Goal: Transaction & Acquisition: Book appointment/travel/reservation

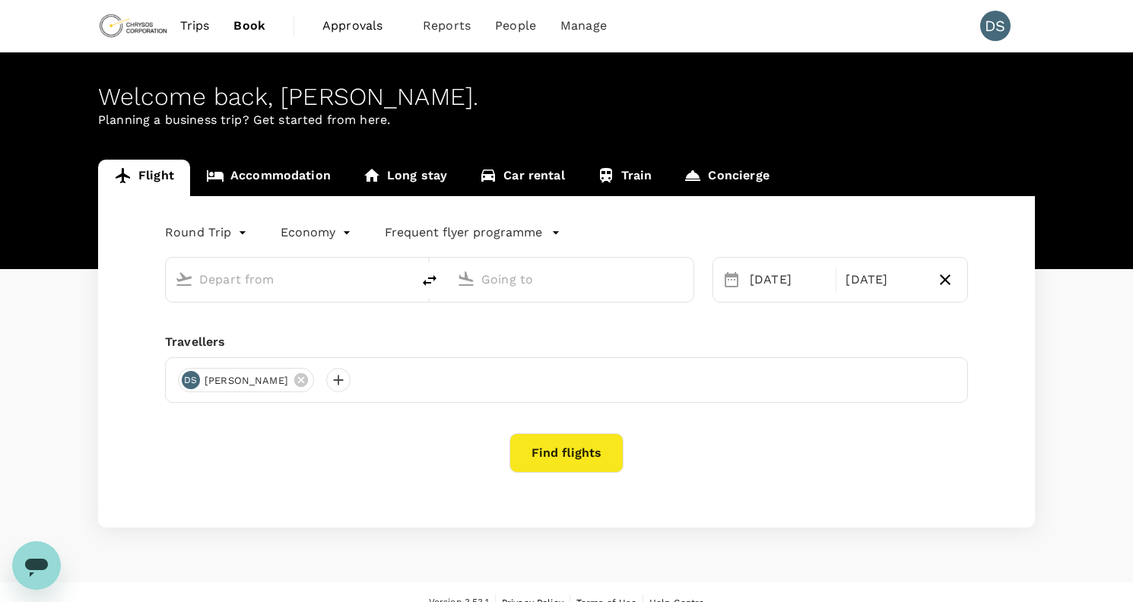
type input "Adelaide (ADL)"
type input "[GEOGRAPHIC_DATA] ([GEOGRAPHIC_DATA])"
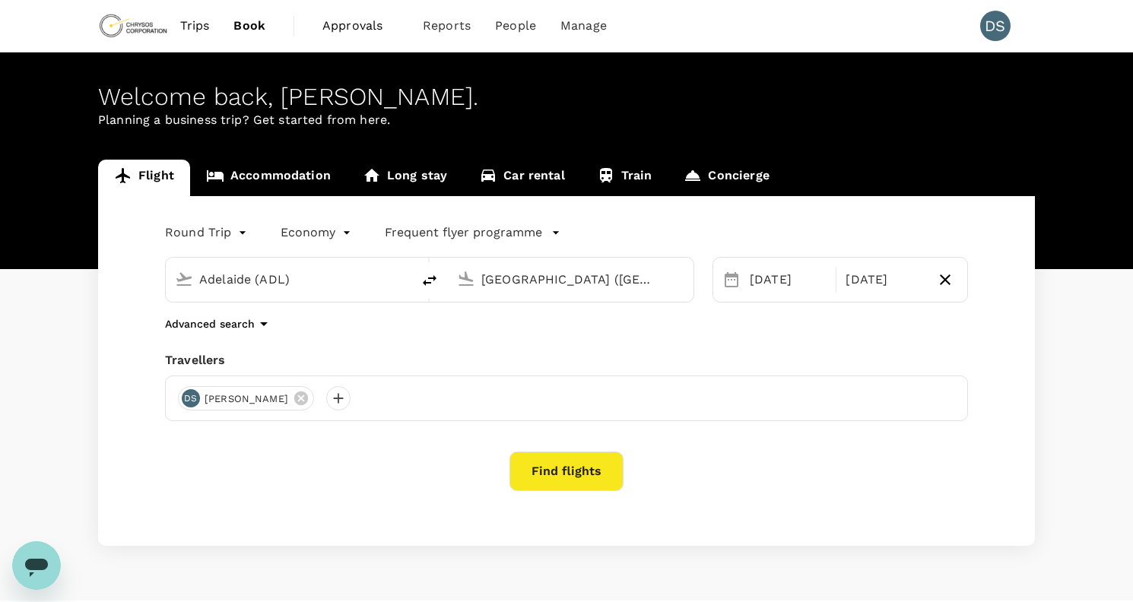
click at [289, 171] on link "Accommodation" at bounding box center [268, 178] width 157 height 36
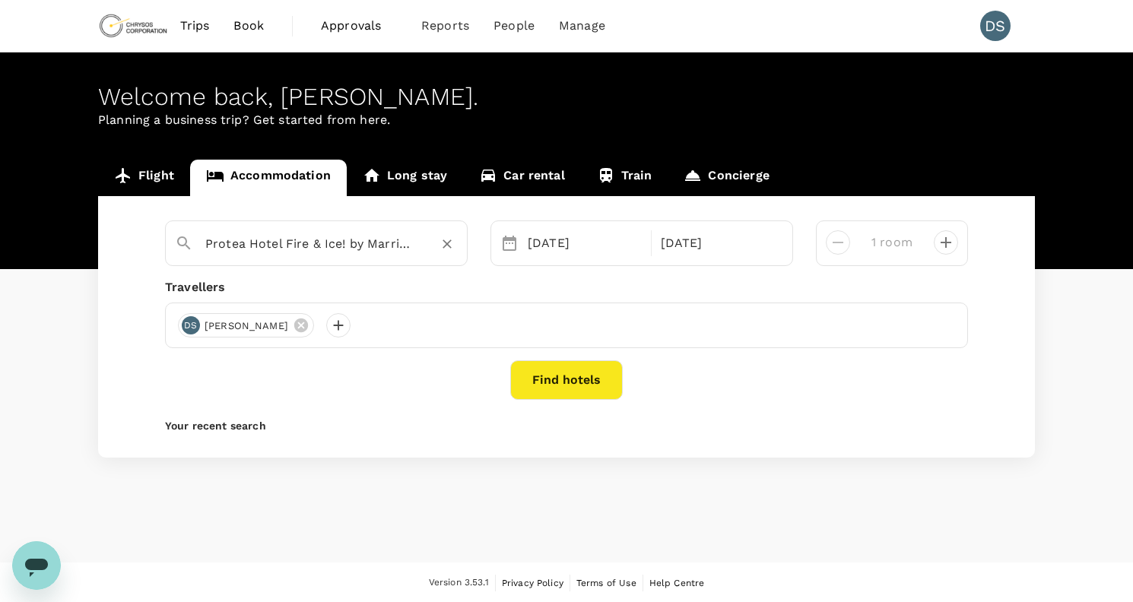
click at [383, 247] on input "Protea Hotel Fire & Ice! by Marriott Cape Town Restaurant & Bar" at bounding box center [310, 244] width 210 height 24
click at [686, 247] on div "[DATE]" at bounding box center [718, 243] width 126 height 30
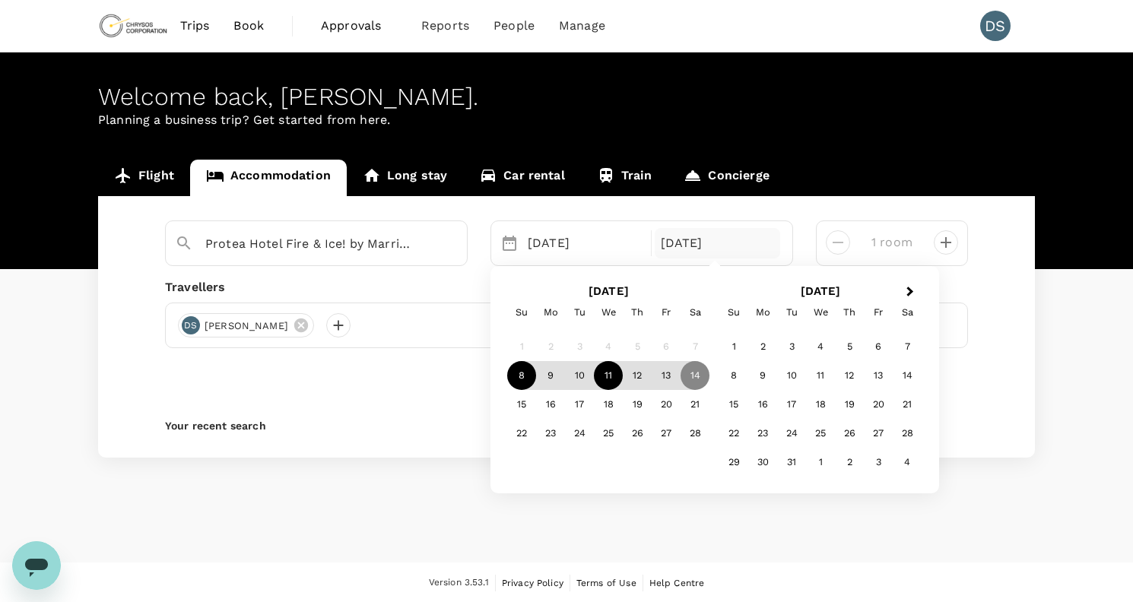
click at [613, 372] on div "11" at bounding box center [608, 375] width 29 height 29
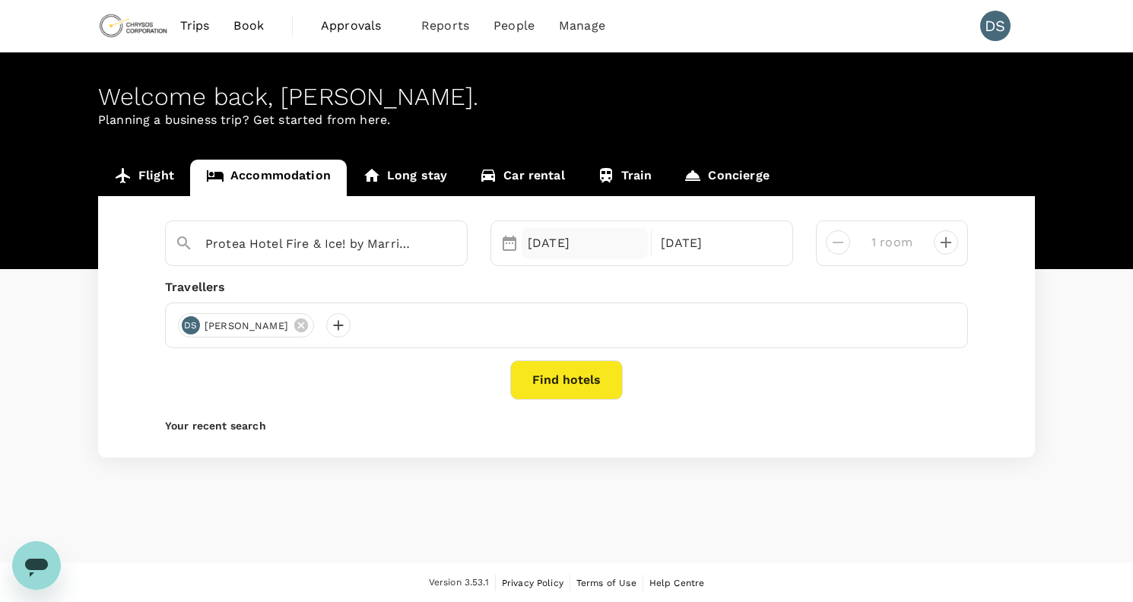
click at [600, 246] on div "08 Feb" at bounding box center [584, 243] width 126 height 30
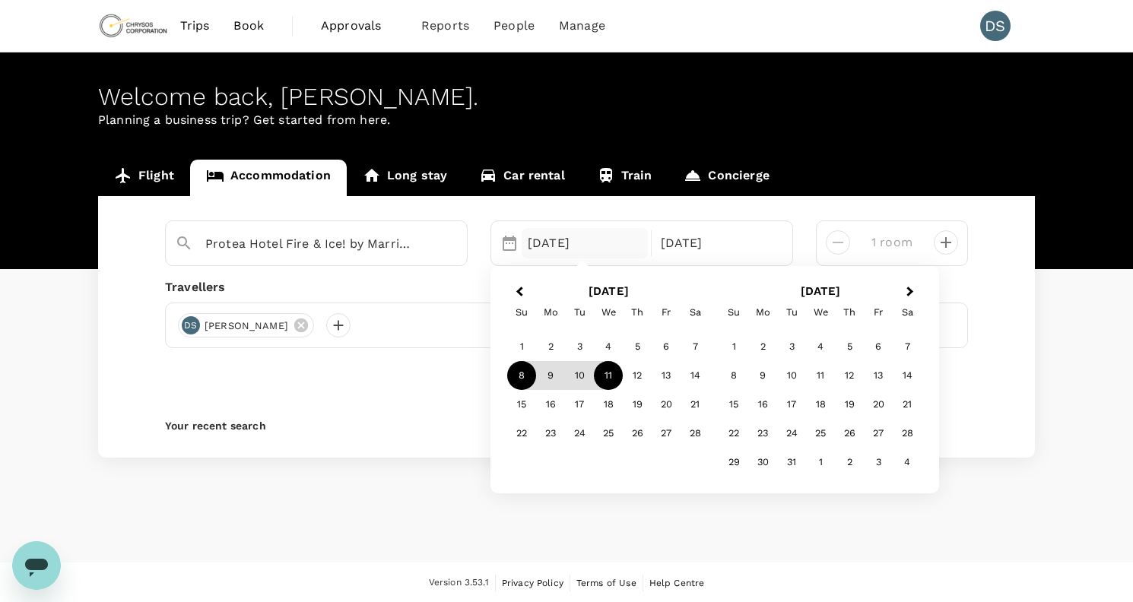
click at [143, 166] on link "Flight" at bounding box center [144, 178] width 92 height 36
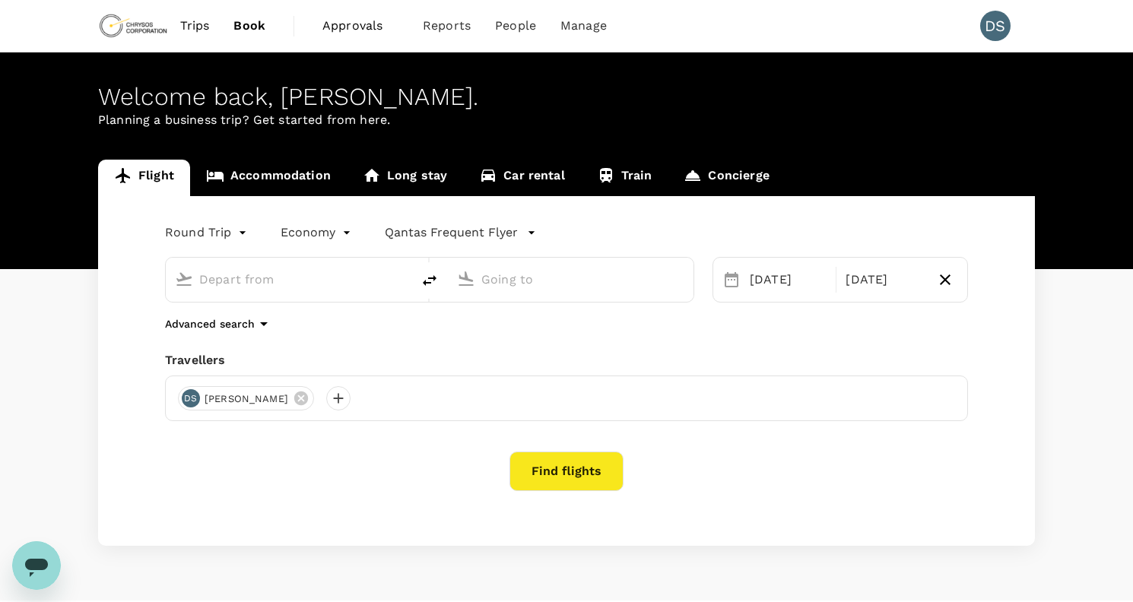
type input "Adelaide (ADL)"
type input "Perth (PER)"
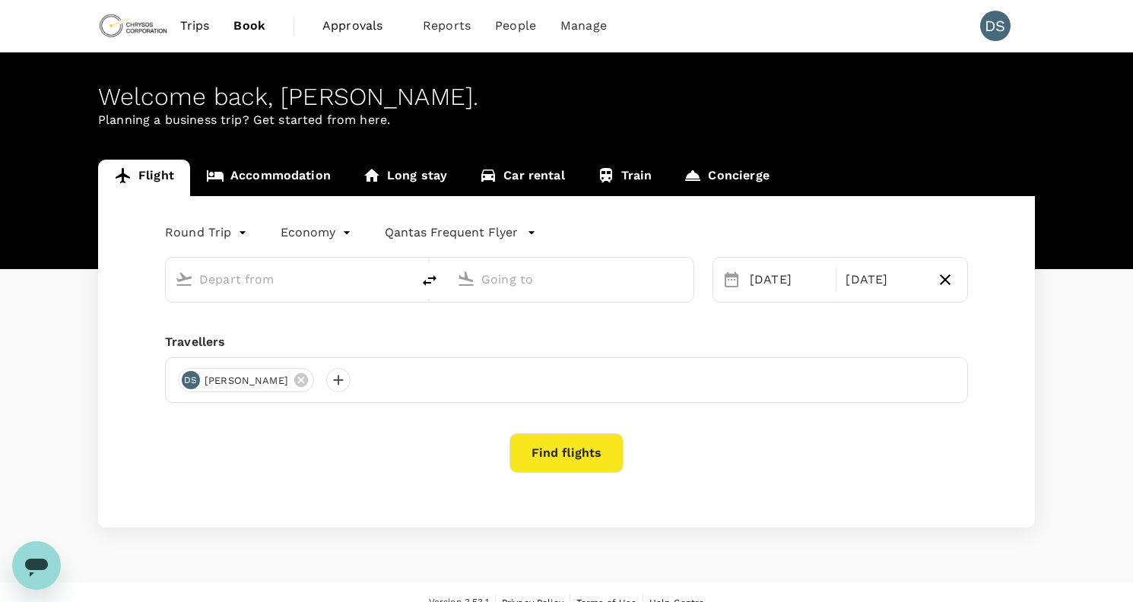
type input "Adelaide (ADL)"
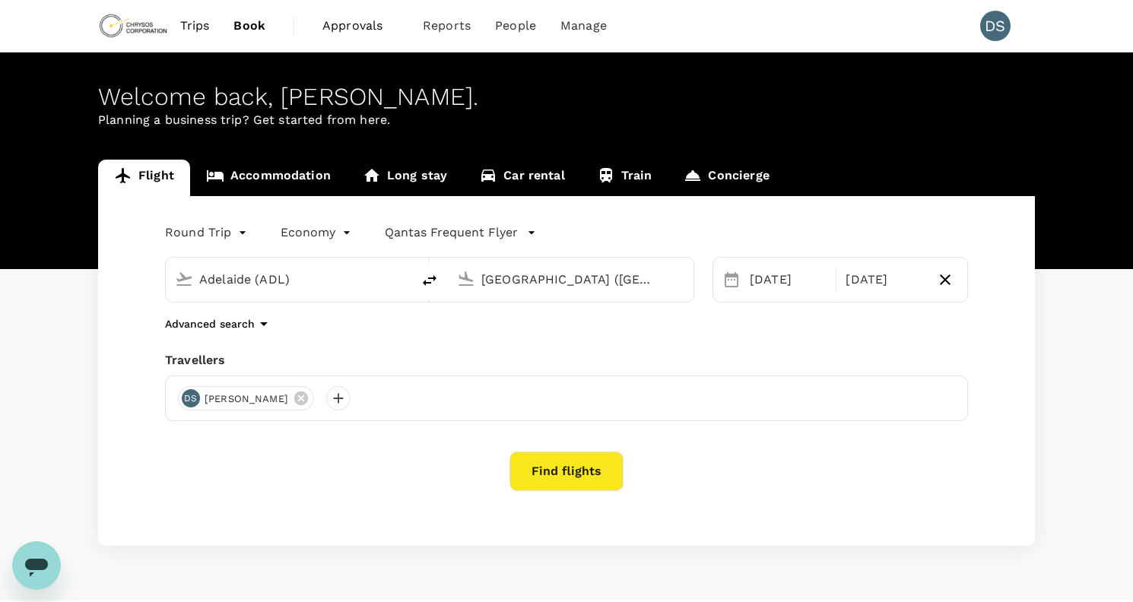
click at [507, 282] on input "Perth (PER)" at bounding box center [571, 280] width 180 height 24
click at [527, 315] on p "Johannesburg, South Africa" at bounding box center [583, 319] width 350 height 15
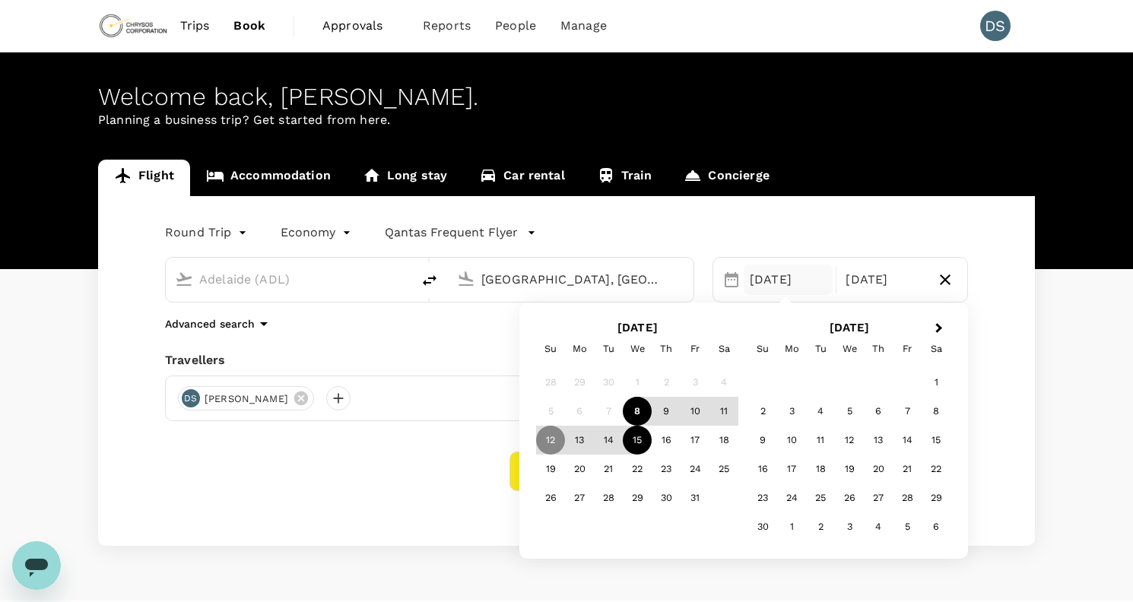
type input "Johannesburg, South Africa (any)"
click at [636, 224] on div "Round Trip roundtrip Economy economy Qantas Frequent Flyer" at bounding box center [551, 229] width 833 height 30
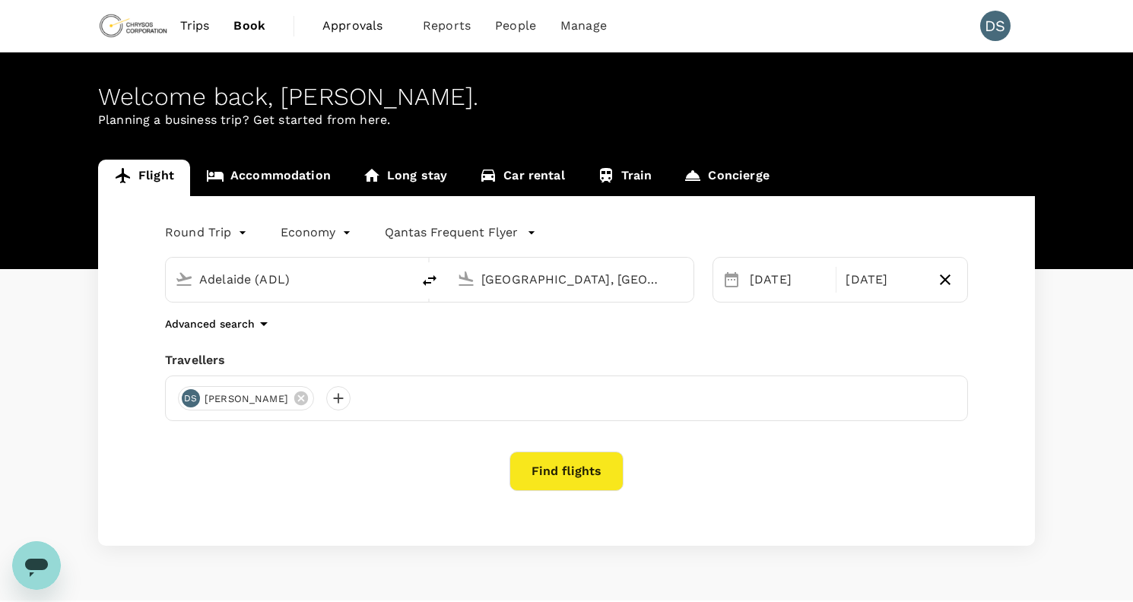
click at [599, 275] on input "Johannesburg, South Africa (any)" at bounding box center [571, 280] width 180 height 24
click at [642, 226] on div "Round Trip roundtrip Economy economy Qantas Frequent Flyer" at bounding box center [551, 229] width 833 height 30
click at [751, 273] on div "12 Oct" at bounding box center [787, 280] width 89 height 30
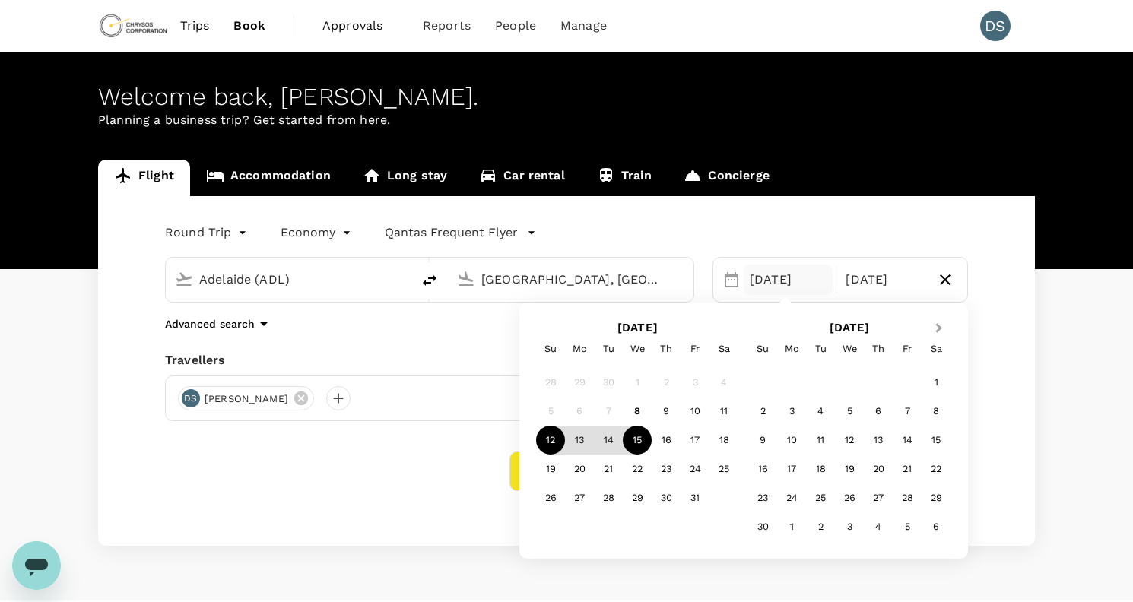
click at [939, 322] on button "Next Month" at bounding box center [940, 329] width 24 height 24
click at [940, 322] on button "Next Month" at bounding box center [940, 329] width 24 height 24
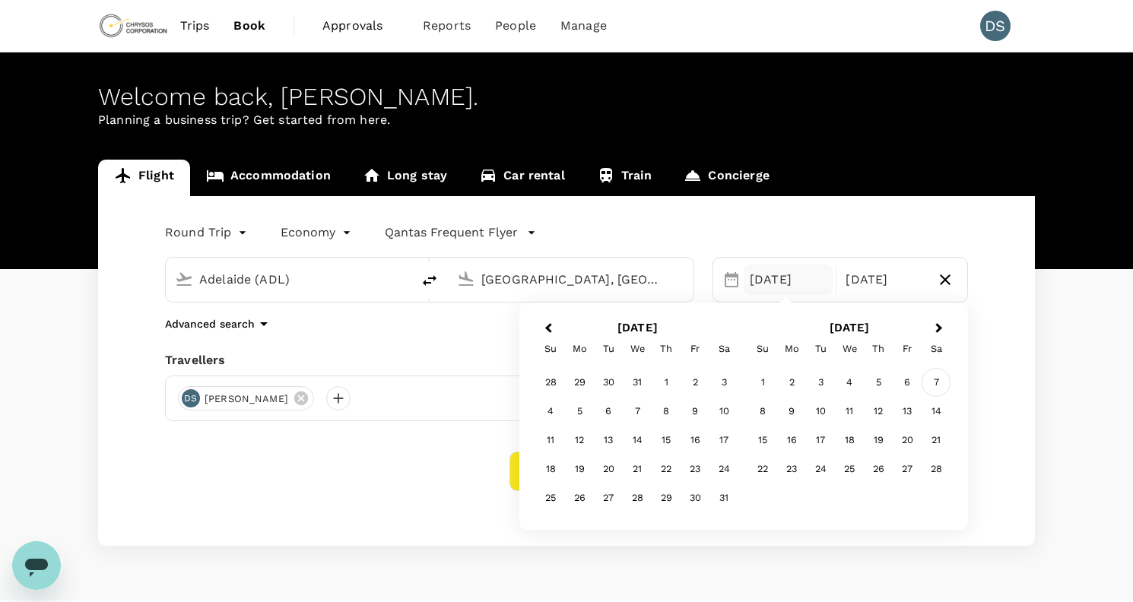
click at [940, 382] on div "7" at bounding box center [935, 382] width 29 height 29
click at [895, 284] on p "Return" at bounding box center [883, 280] width 77 height 18
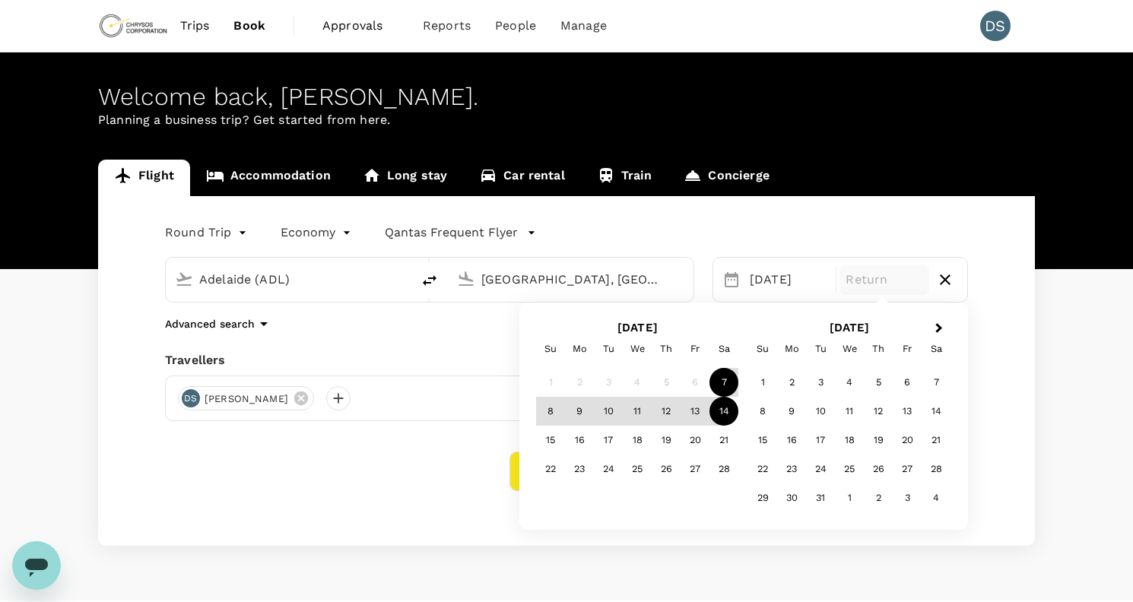
click at [724, 408] on div "14" at bounding box center [723, 411] width 29 height 29
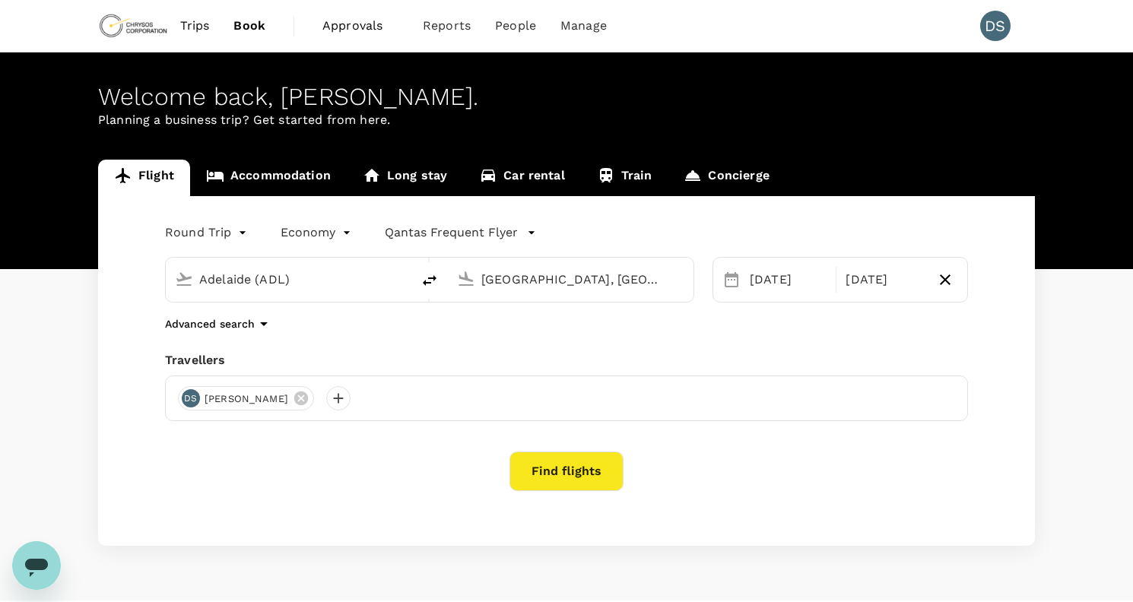
click at [884, 159] on div "Welcome back , Darren . Planning a business trip? Get started from here." at bounding box center [566, 160] width 1133 height 217
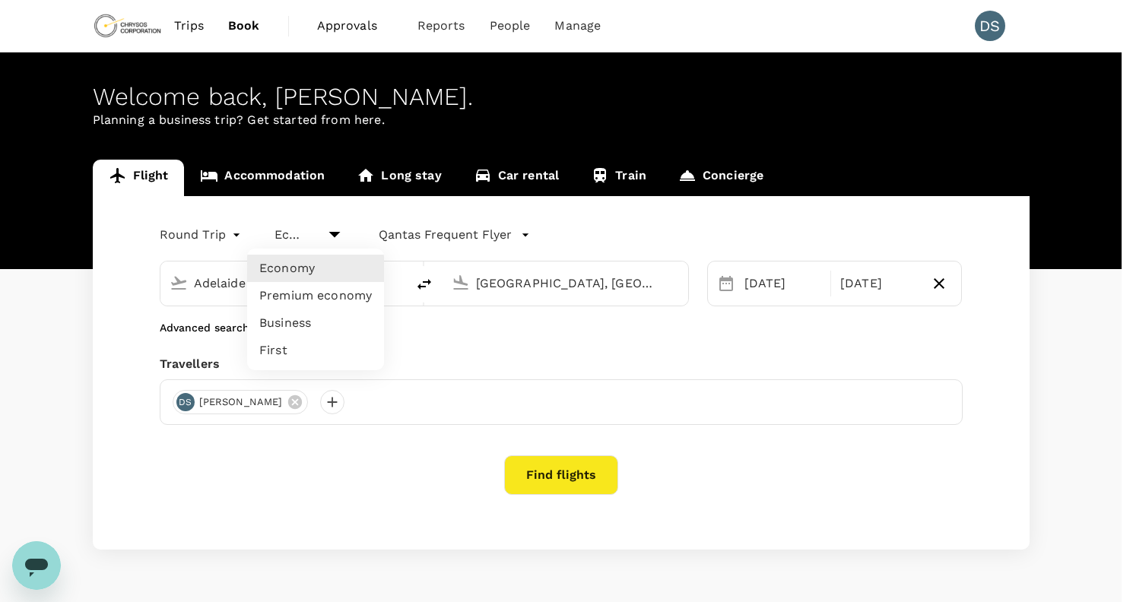
click at [314, 230] on body "Trips Book Approvals 0 Reports People Manage DS Welcome back , Darren . Plannin…" at bounding box center [566, 322] width 1133 height 645
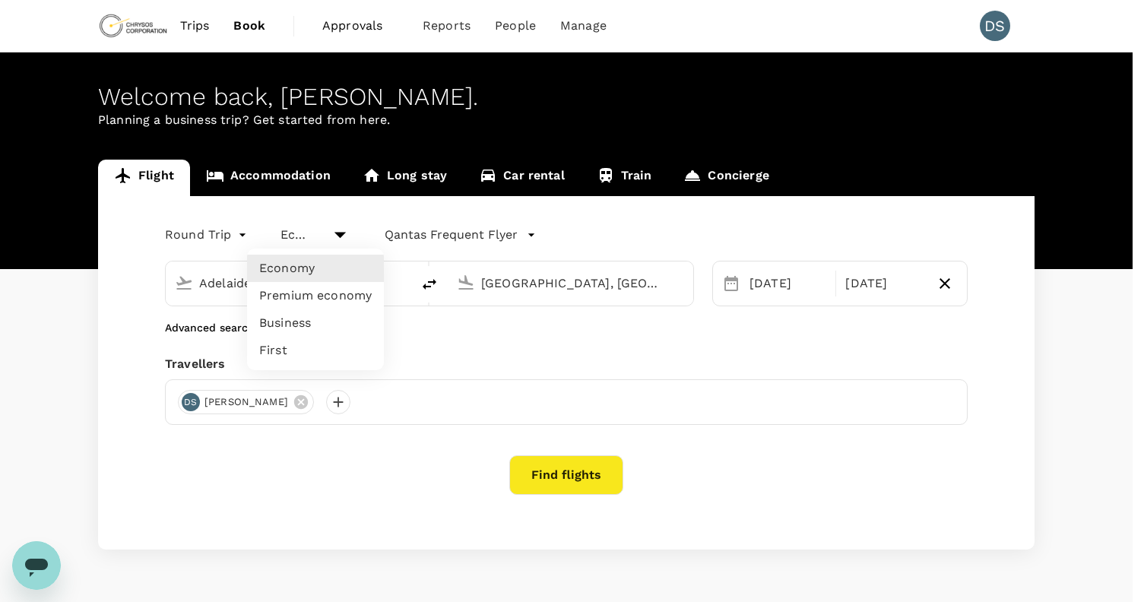
click at [321, 289] on li "Premium economy" at bounding box center [315, 295] width 137 height 27
type input "premium-economy"
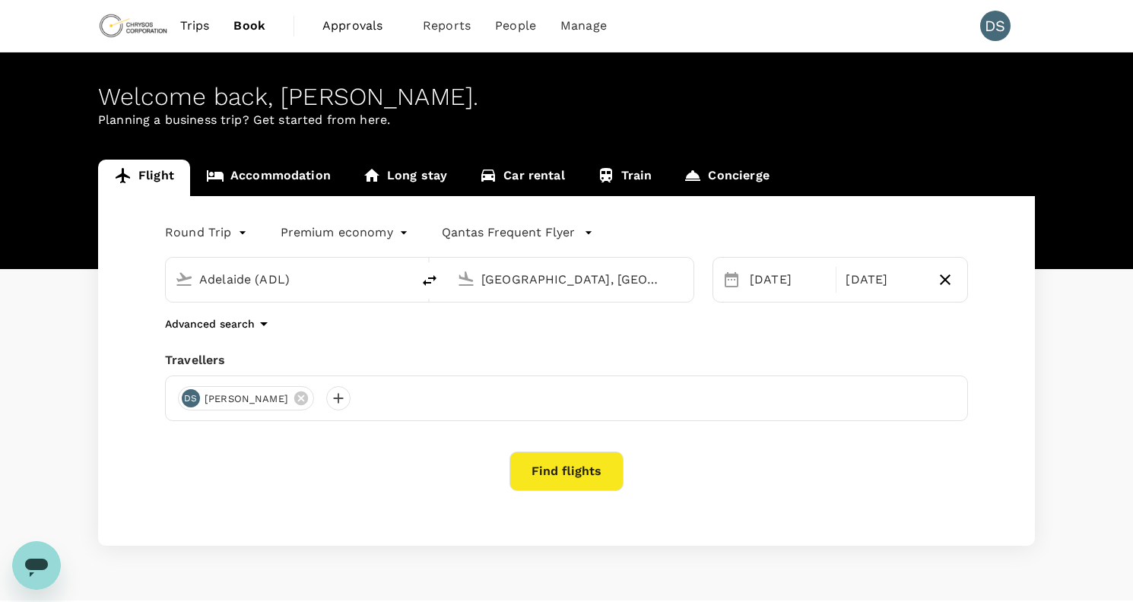
click at [563, 467] on button "Find flights" at bounding box center [566, 472] width 114 height 40
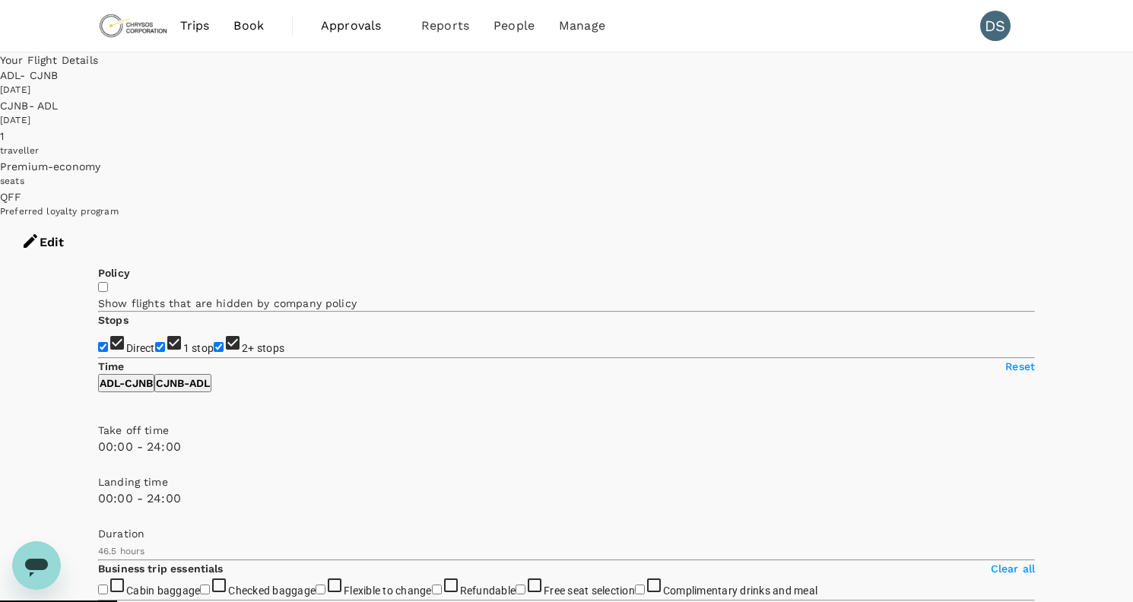
click at [85, 220] on button "Edit" at bounding box center [42, 243] width 85 height 46
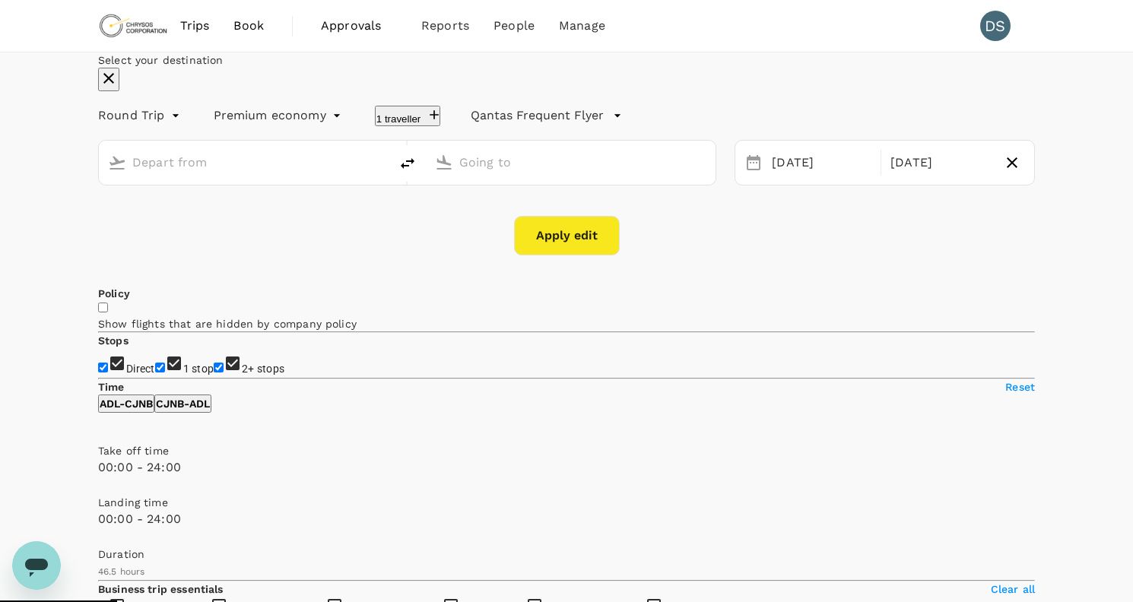
type input "Adelaide (ADL)"
click at [544, 174] on input "Johannesburg, South Africa (any)" at bounding box center [571, 163] width 225 height 24
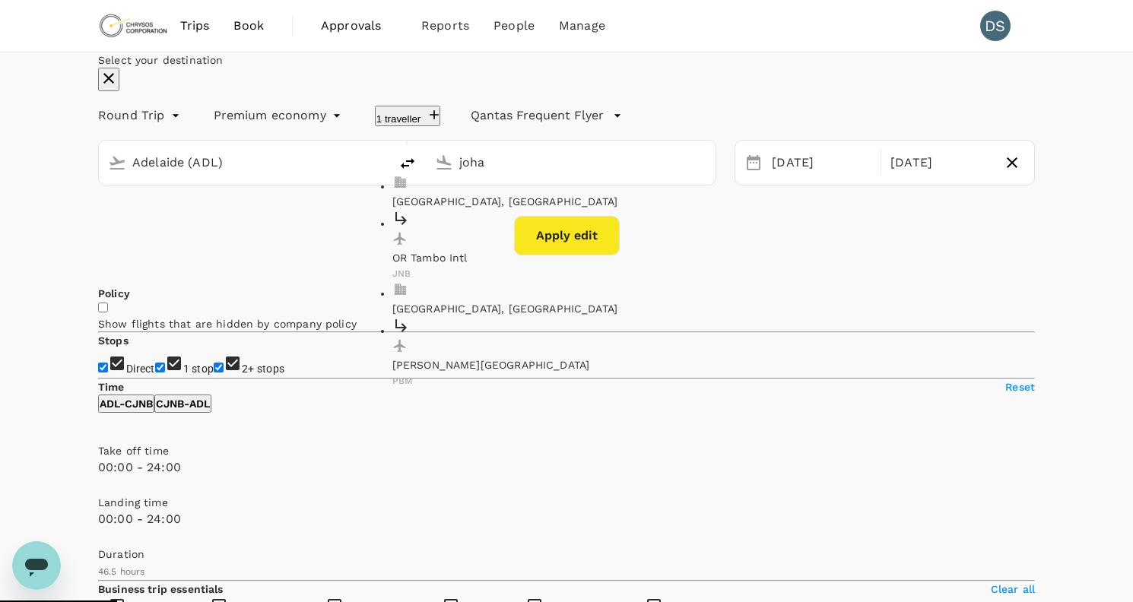
click at [493, 265] on p "OR Tambo Intl" at bounding box center [567, 257] width 350 height 15
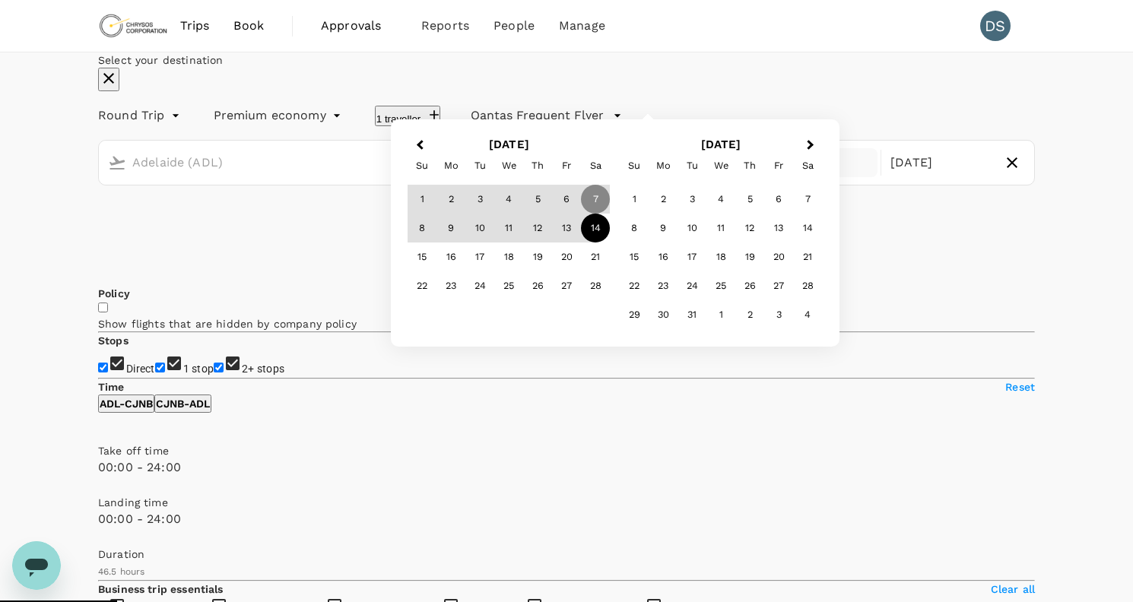
type input "OR Tambo Intl (JNB)"
click at [584, 103] on div "Select your destination Round Trip roundtrip Premium economy premium-economy 1 …" at bounding box center [566, 153] width 937 height 203
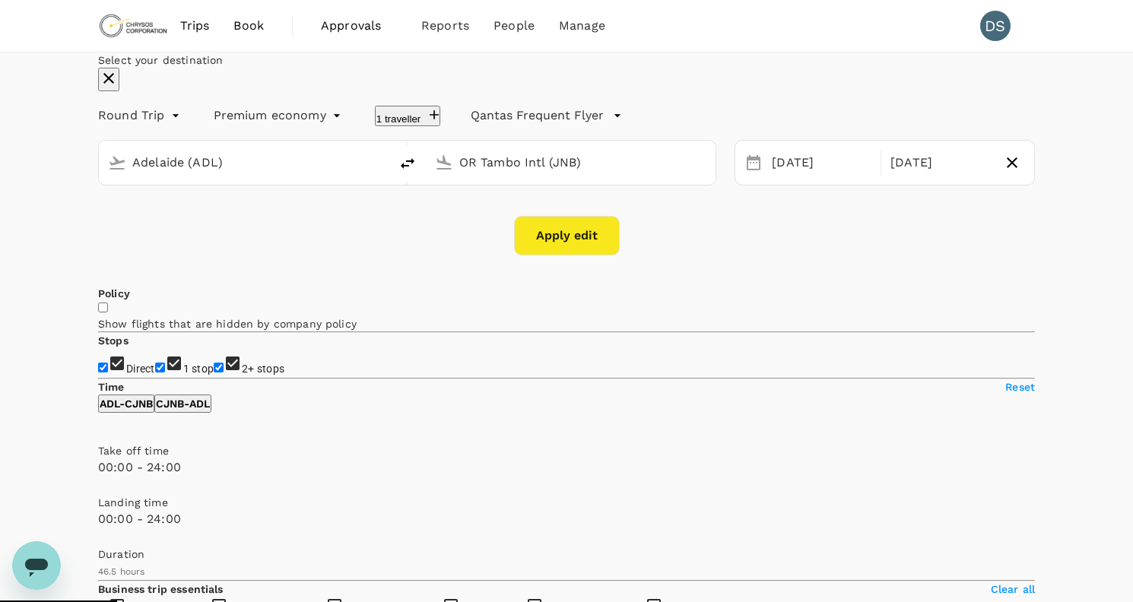
click at [581, 255] on button "Apply edit" at bounding box center [567, 236] width 106 height 40
checkbox input "false"
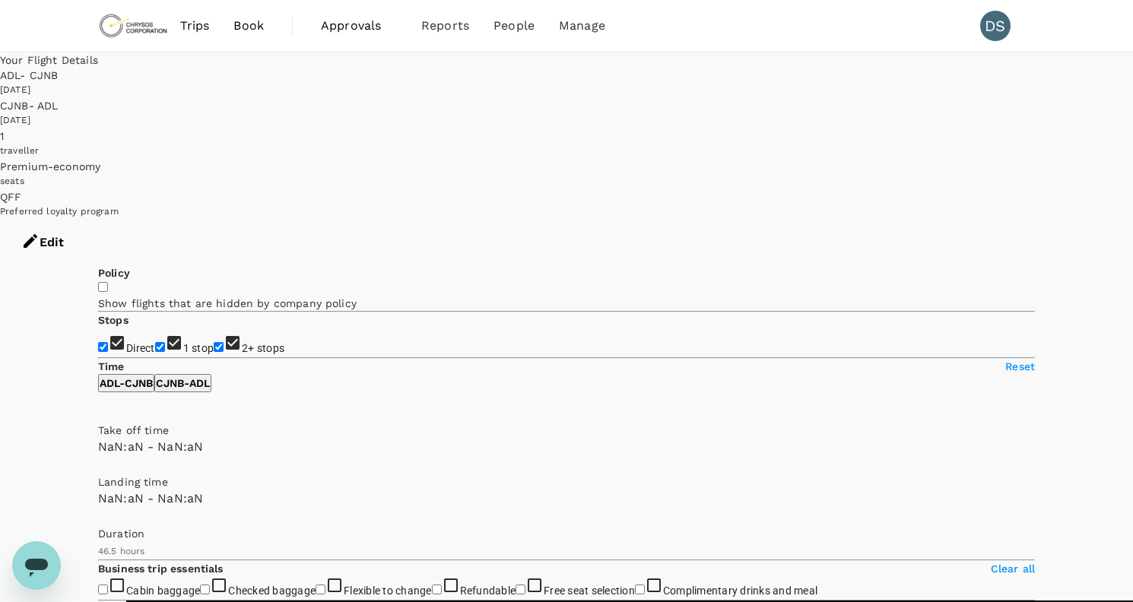
type input "1440"
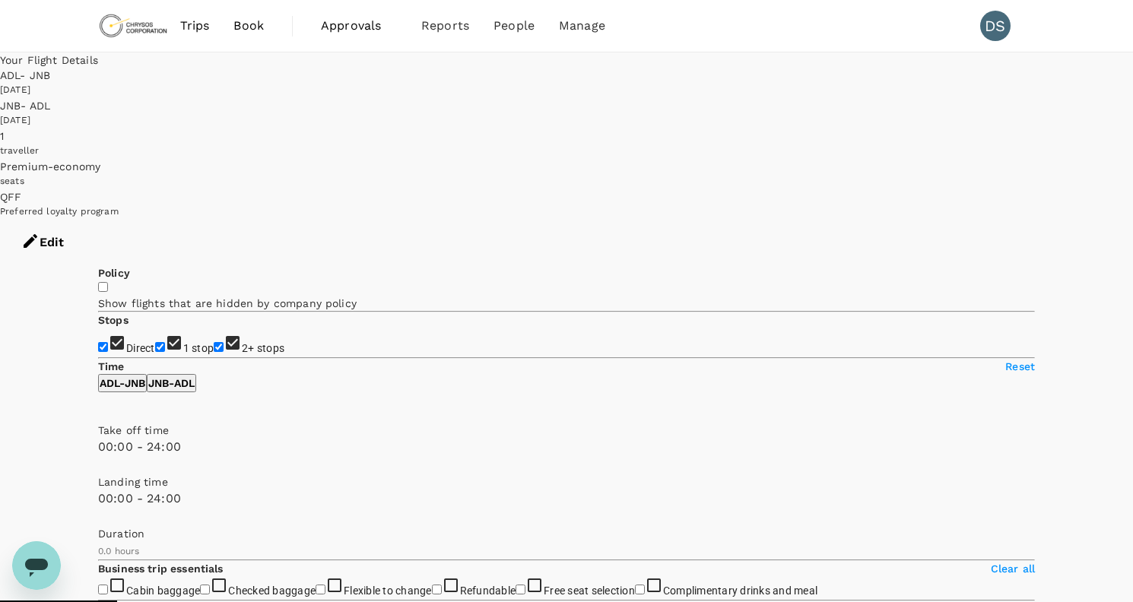
checkbox input "true"
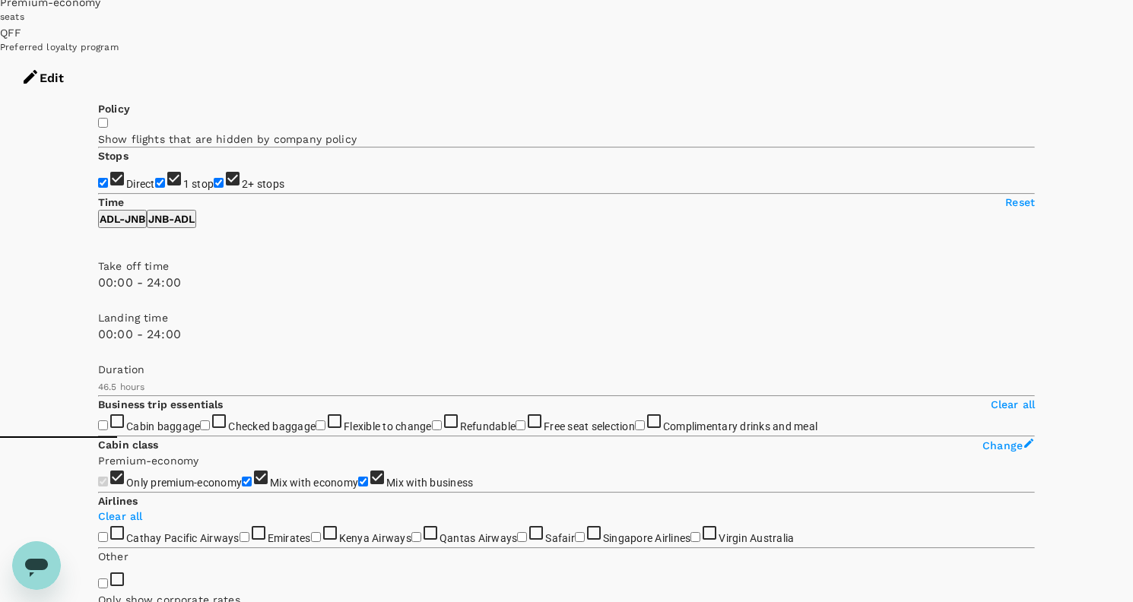
scroll to position [152, 0]
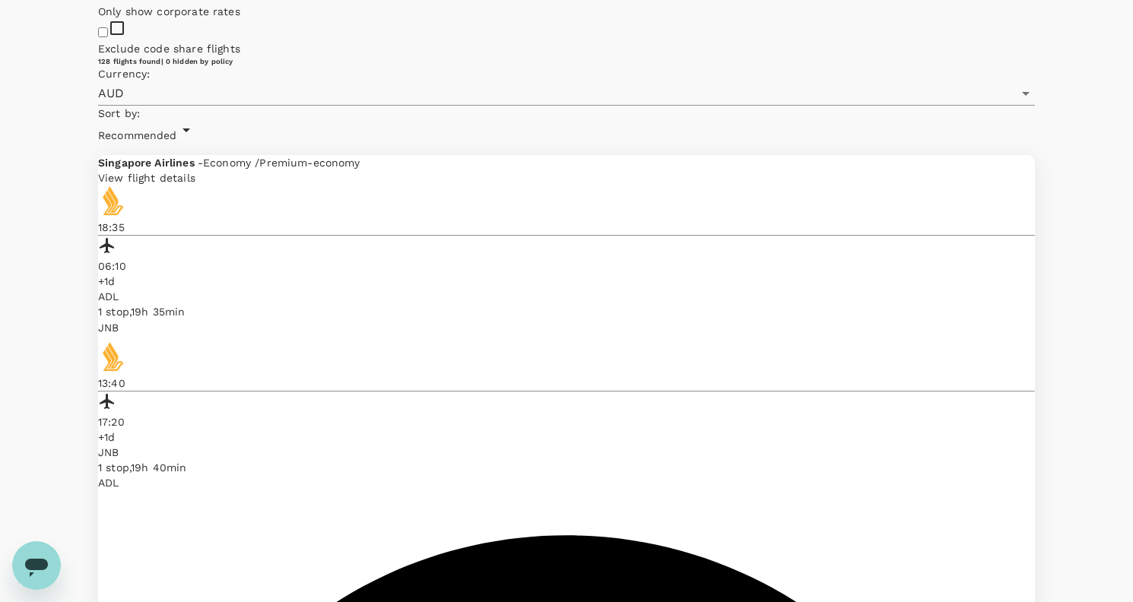
scroll to position [800, 0]
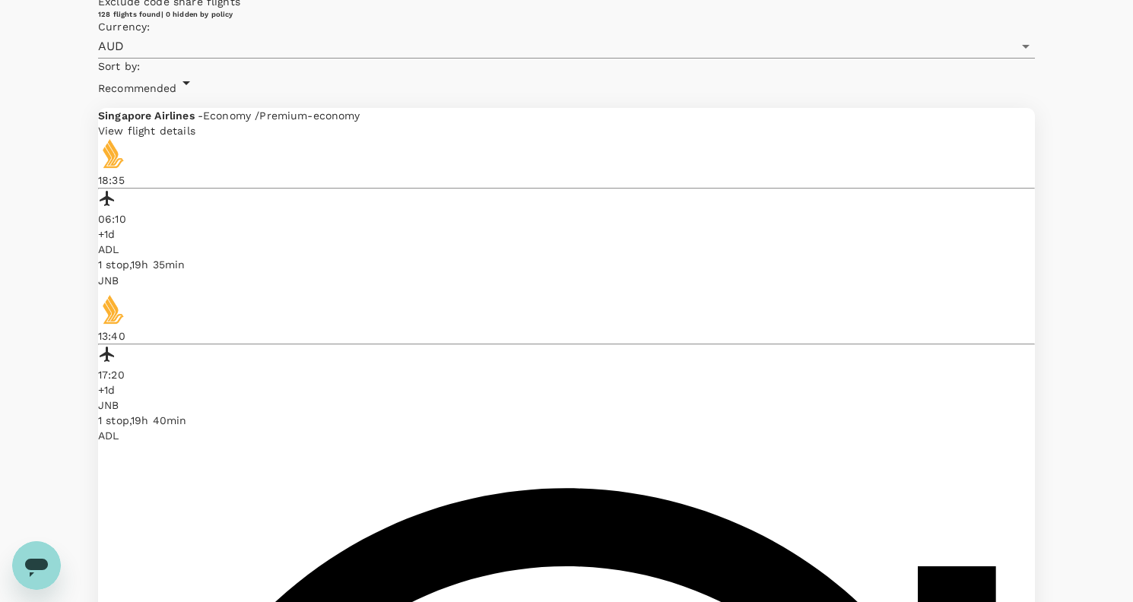
checkbox input "true"
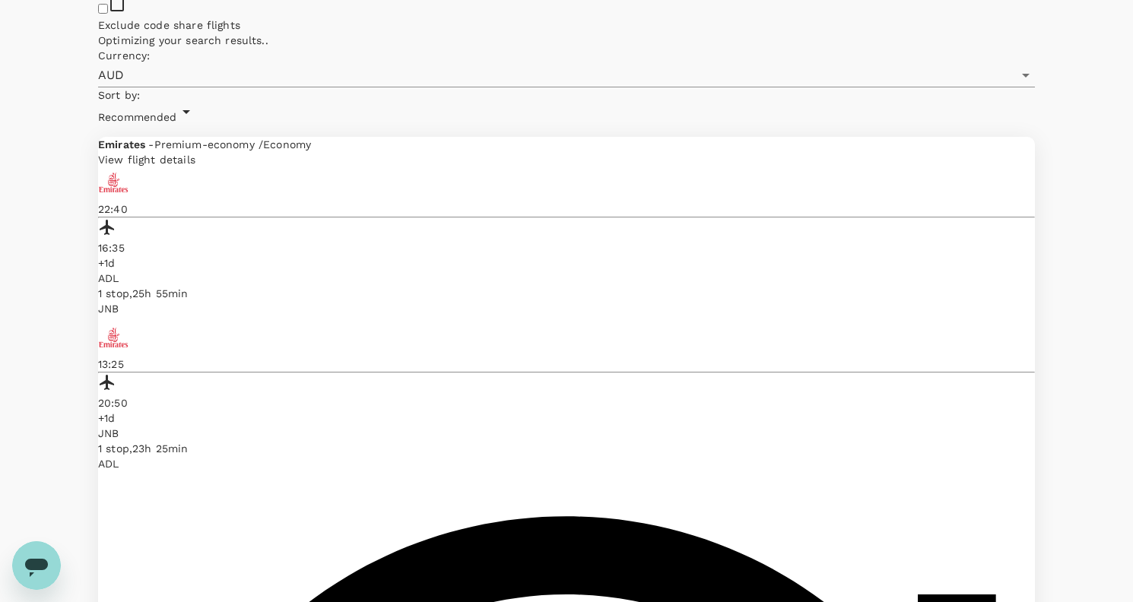
scroll to position [876, 0]
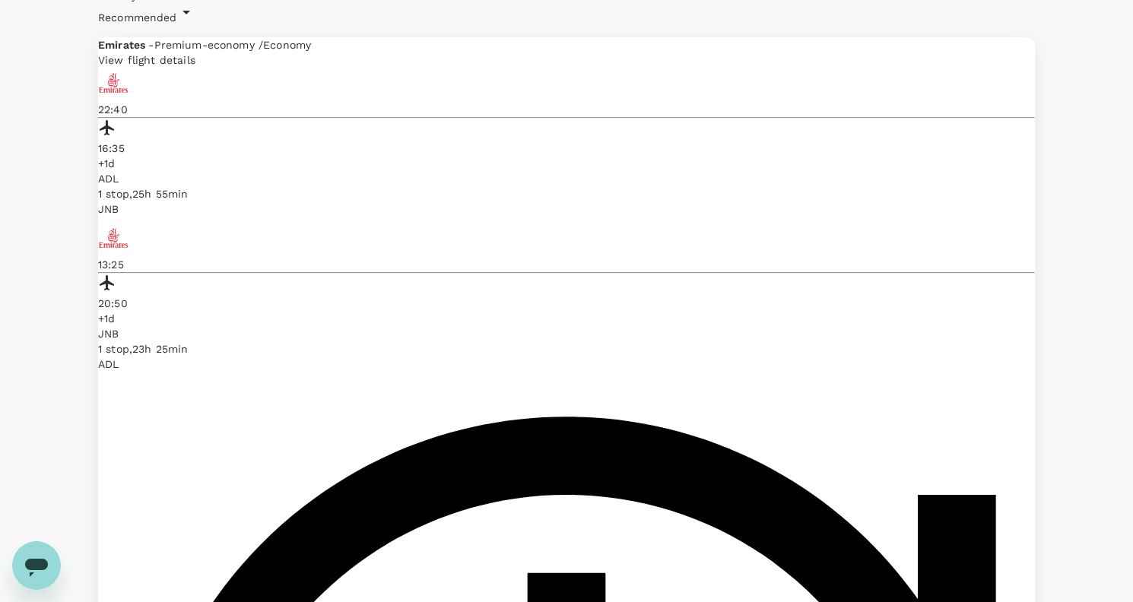
checkbox input "true"
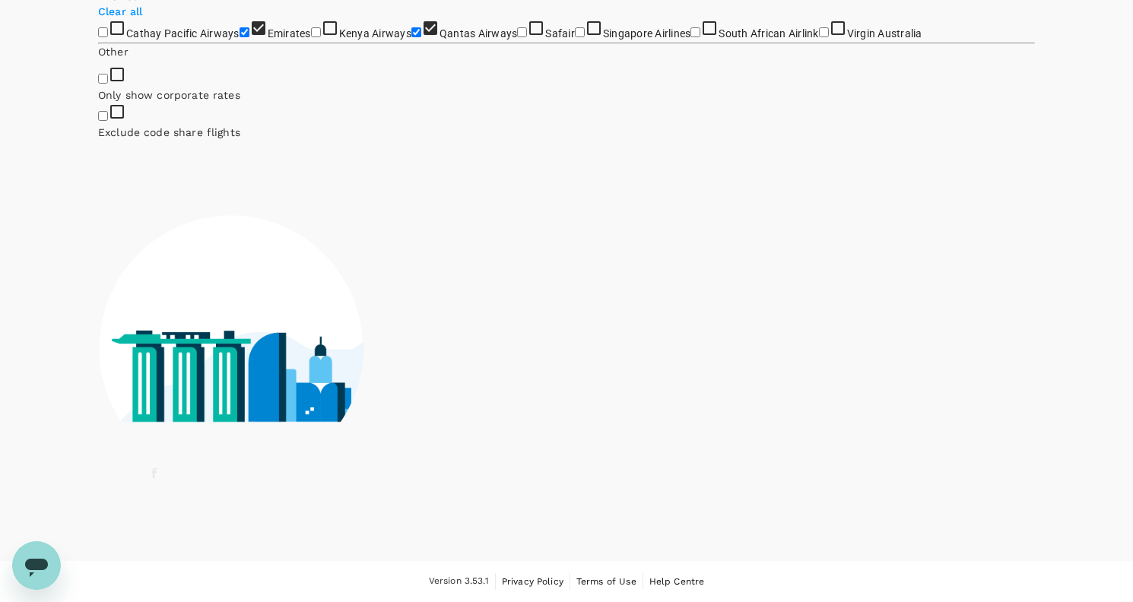
scroll to position [845, 0]
click at [107, 37] on input "Cathay Pacific Airways" at bounding box center [103, 32] width 10 height 10
checkbox input "true"
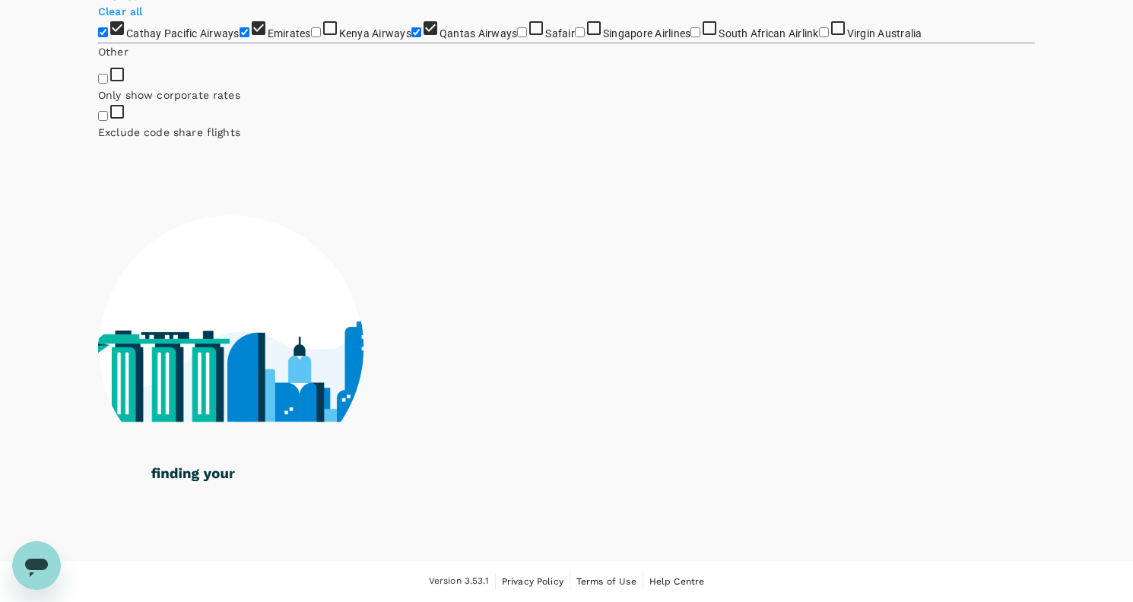
click at [239, 37] on input "Emirates" at bounding box center [244, 32] width 10 height 10
checkbox input "false"
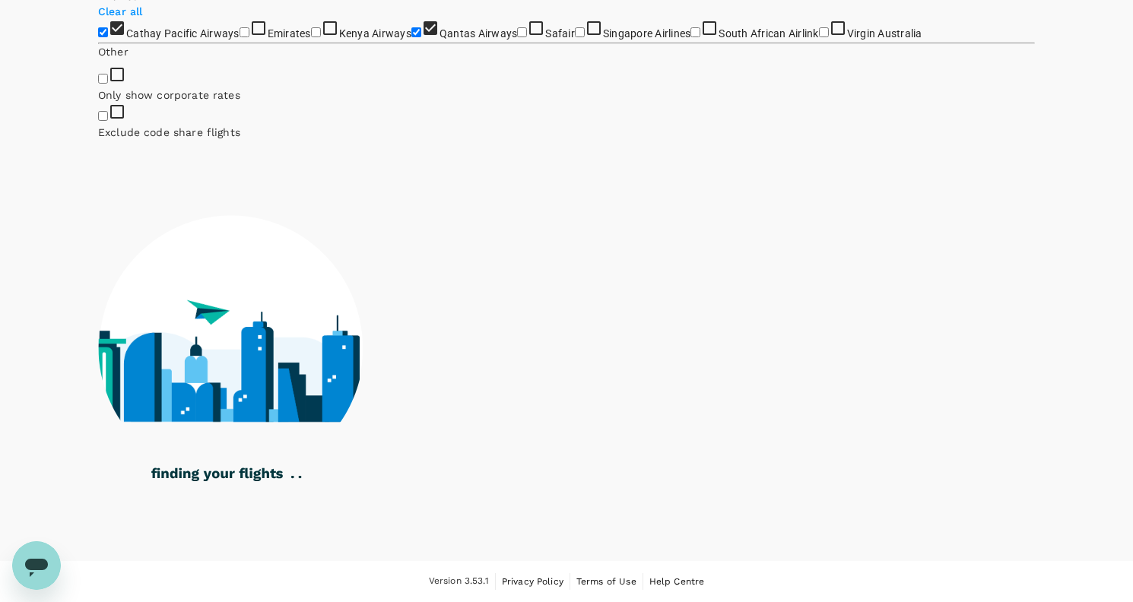
click at [106, 37] on input "Cathay Pacific Airways" at bounding box center [103, 32] width 10 height 10
checkbox input "false"
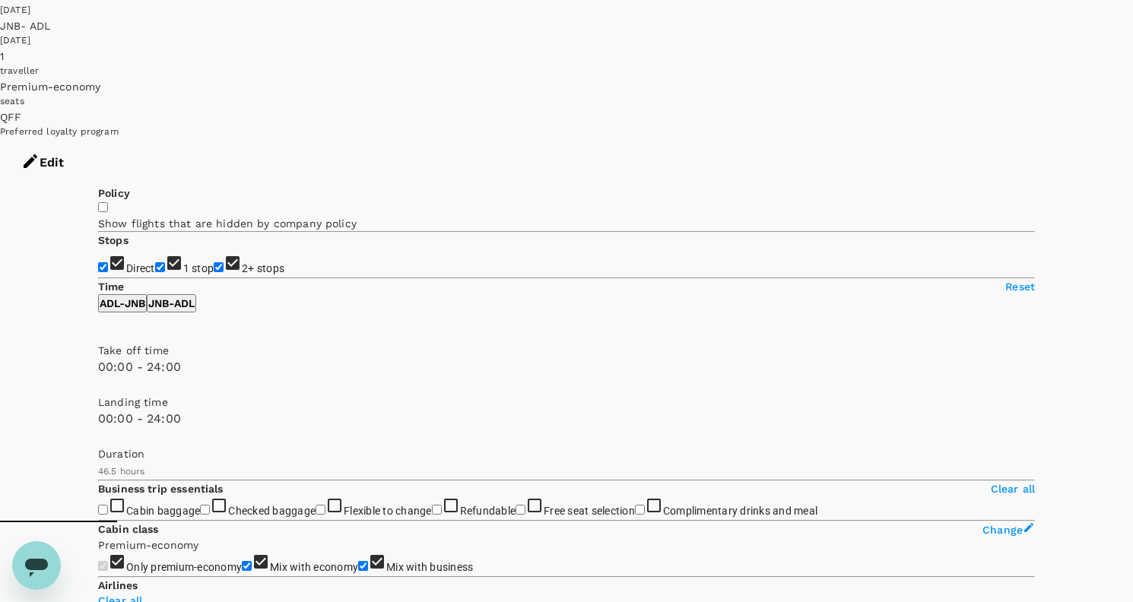
scroll to position [8, 0]
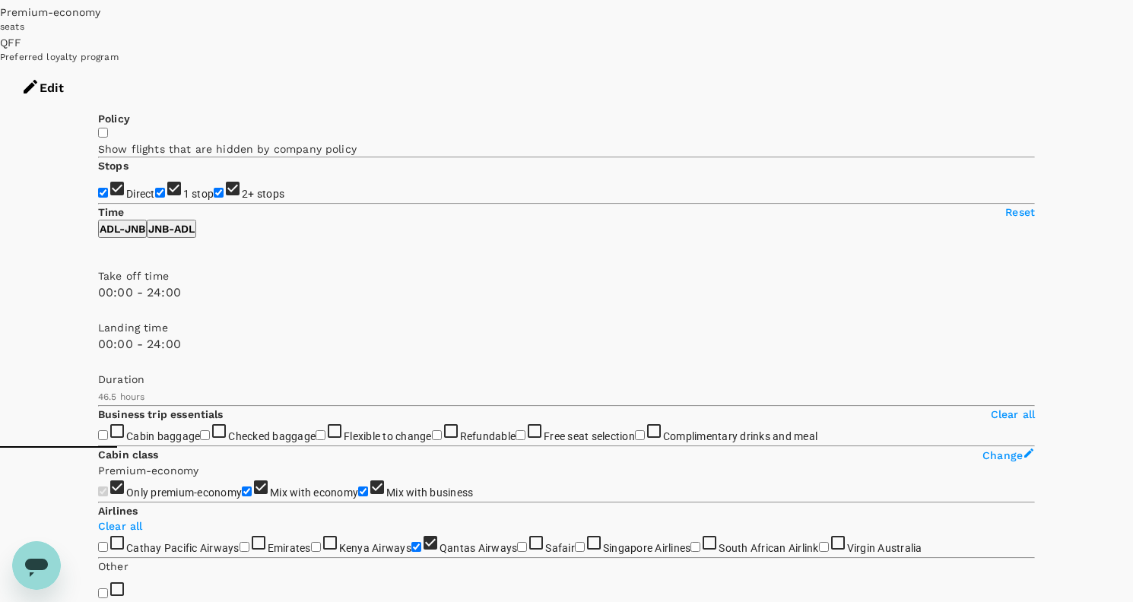
scroll to position [160, 0]
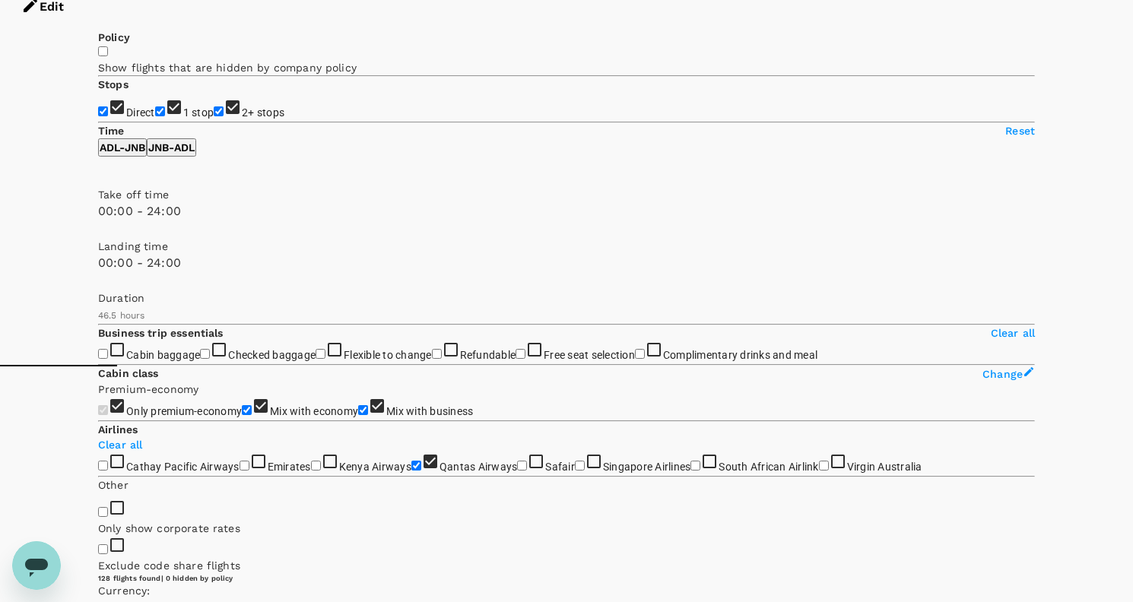
scroll to position [236, 0]
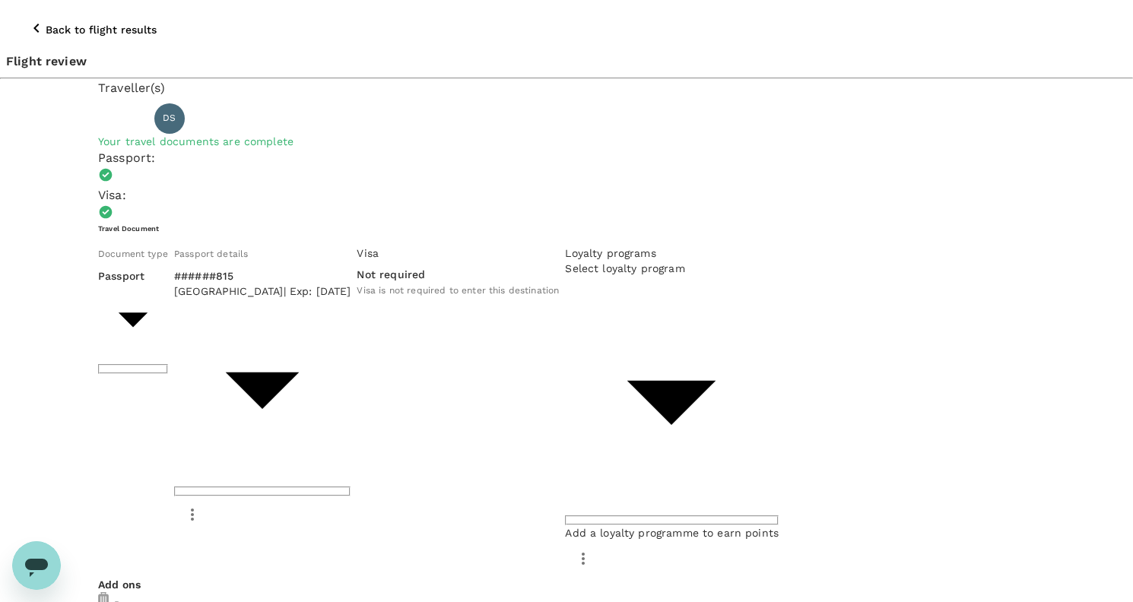
type input "9c4289b1-14a3-4119-8736-521306e5ca8f"
type textarea "Mining Indaba"
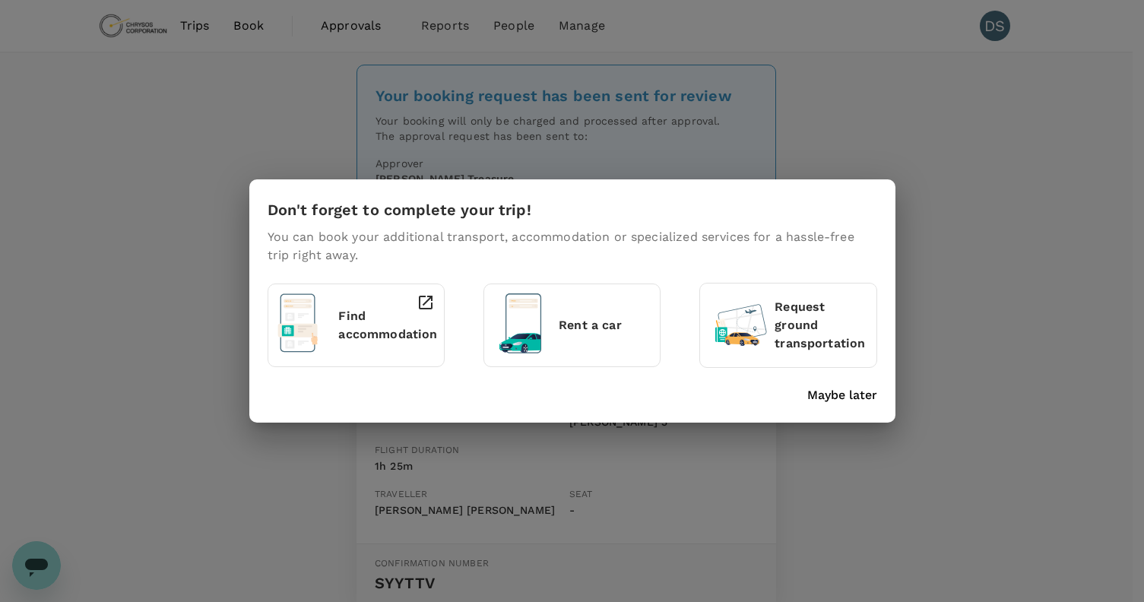
click at [348, 319] on p "Find accommodation" at bounding box center [387, 325] width 99 height 36
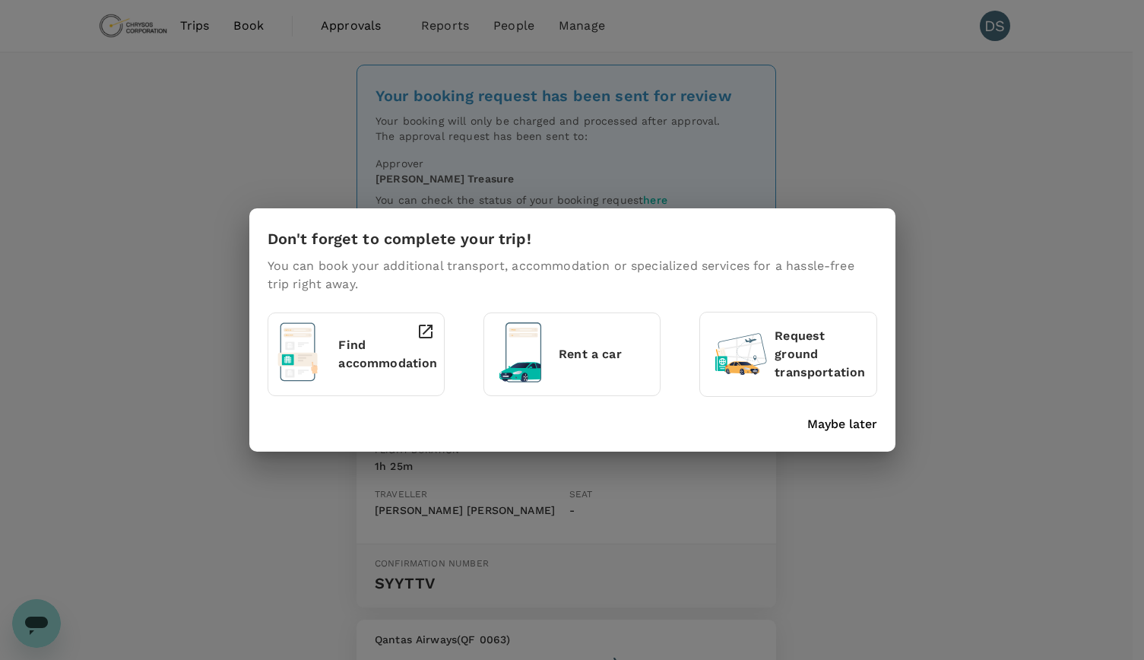
click at [182, 246] on div "Don't forget to complete your trip! You can book your additional transport, acc…" at bounding box center [572, 330] width 1144 height 660
drag, startPoint x: 262, startPoint y: 102, endPoint x: 583, endPoint y: 250, distance: 353.4
click at [265, 102] on div "Don't forget to complete your trip! You can book your additional transport, acc…" at bounding box center [572, 330] width 1144 height 660
click at [829, 414] on div "Maybe later" at bounding box center [569, 421] width 616 height 24
click at [830, 428] on p "Maybe later" at bounding box center [842, 424] width 70 height 18
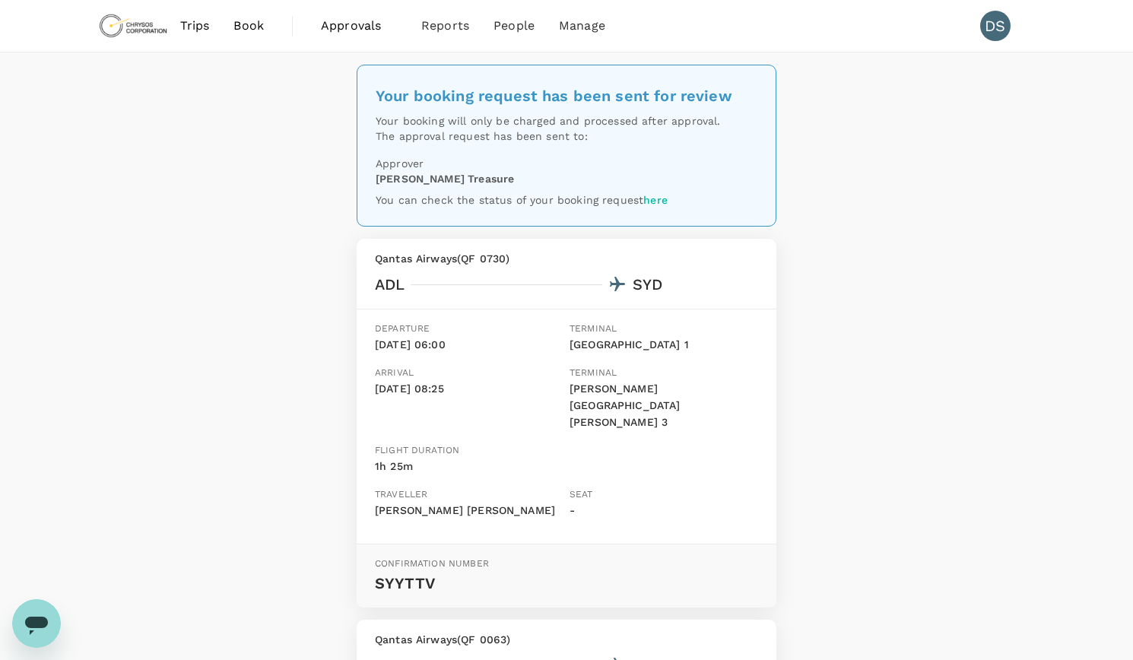
drag, startPoint x: 217, startPoint y: 242, endPoint x: 245, endPoint y: 241, distance: 27.4
click at [195, 27] on span "Trips" at bounding box center [195, 26] width 30 height 18
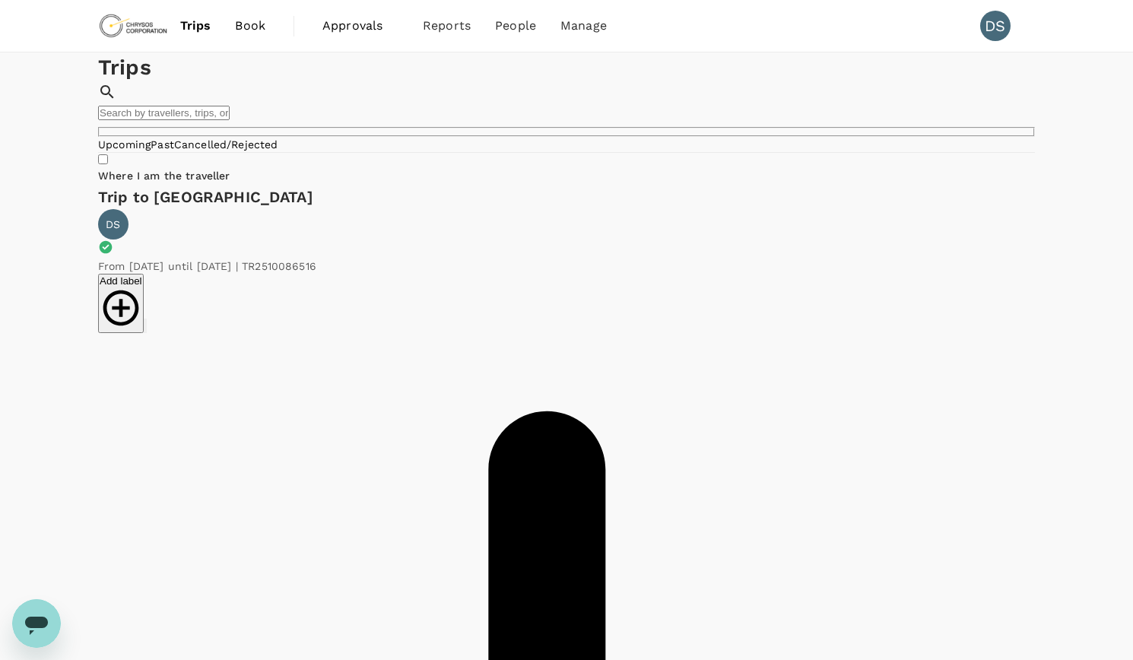
click at [243, 32] on span "Book" at bounding box center [250, 26] width 30 height 18
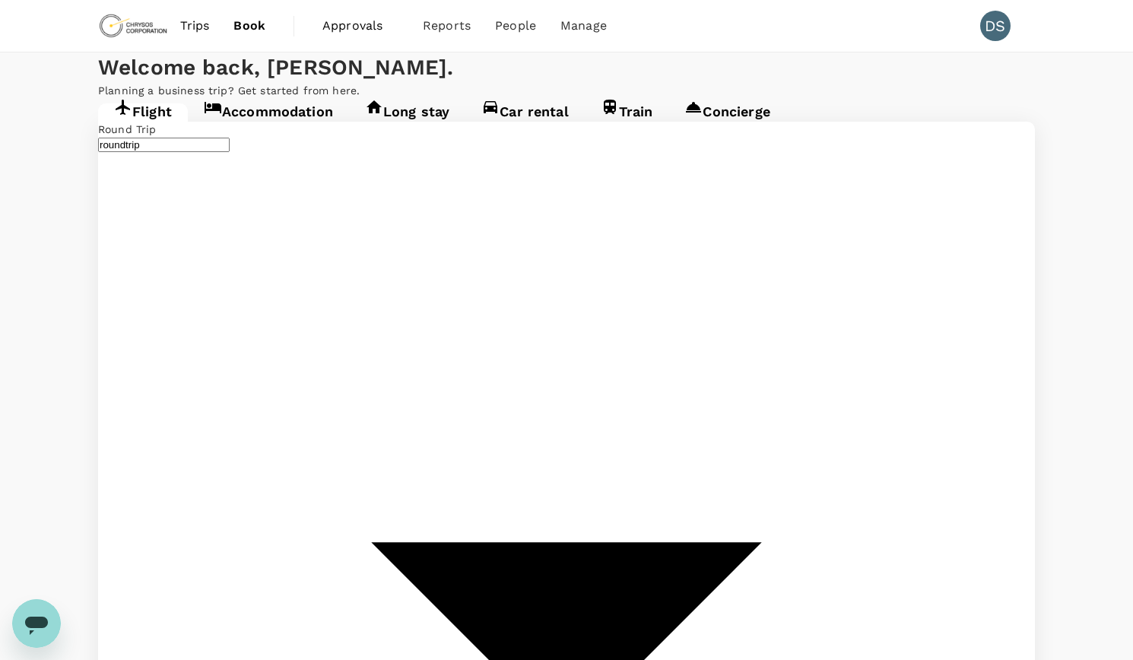
type input "Adelaide (ADL)"
type input "OR Tambo Intl (JNB)"
type input "Adelaide (ADL)"
type input "OR Tambo Intl (JNB)"
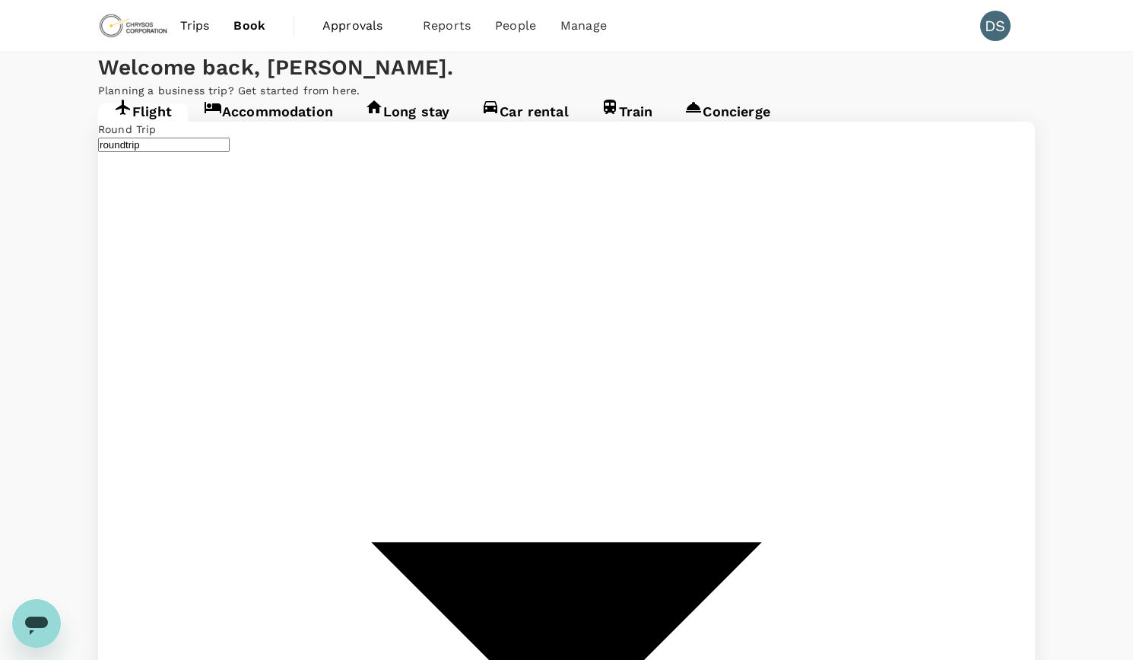
type input "A"
type input "OR Tambo Intl (JNB)"
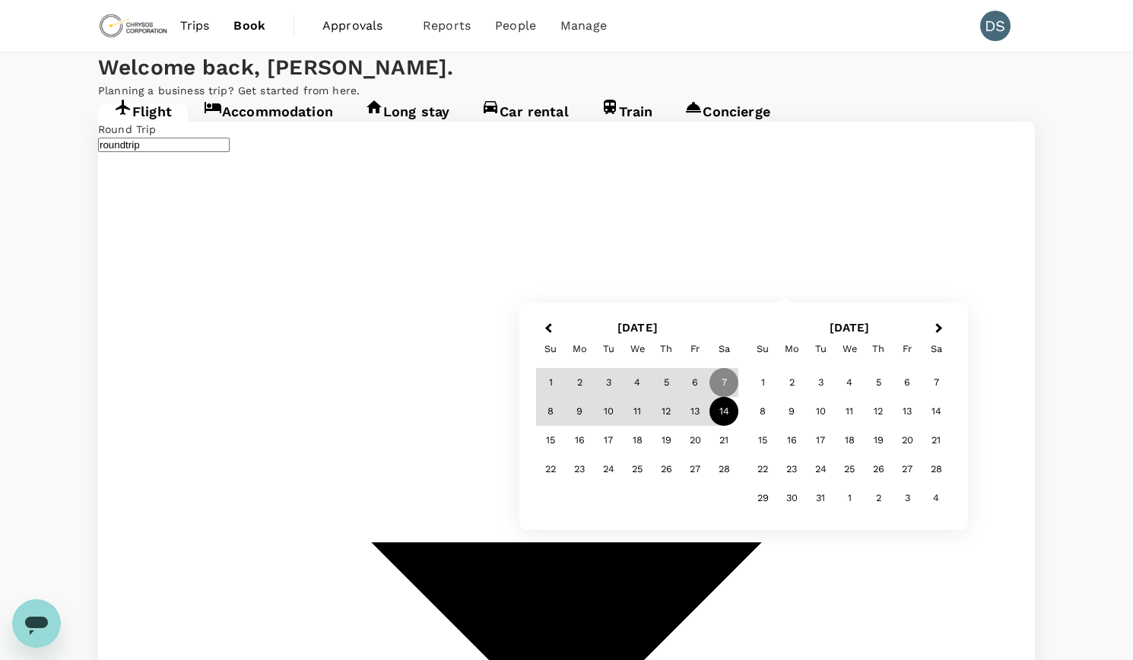
type input "Cape Town Intl (CPT)"
click at [724, 379] on div "7" at bounding box center [723, 382] width 29 height 29
click at [634, 409] on div "11" at bounding box center [637, 411] width 29 height 29
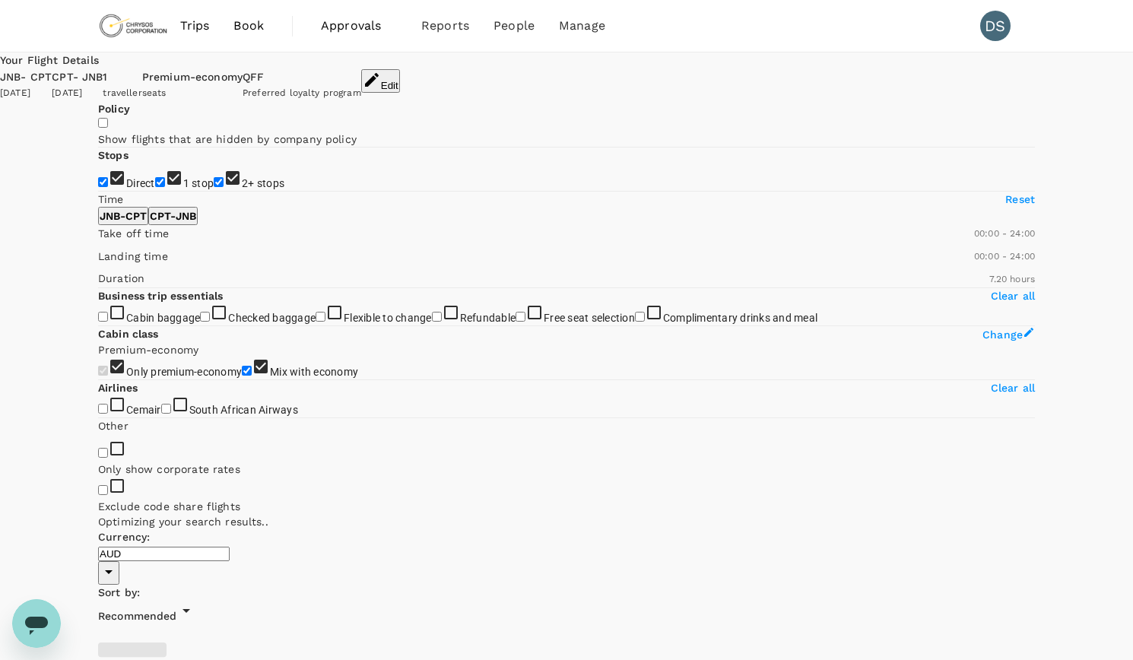
click at [214, 187] on input "2+ stops" at bounding box center [219, 182] width 10 height 10
checkbox input "false"
click at [155, 187] on input "1 stop" at bounding box center [160, 182] width 10 height 10
checkbox input "false"
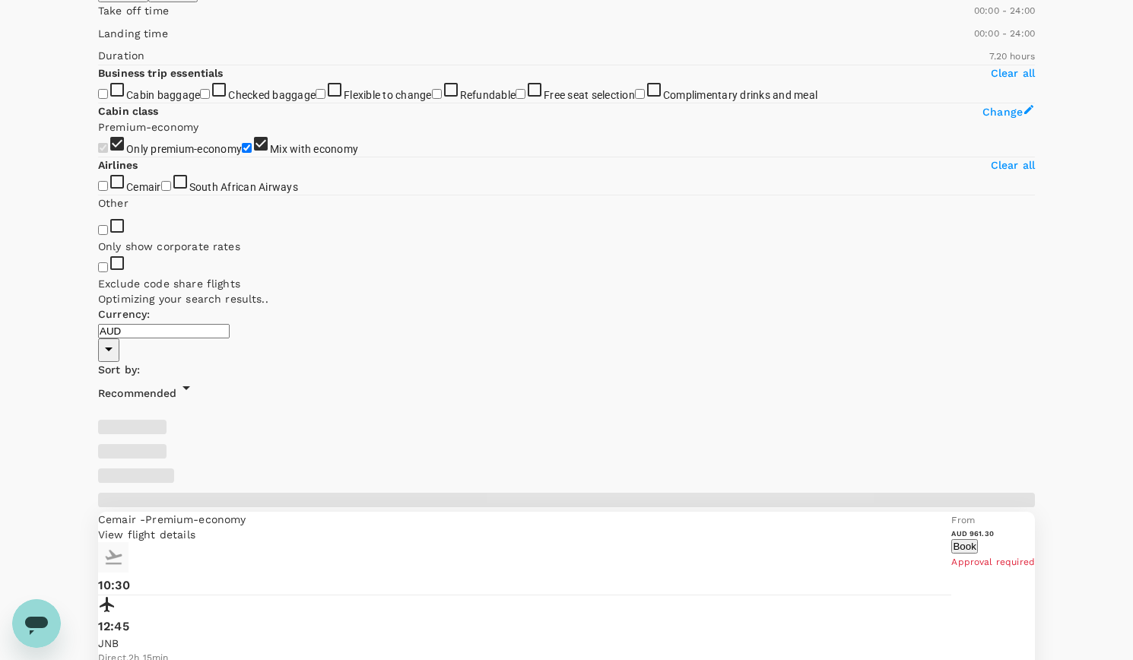
scroll to position [228, 0]
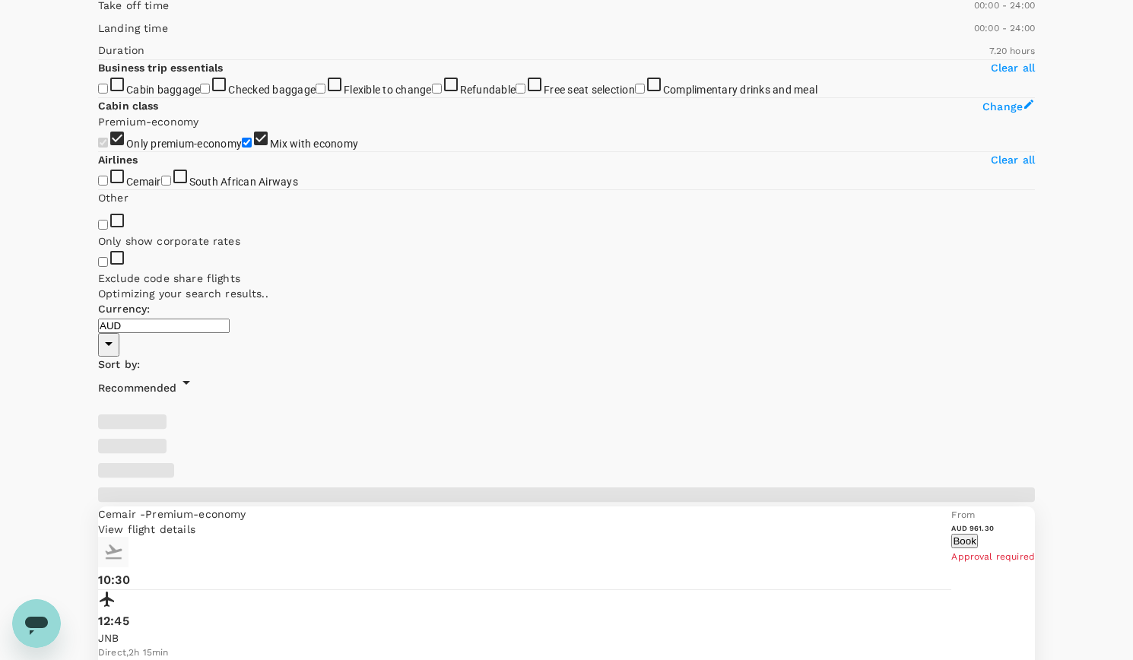
click at [107, 94] on input "Cabin baggage" at bounding box center [103, 89] width 10 height 10
checkbox input "true"
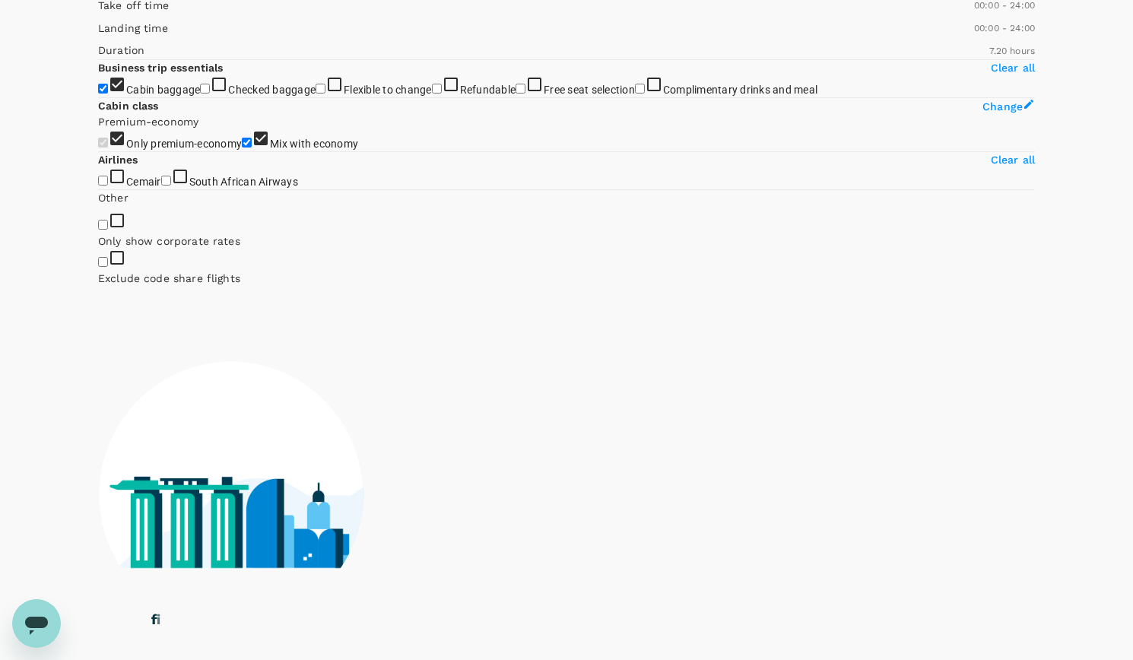
click at [200, 94] on input "Checked baggage" at bounding box center [205, 89] width 10 height 10
checkbox input "true"
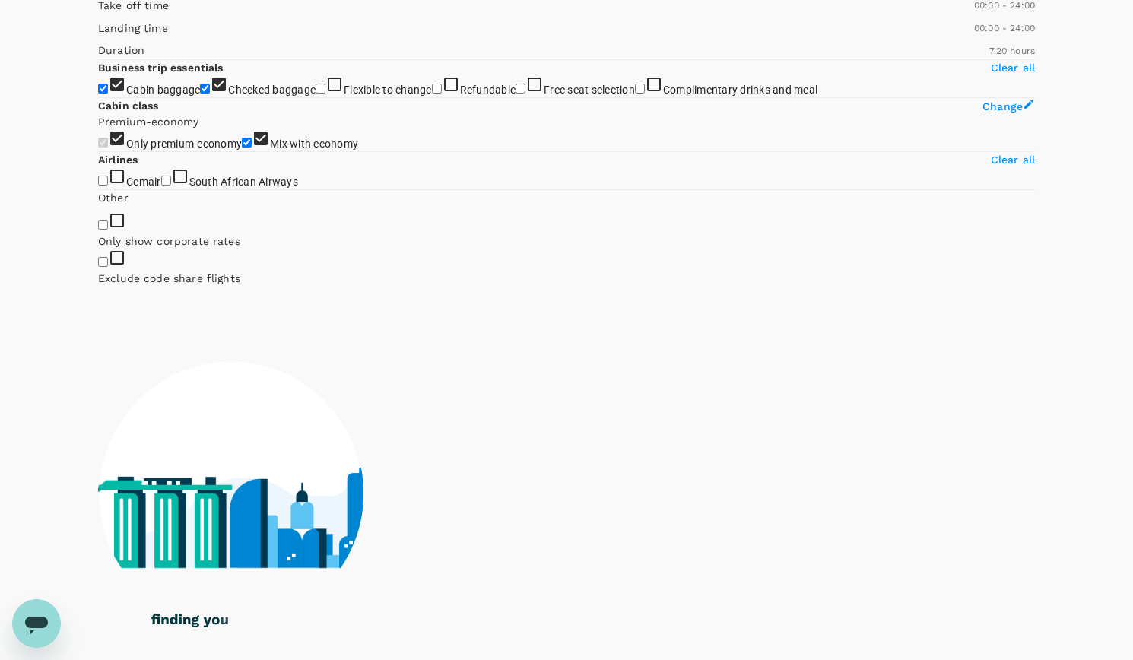
type input "500"
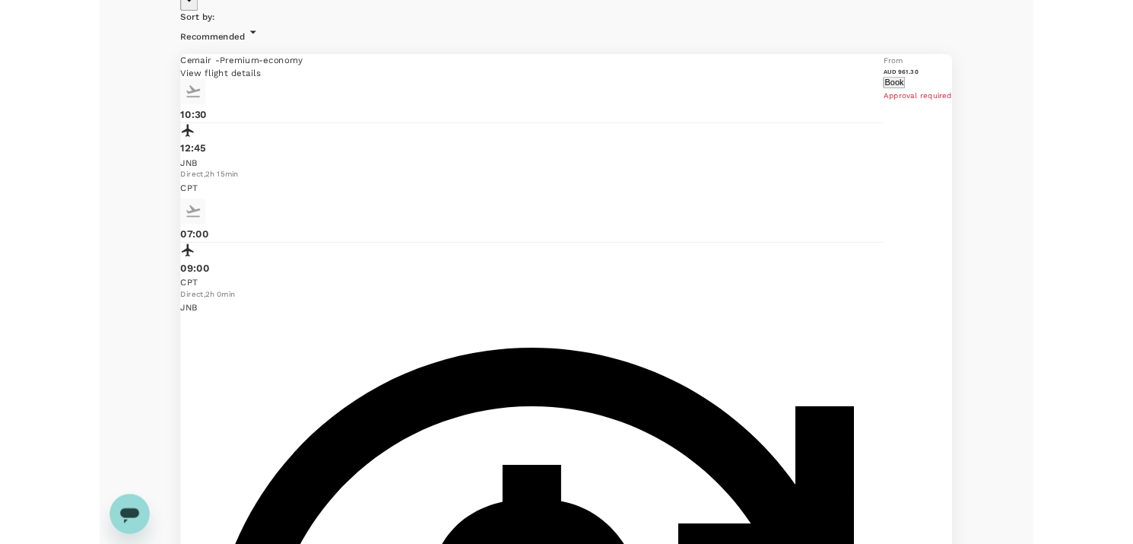
scroll to position [595, 0]
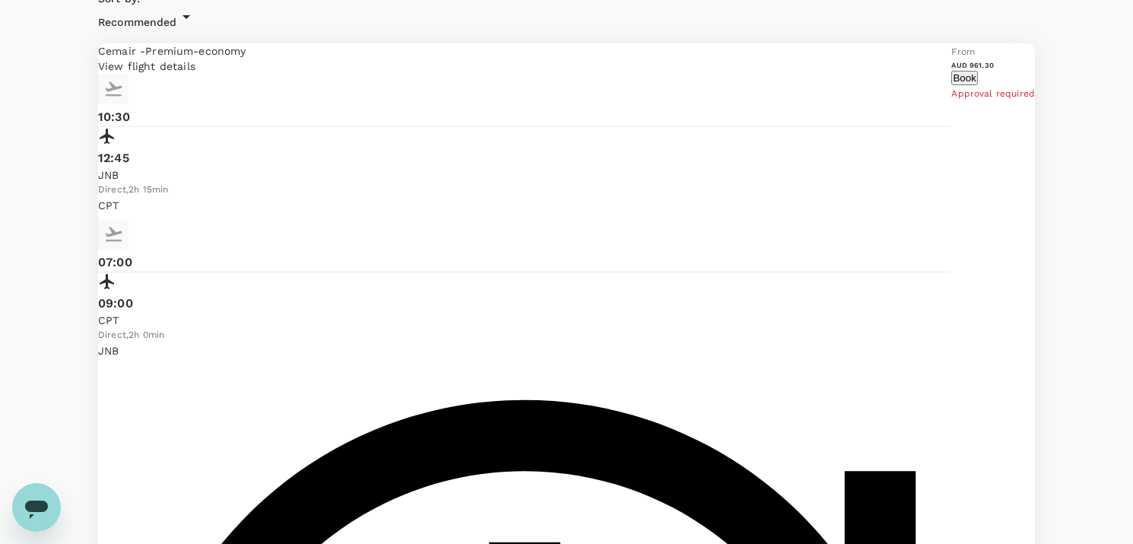
checkbox input "true"
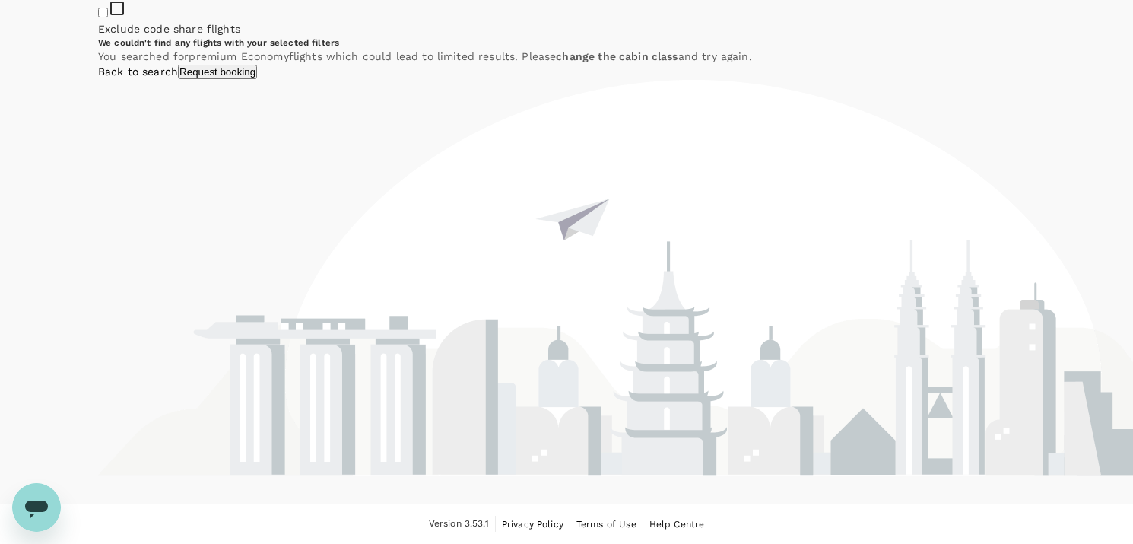
checkbox input "true"
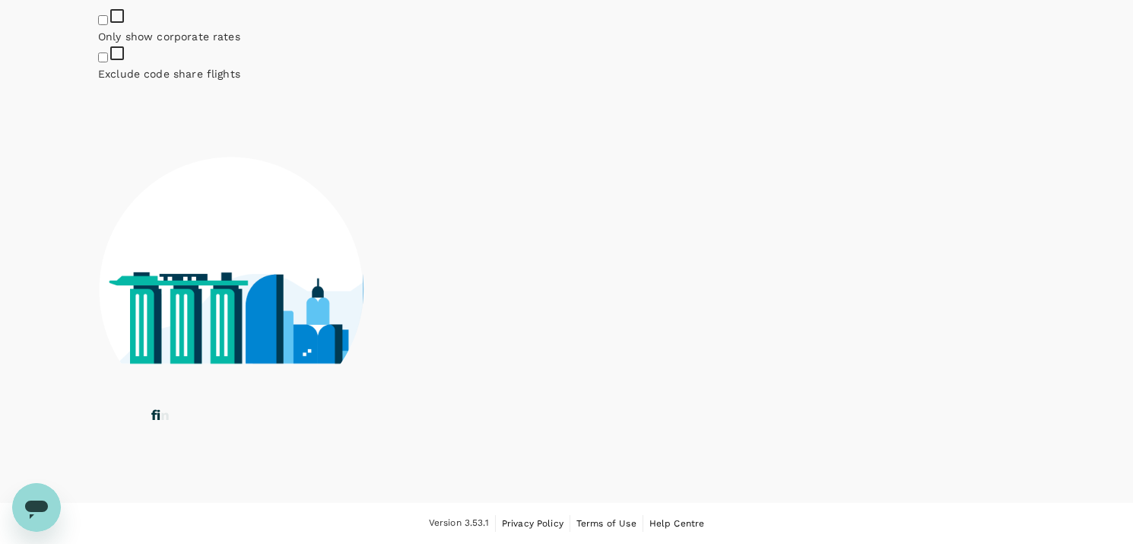
checkbox input "true"
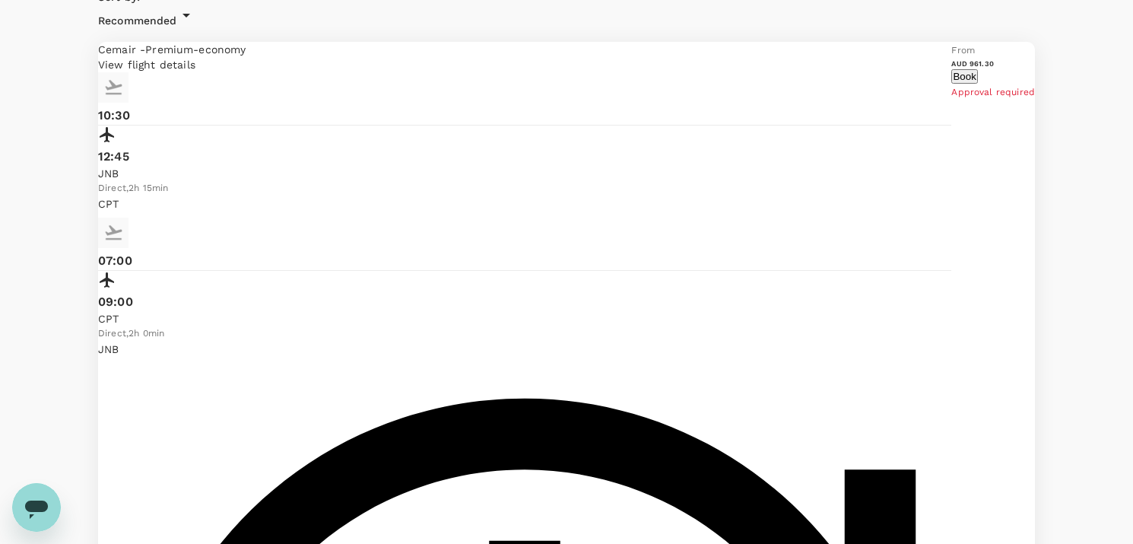
checkbox input "false"
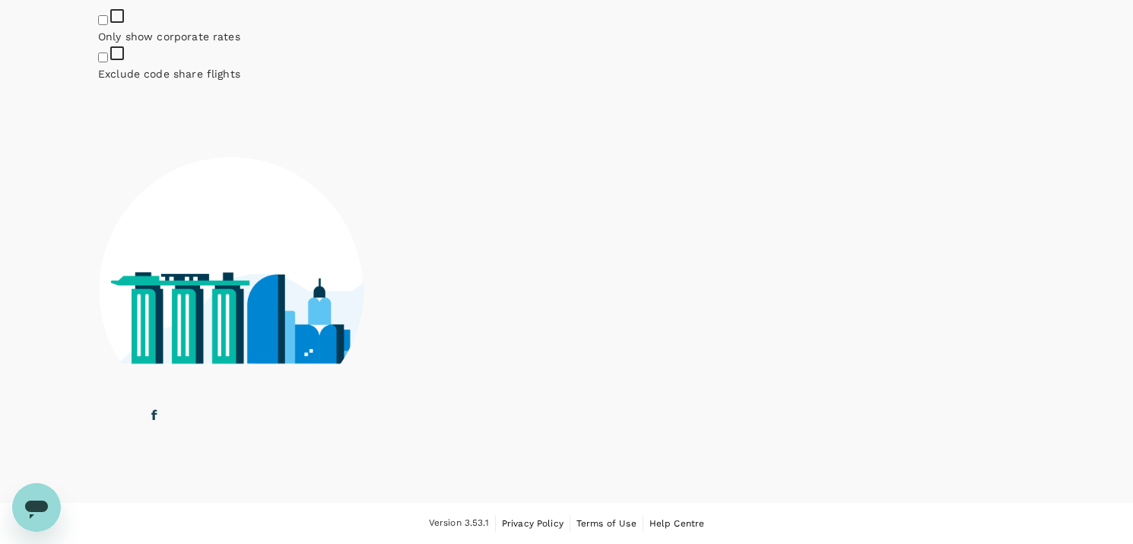
checkbox input "true"
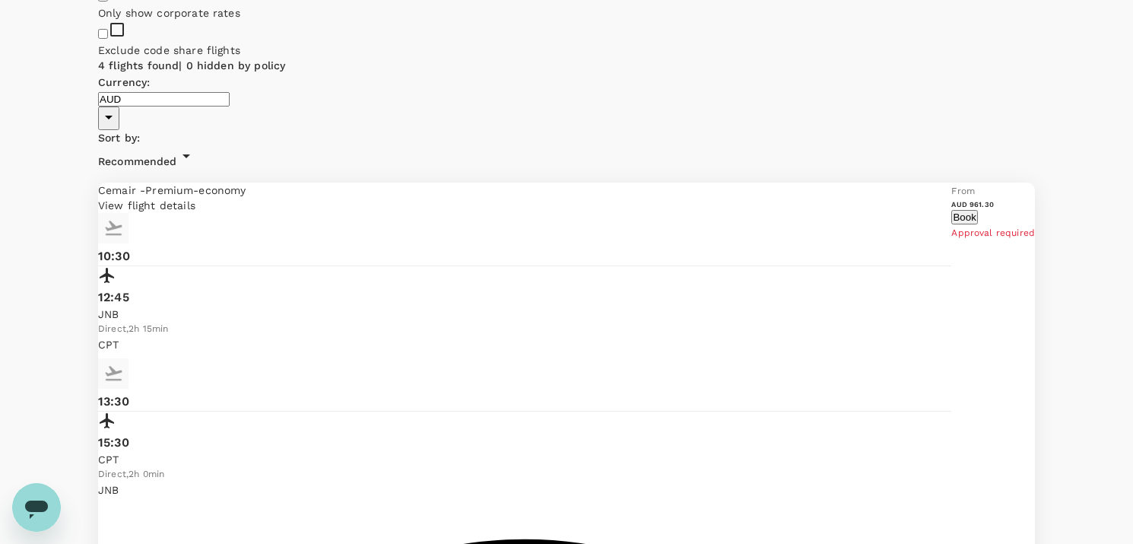
scroll to position [0, 0]
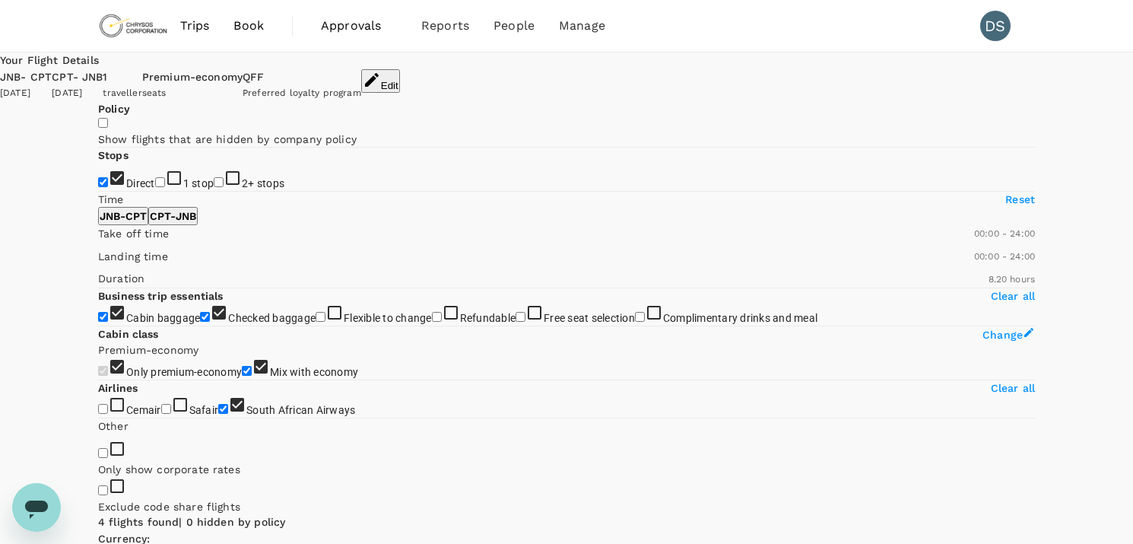
click at [400, 74] on button "Edit" at bounding box center [380, 81] width 39 height 24
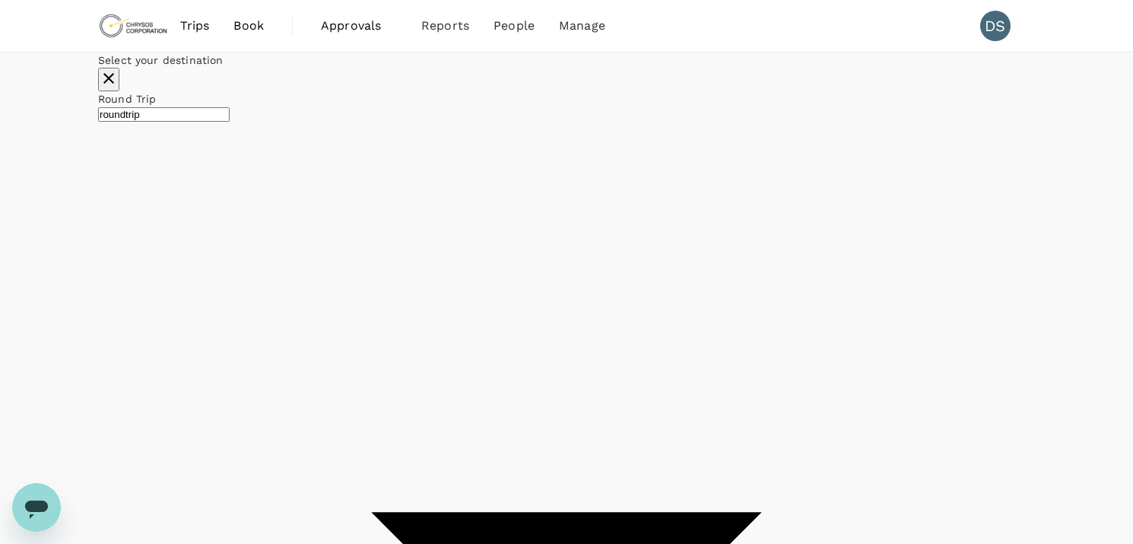
type input "OR Tambo Intl (JNB)"
type input "Cape Town Intl (CPT)"
type input "economy"
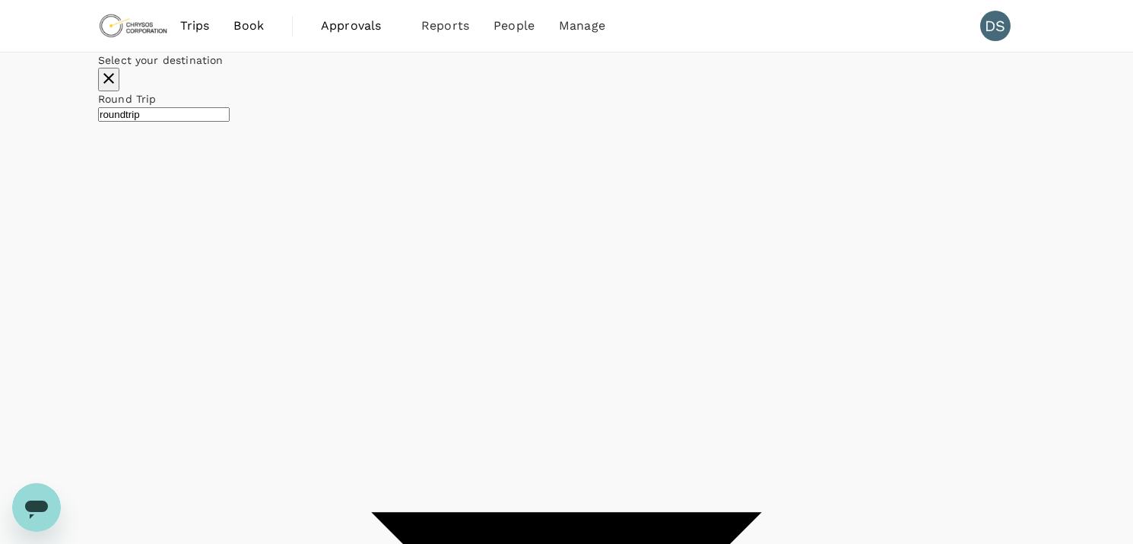
checkbox input "false"
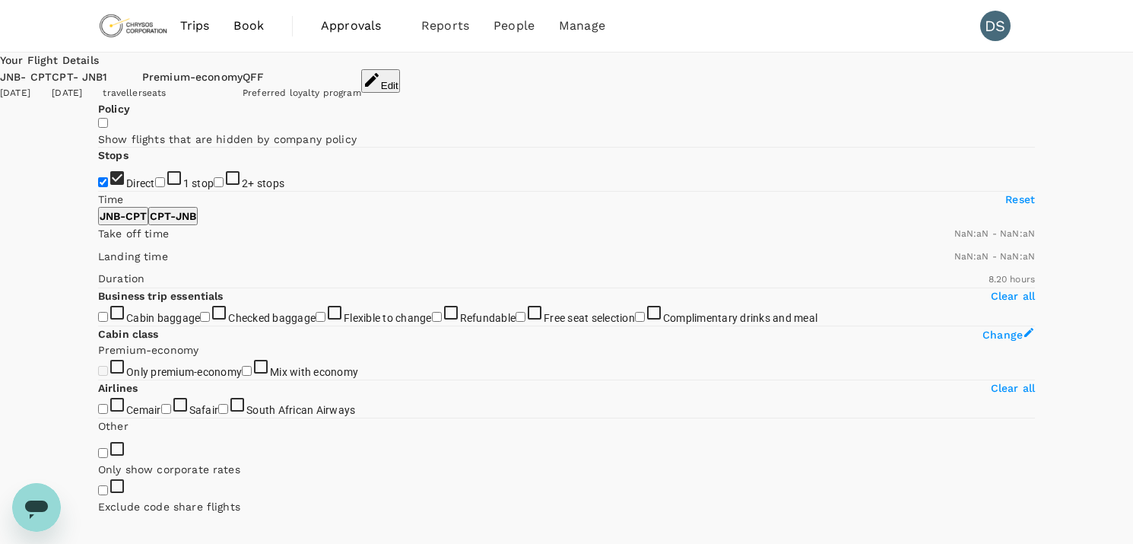
checkbox input "false"
type input "1440"
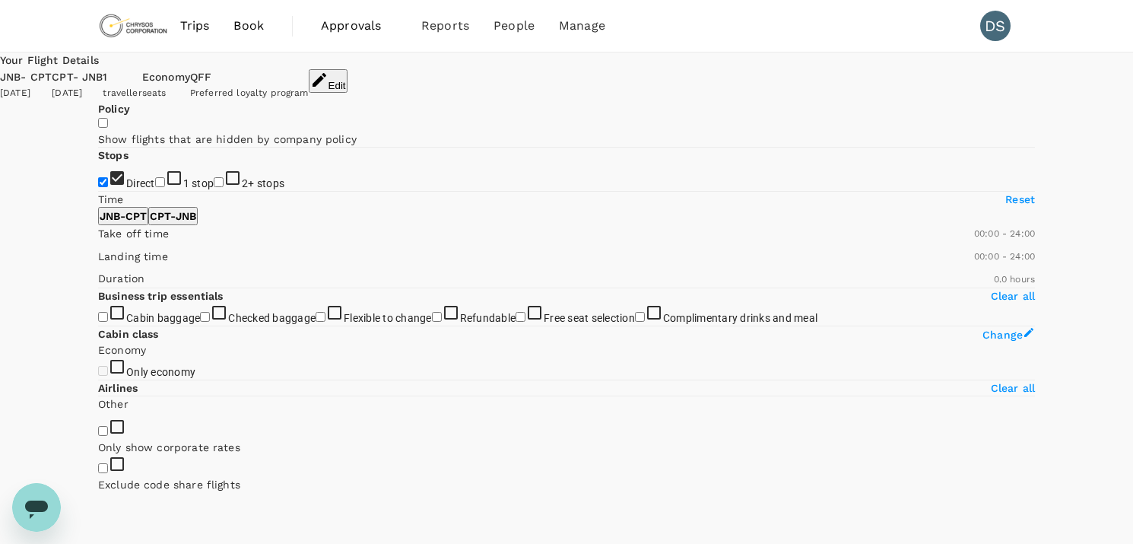
type input "135"
checkbox input "true"
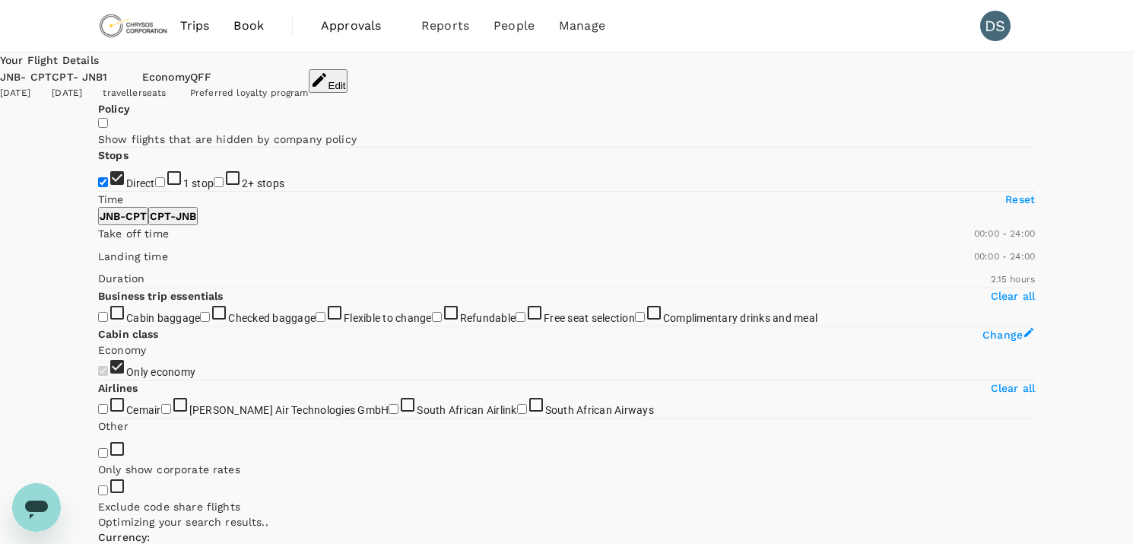
type input "140"
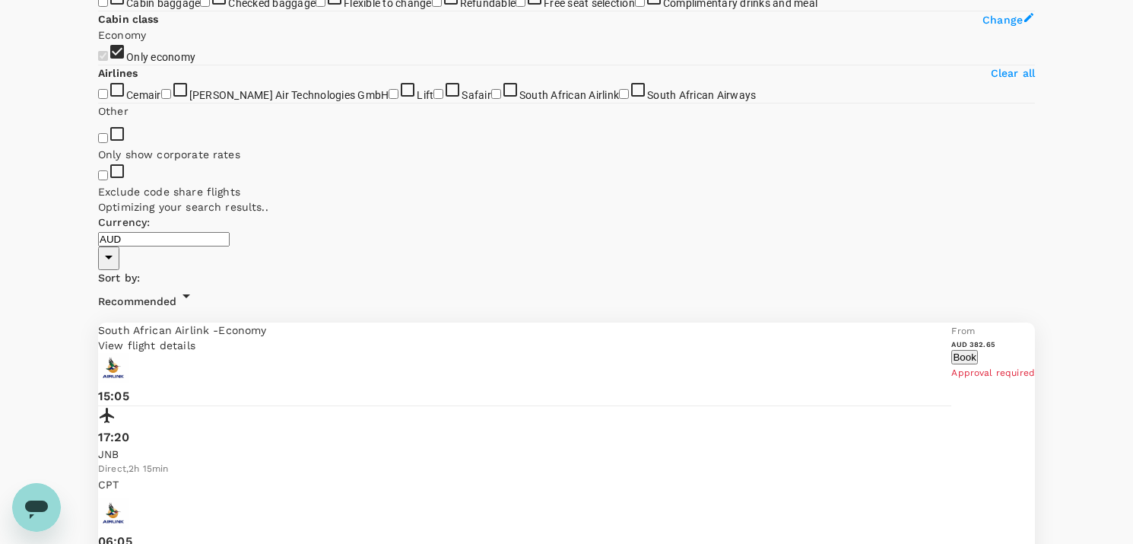
scroll to position [304, 0]
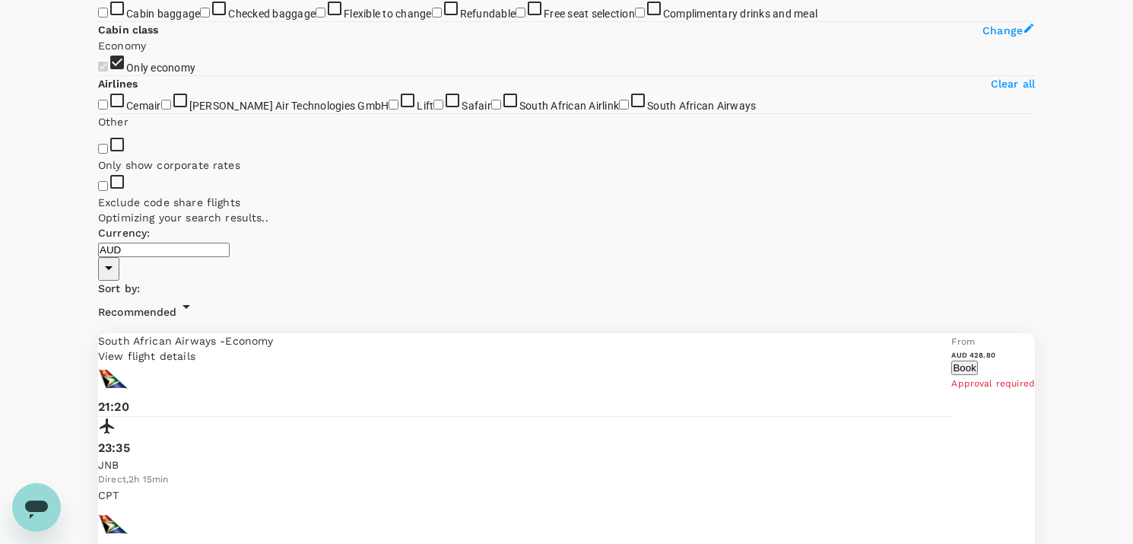
type input "1020"
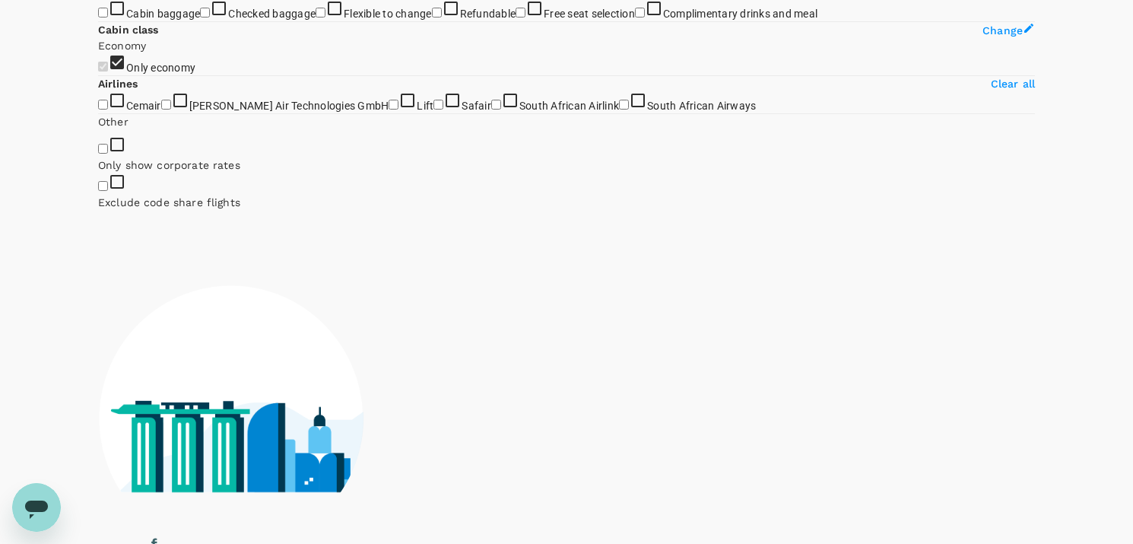
drag, startPoint x: 101, startPoint y: 141, endPoint x: 265, endPoint y: 144, distance: 163.5
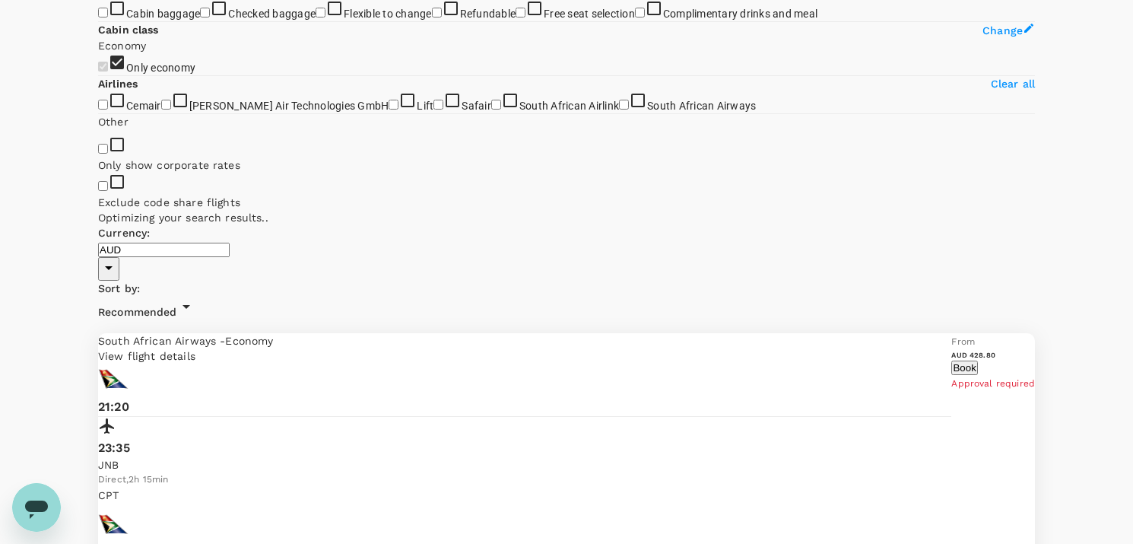
type input "870"
drag, startPoint x: 100, startPoint y: 146, endPoint x: 238, endPoint y: 151, distance: 138.5
type input "1080"
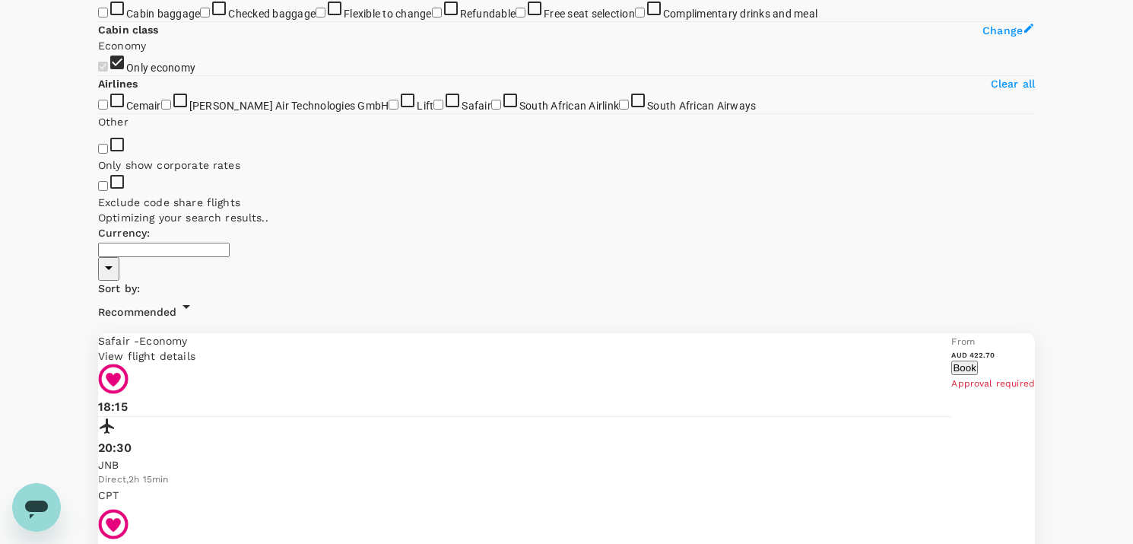
type input "AUD"
type input "1050"
drag, startPoint x: 324, startPoint y: 147, endPoint x: 271, endPoint y: 147, distance: 53.2
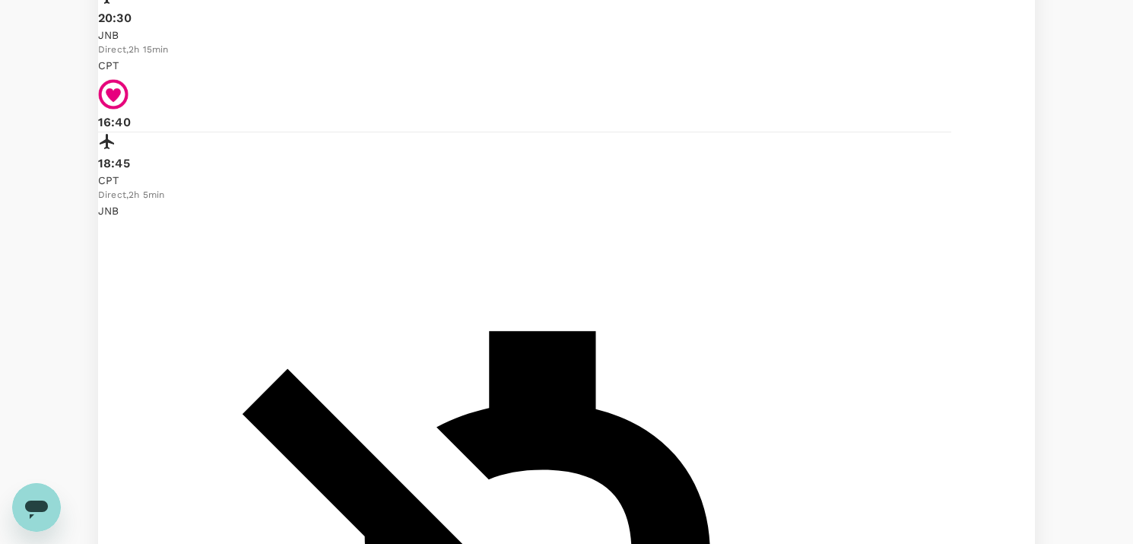
scroll to position [760, 0]
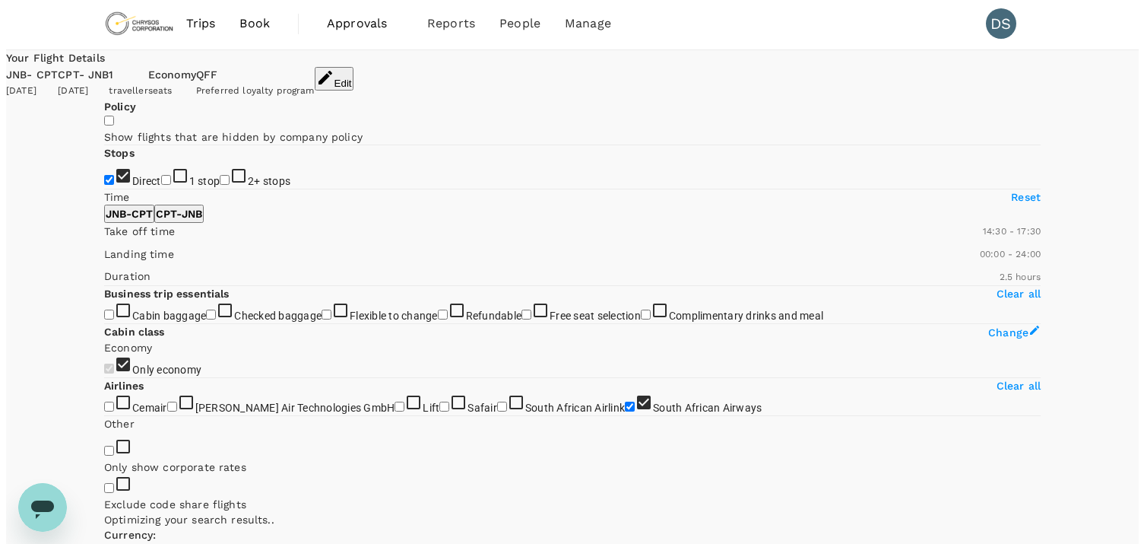
scroll to position [0, 0]
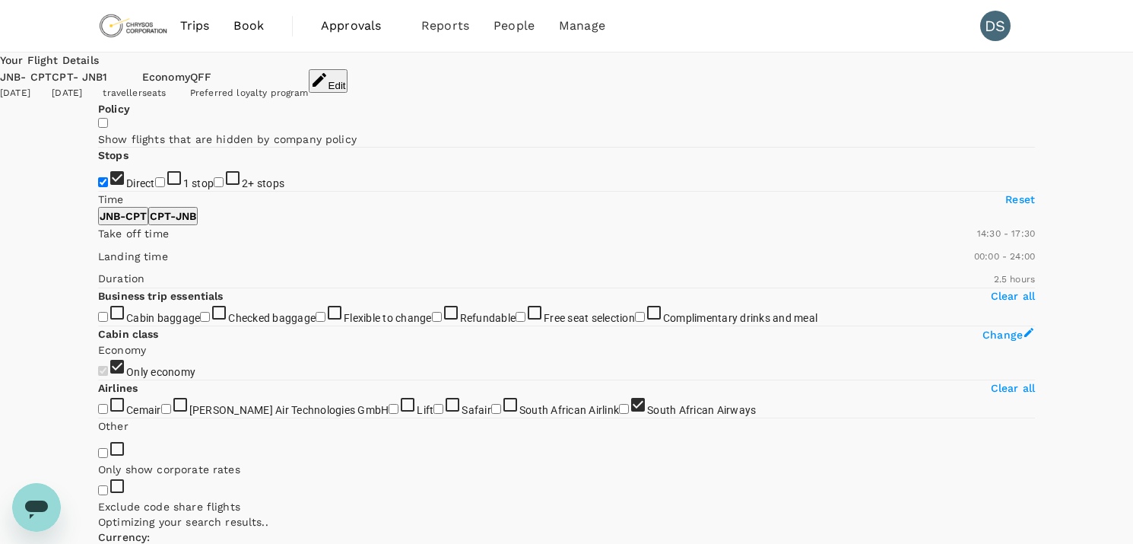
checkbox input "false"
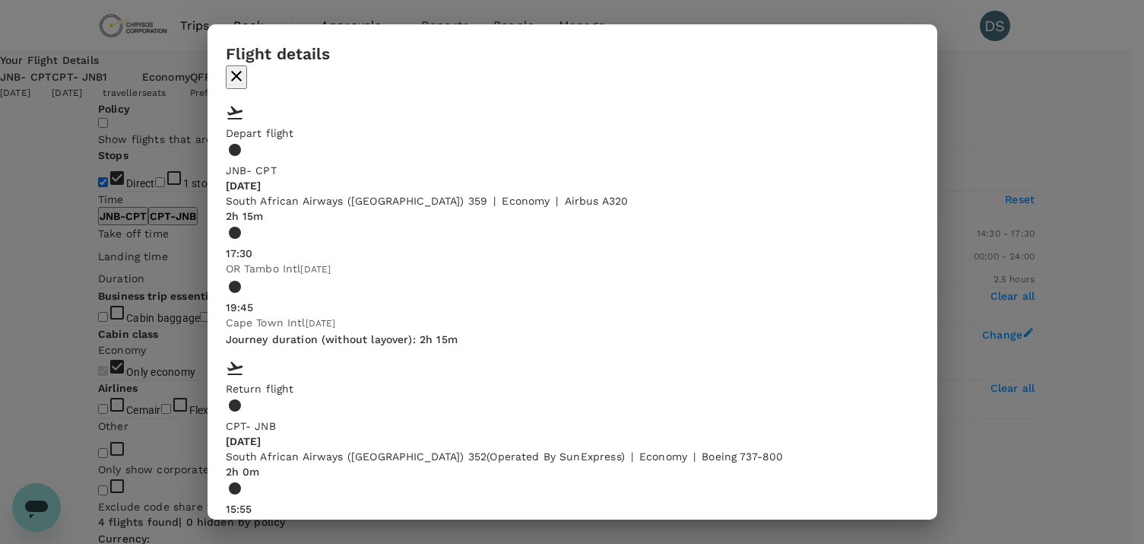
click at [246, 67] on icon "button" at bounding box center [236, 76] width 18 height 18
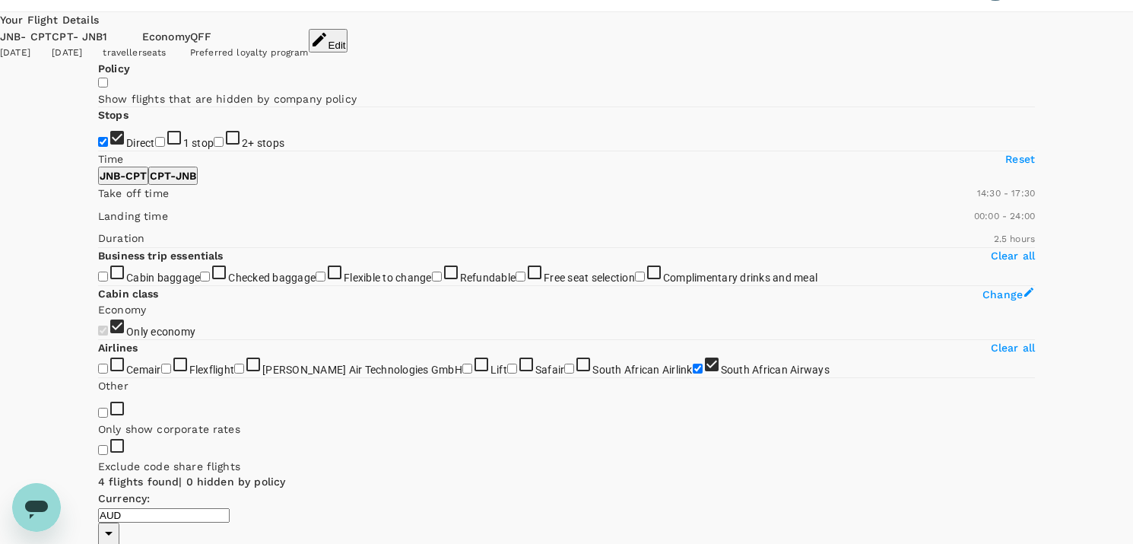
scroll to position [76, 0]
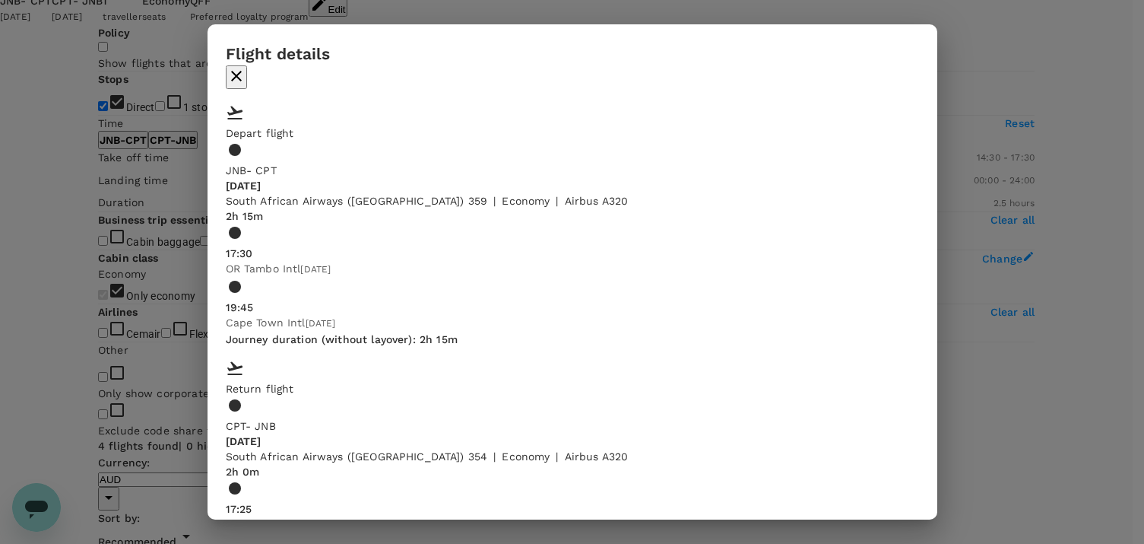
click at [242, 71] on icon "button" at bounding box center [236, 76] width 11 height 11
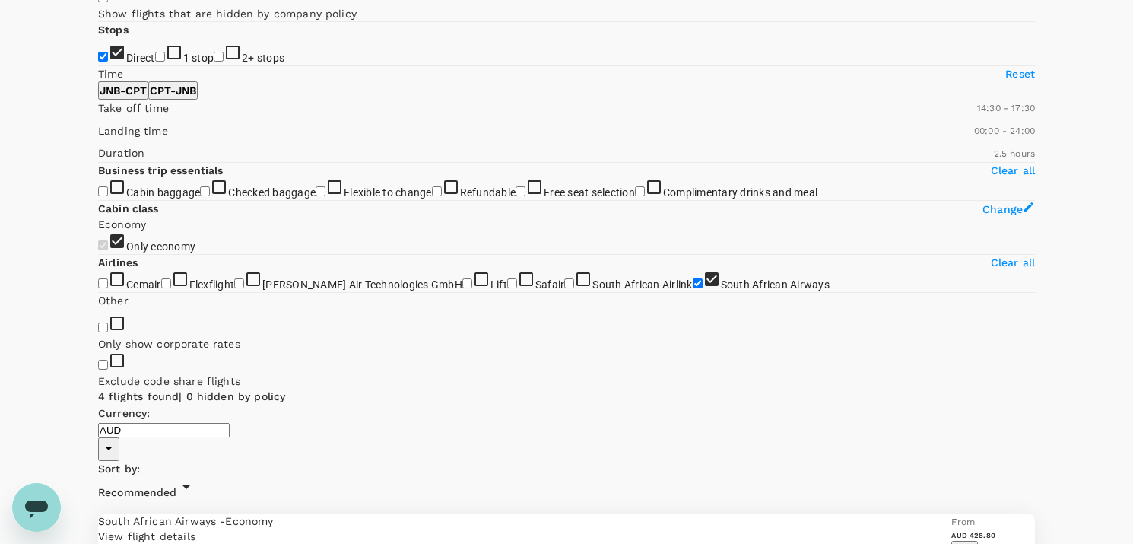
scroll to position [152, 0]
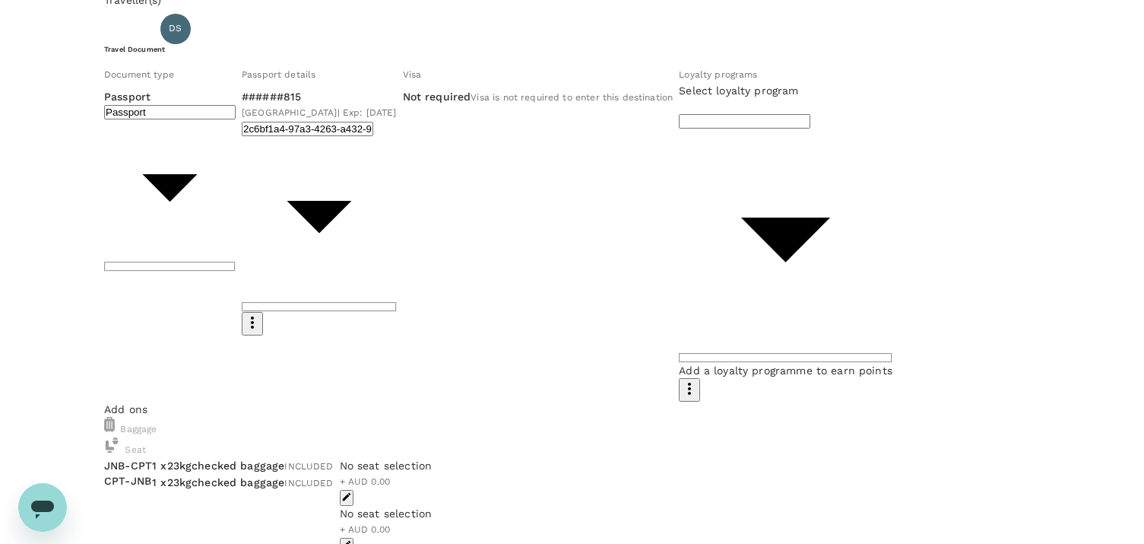
scroll to position [152, 0]
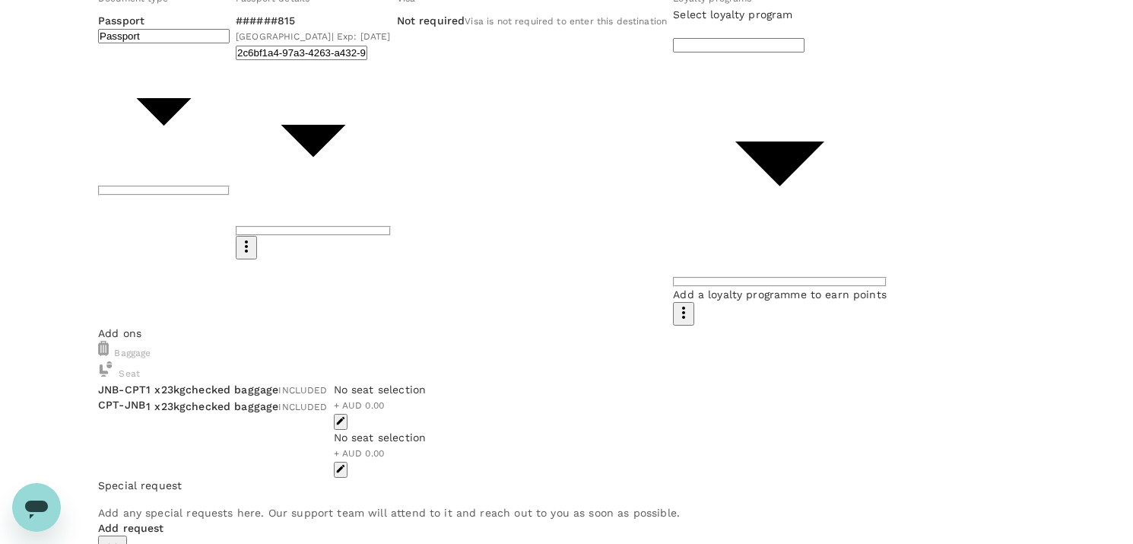
click at [346, 415] on icon "button" at bounding box center [340, 420] width 11 height 11
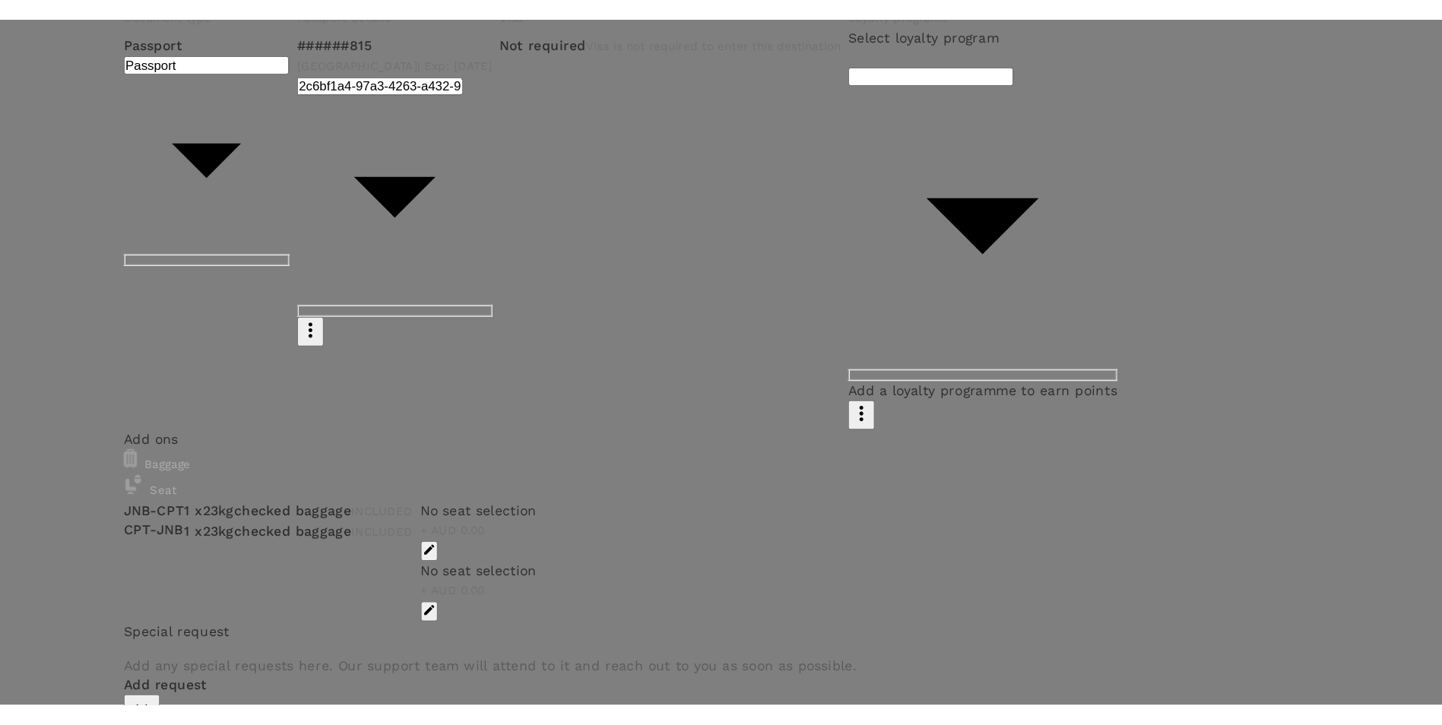
scroll to position [41, 0]
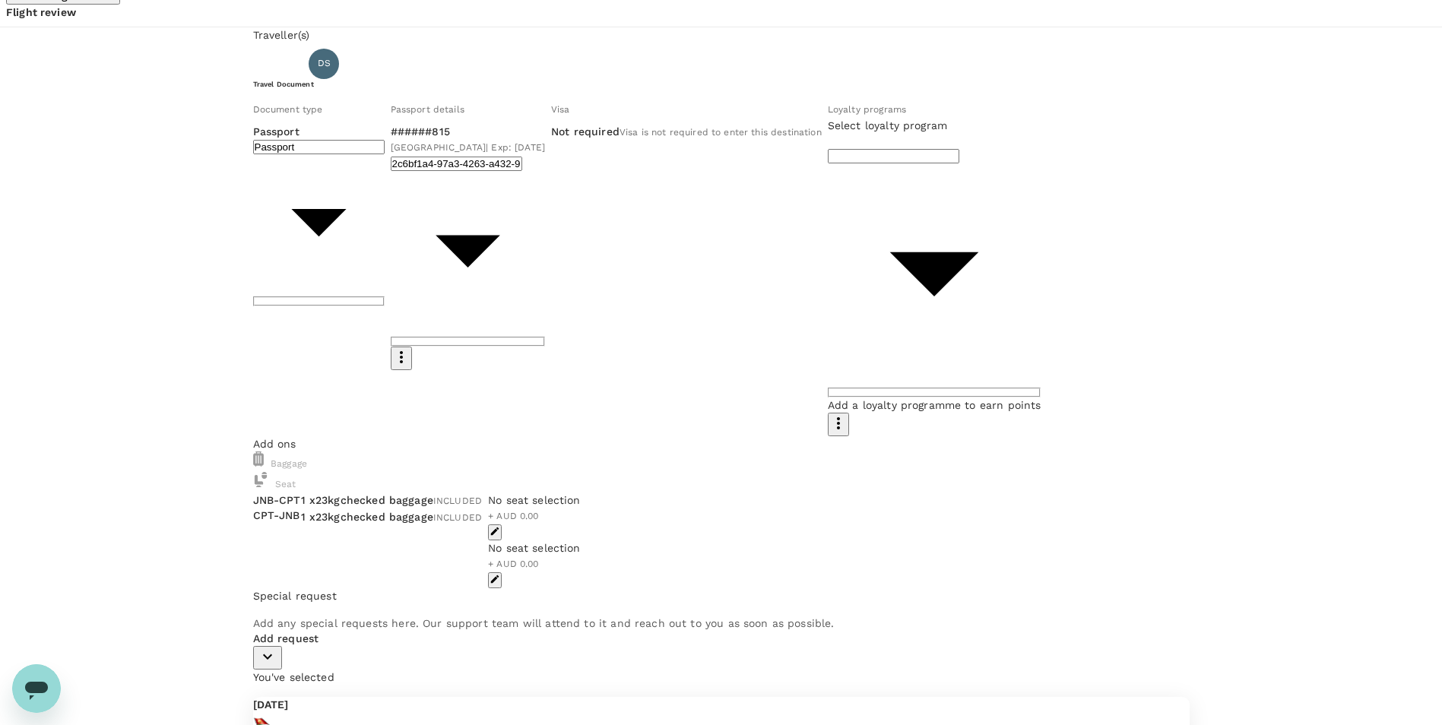
click at [433, 494] on span "1 x 23kg checked baggage" at bounding box center [367, 500] width 132 height 12
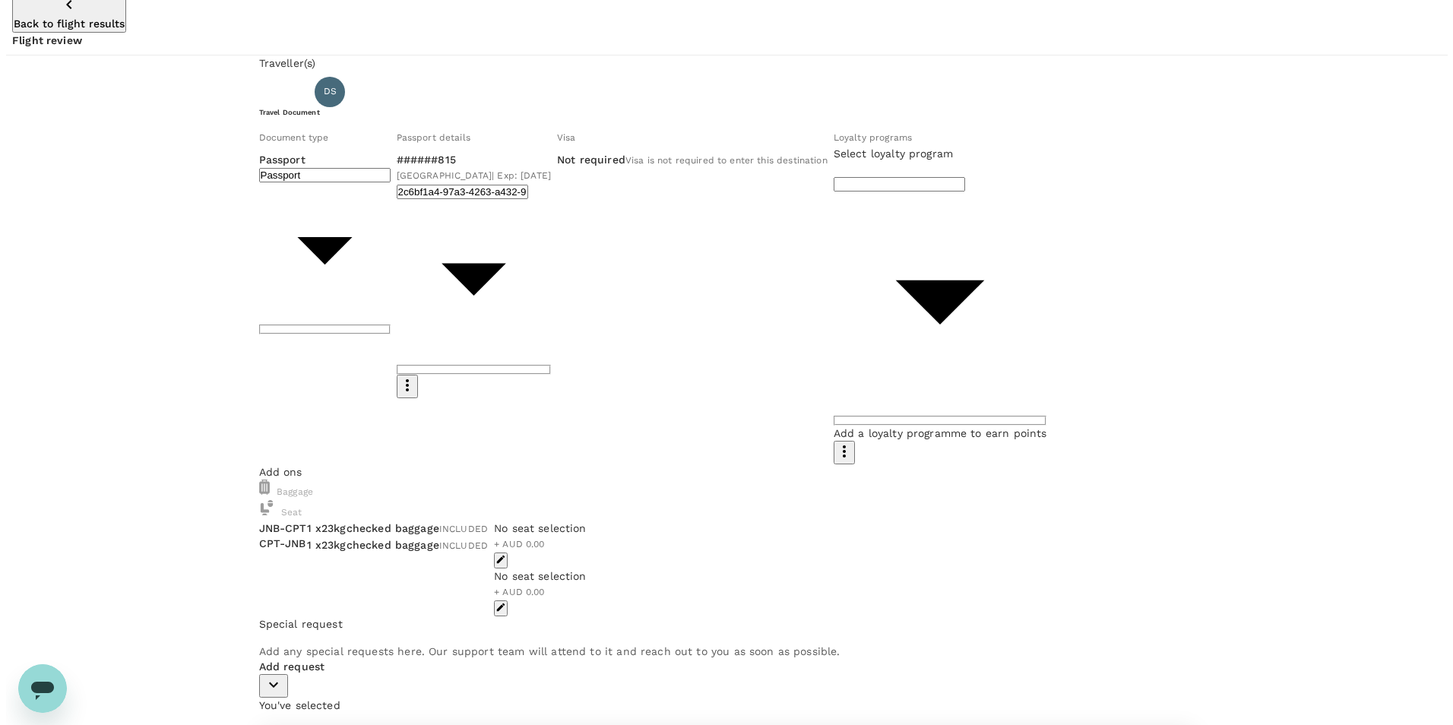
scroll to position [0, 0]
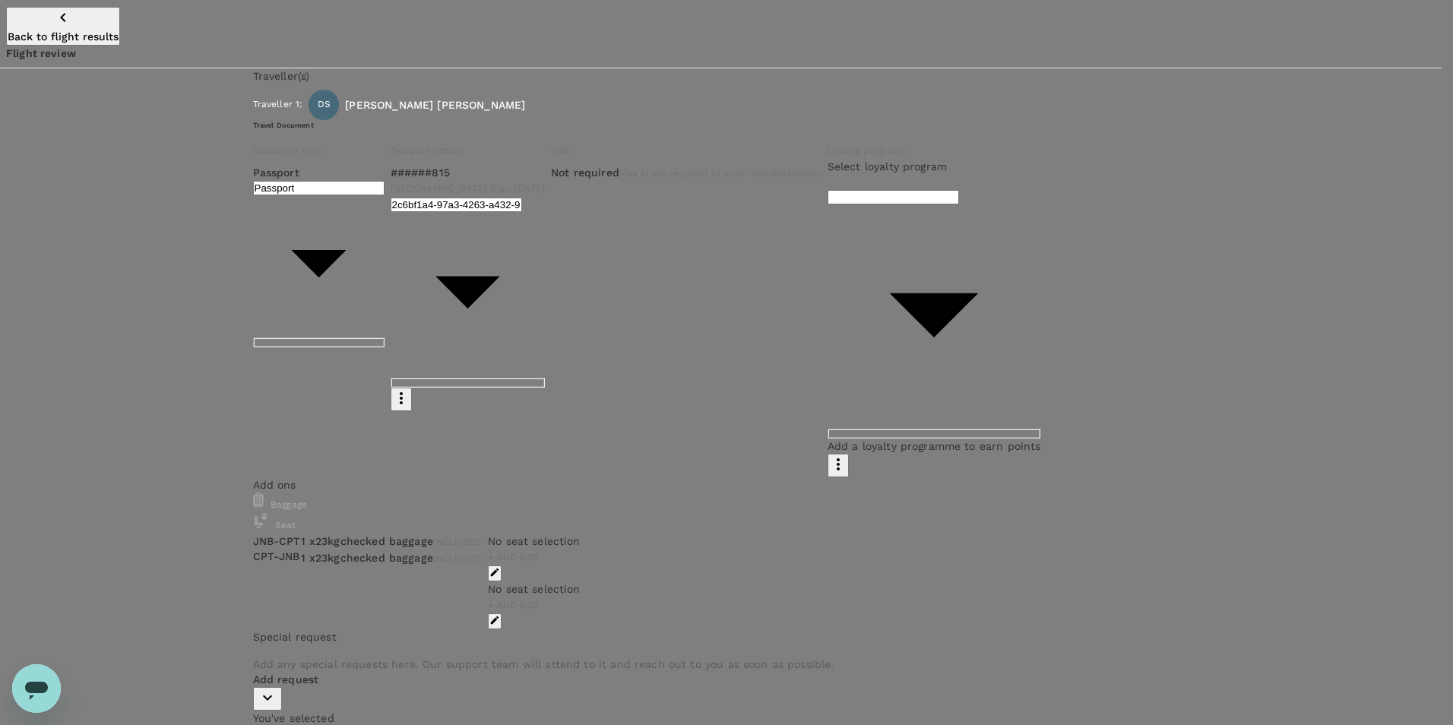
type input "9c4289b1-14a3-4119-8736-521306e5ca8f"
type textarea "Indaba and Joburg legs"
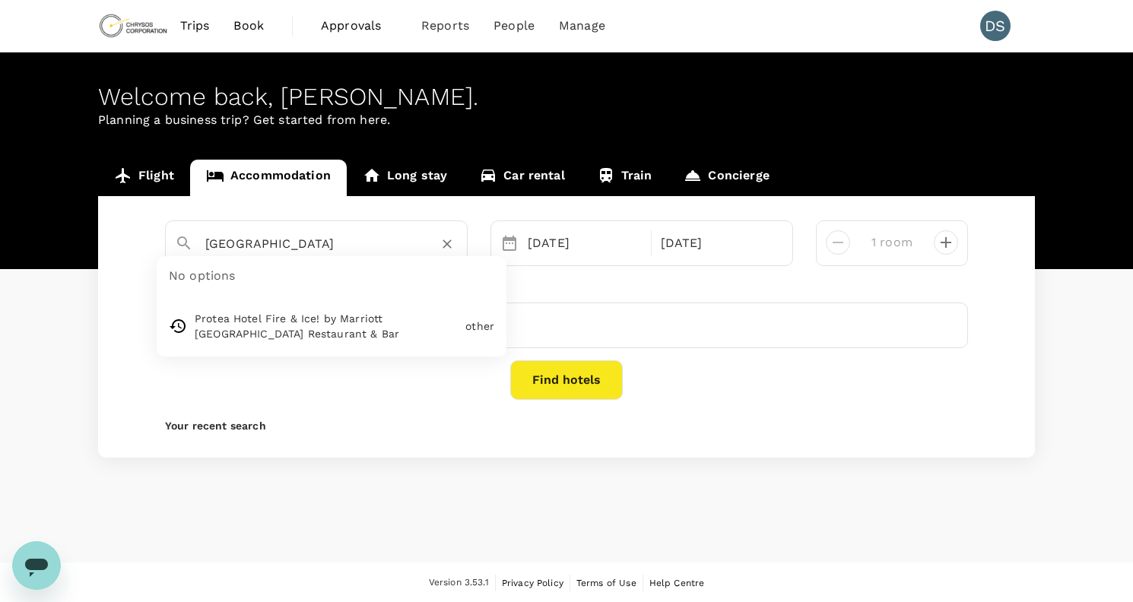
click at [302, 233] on input "Johannesburg" at bounding box center [310, 244] width 210 height 24
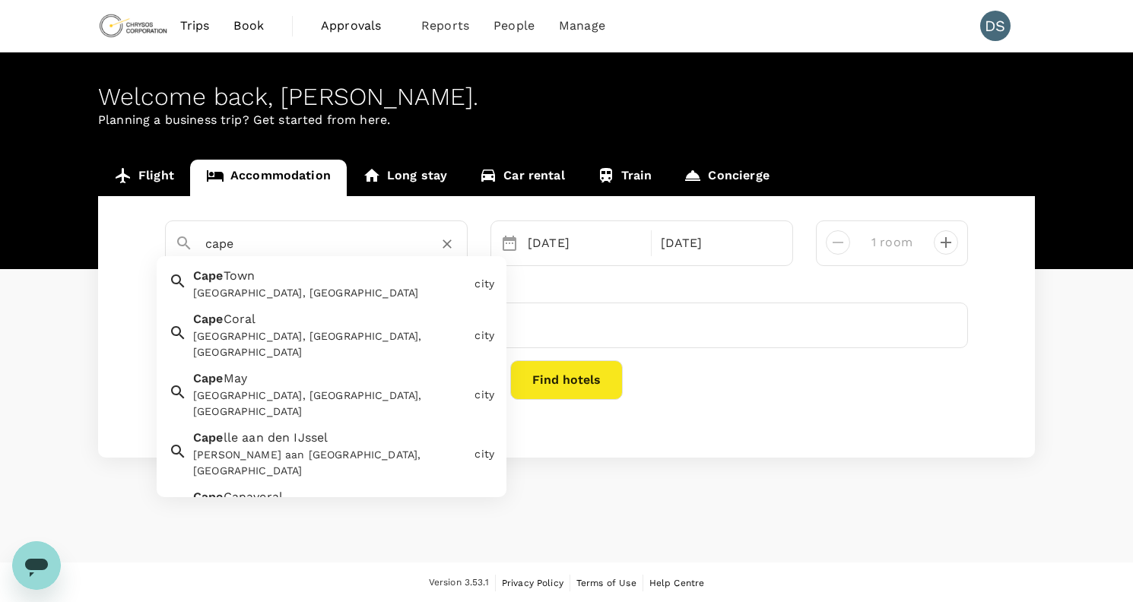
click at [263, 274] on div "Cape Town Cape Town, South Africa" at bounding box center [327, 281] width 281 height 40
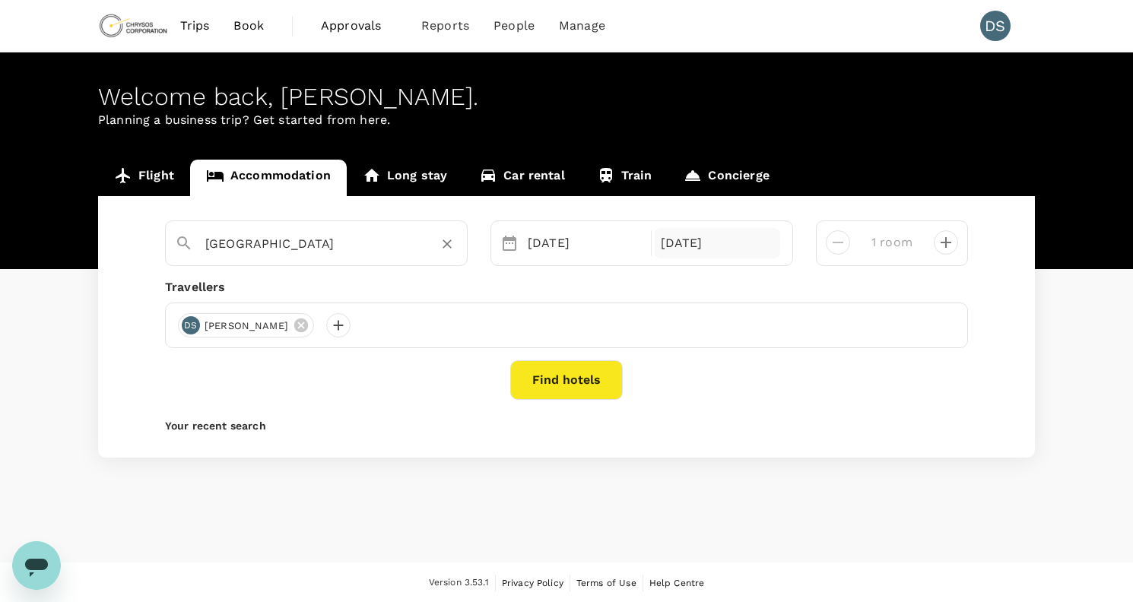
type input "Cape Town"
click at [691, 242] on div "[DATE]" at bounding box center [718, 243] width 126 height 30
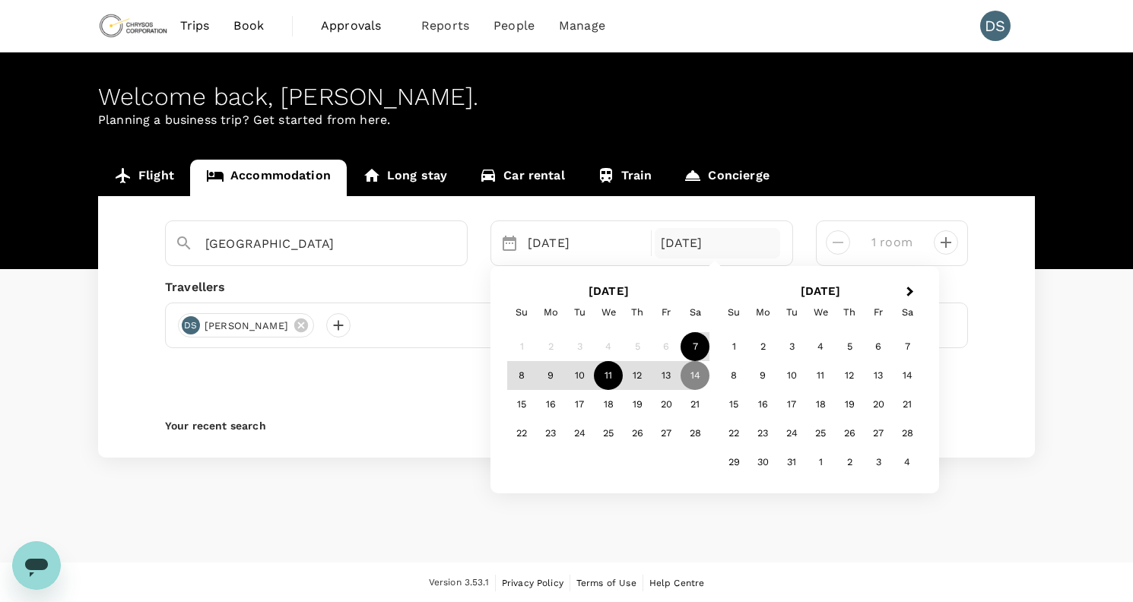
click at [610, 375] on div "11" at bounding box center [608, 375] width 29 height 29
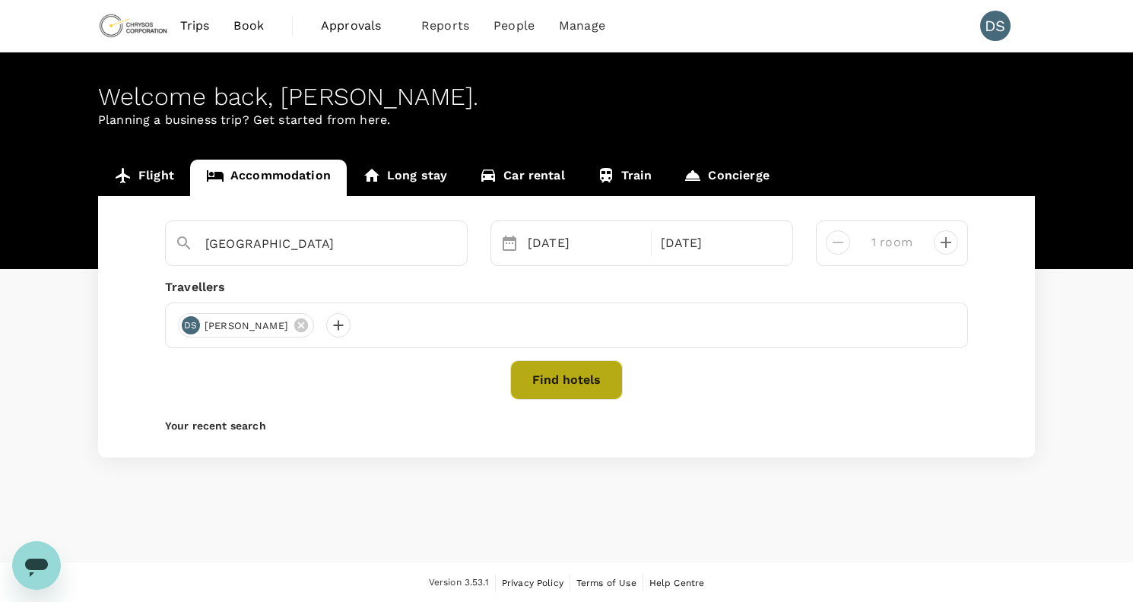
click at [575, 371] on button "Find hotels" at bounding box center [566, 380] width 113 height 40
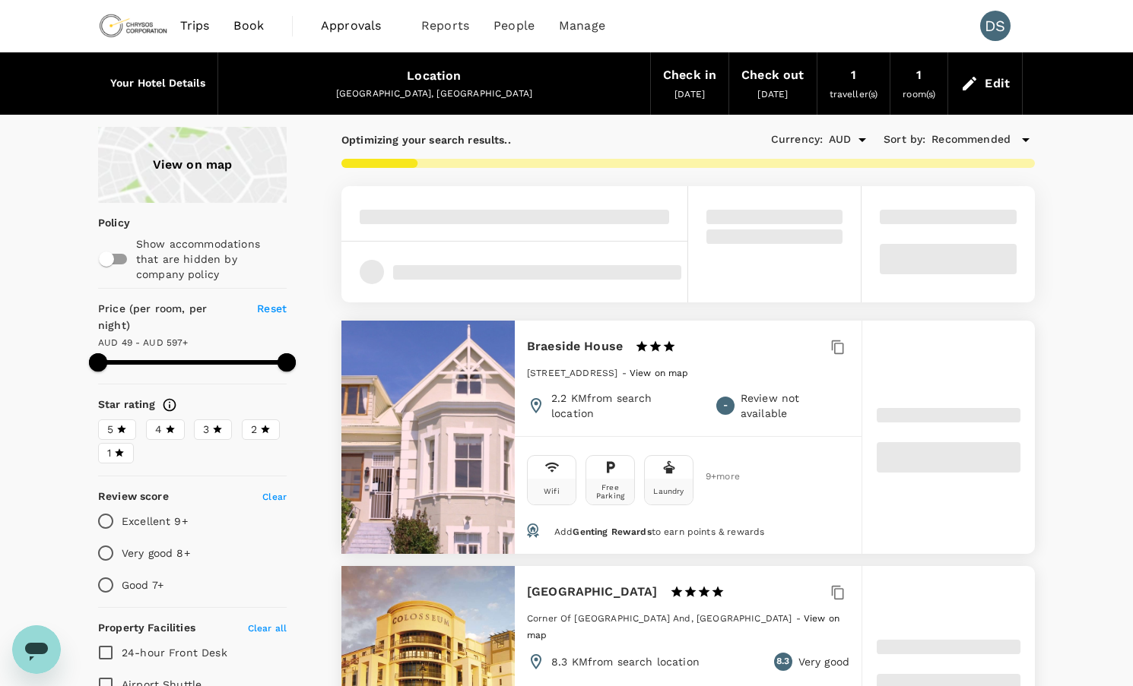
type input "595.83"
click at [105, 537] on input "Very good 8+" at bounding box center [106, 553] width 32 height 32
radio input "true"
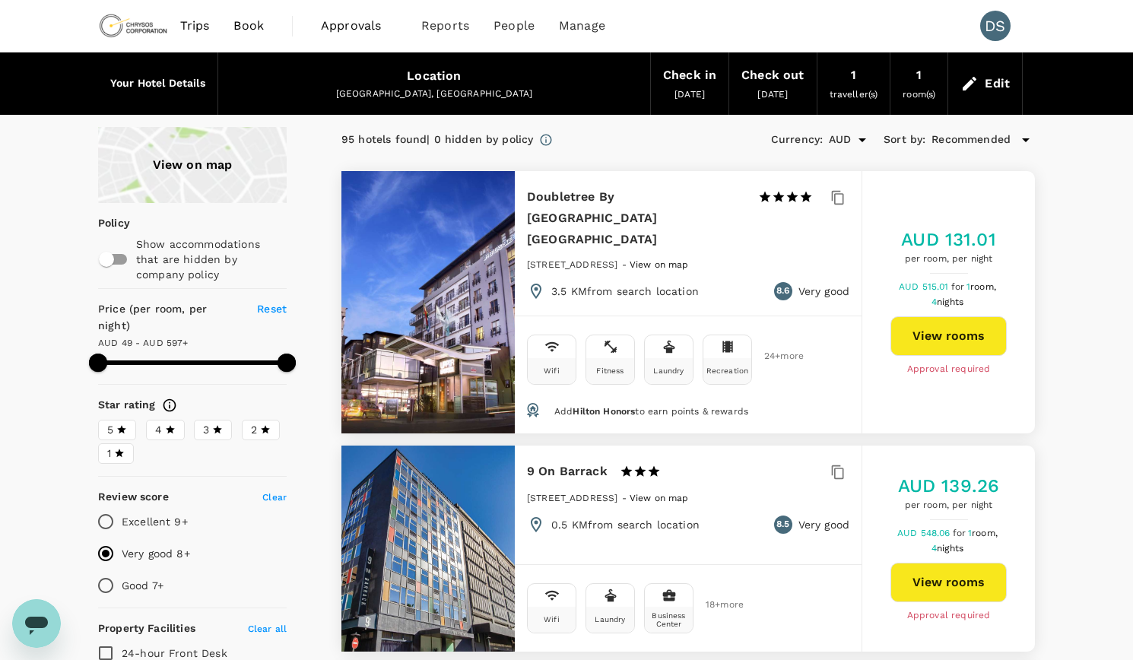
click at [186, 169] on div "View on map" at bounding box center [192, 165] width 189 height 76
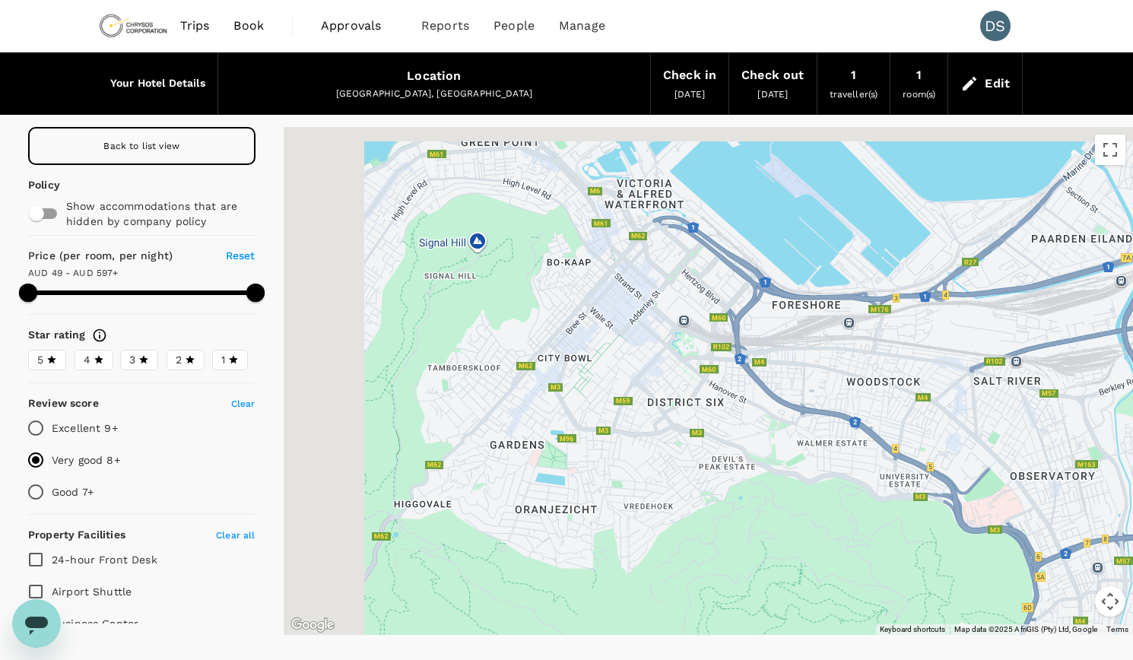
drag, startPoint x: 551, startPoint y: 407, endPoint x: 815, endPoint y: 484, distance: 274.9
click at [815, 484] on div at bounding box center [709, 381] width 850 height 508
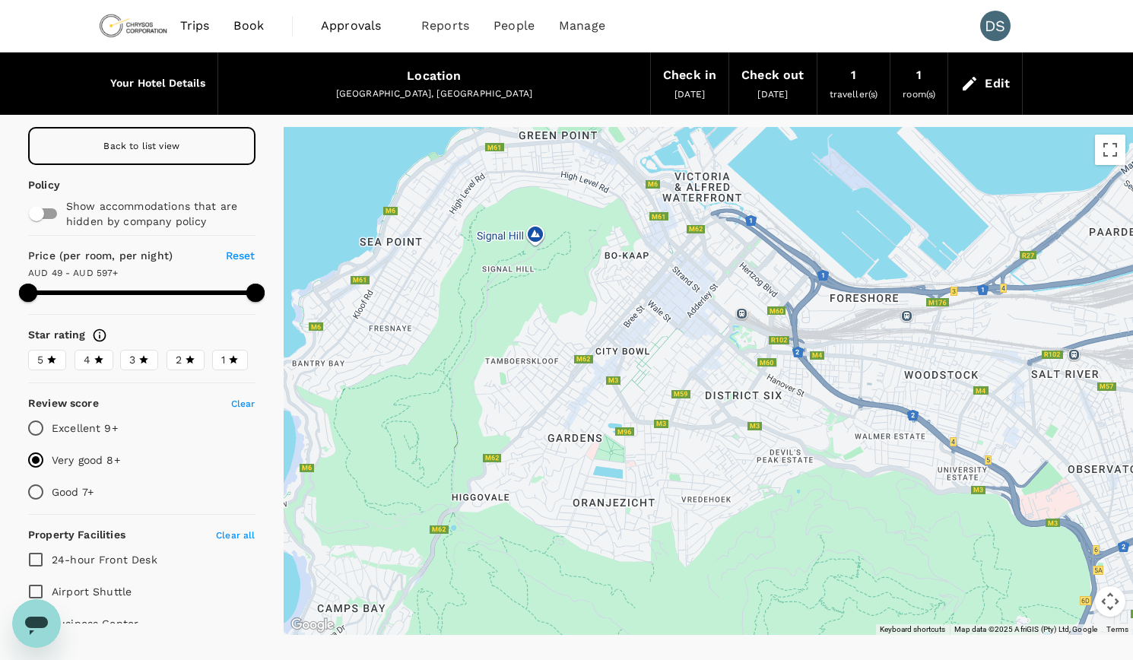
drag, startPoint x: 382, startPoint y: 244, endPoint x: 437, endPoint y: 223, distance: 58.5
click at [437, 223] on div at bounding box center [709, 381] width 850 height 508
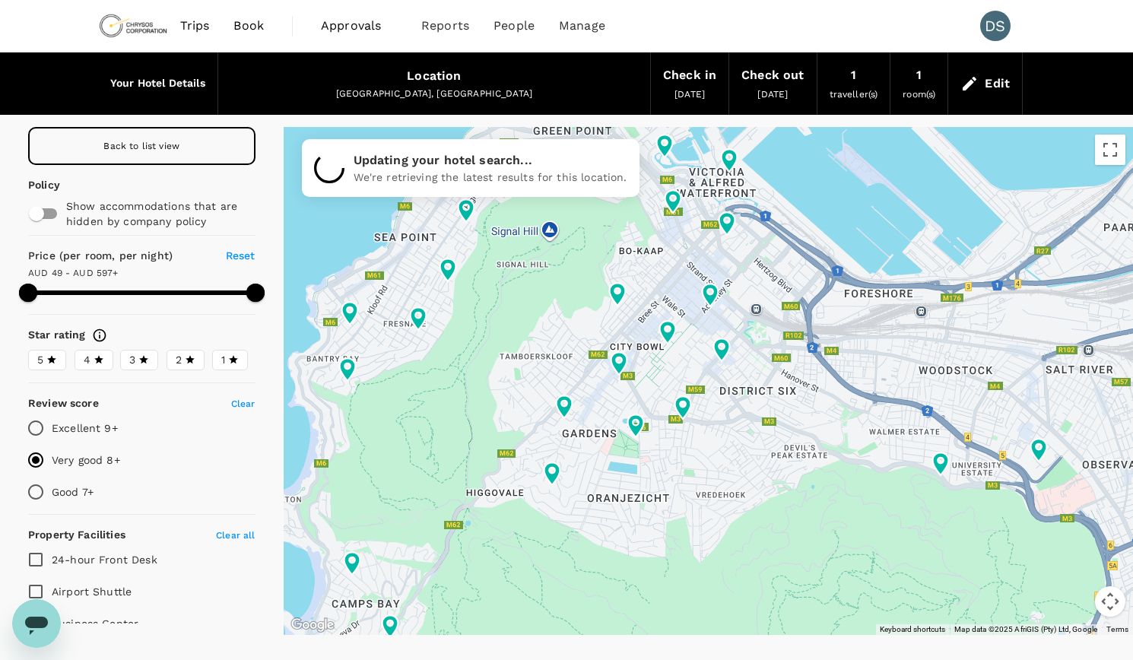
type input "596.69"
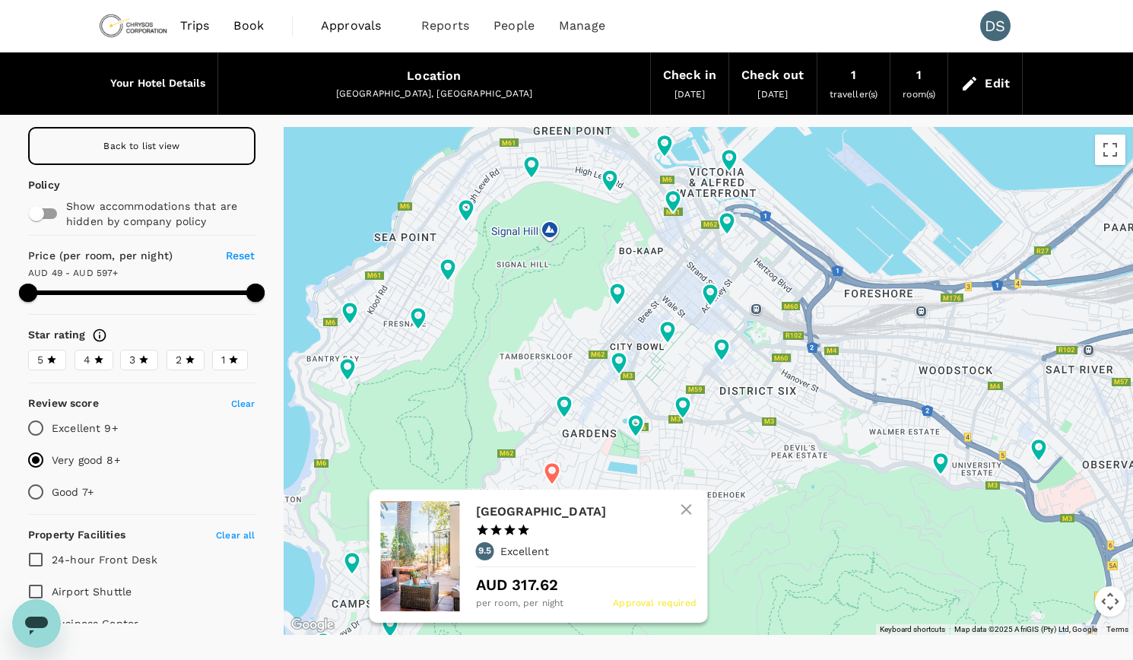
click at [554, 474] on icon at bounding box center [552, 473] width 16 height 23
click at [545, 507] on h6 "Rosedene Guest House" at bounding box center [580, 511] width 208 height 21
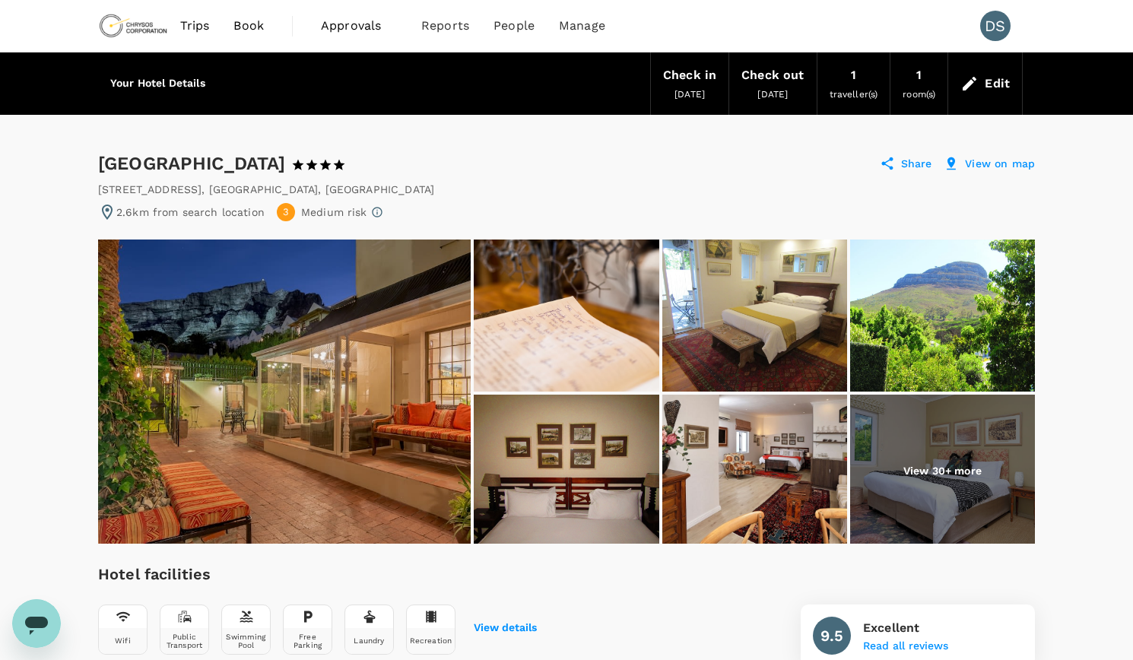
click at [983, 84] on div "Edit" at bounding box center [985, 83] width 74 height 53
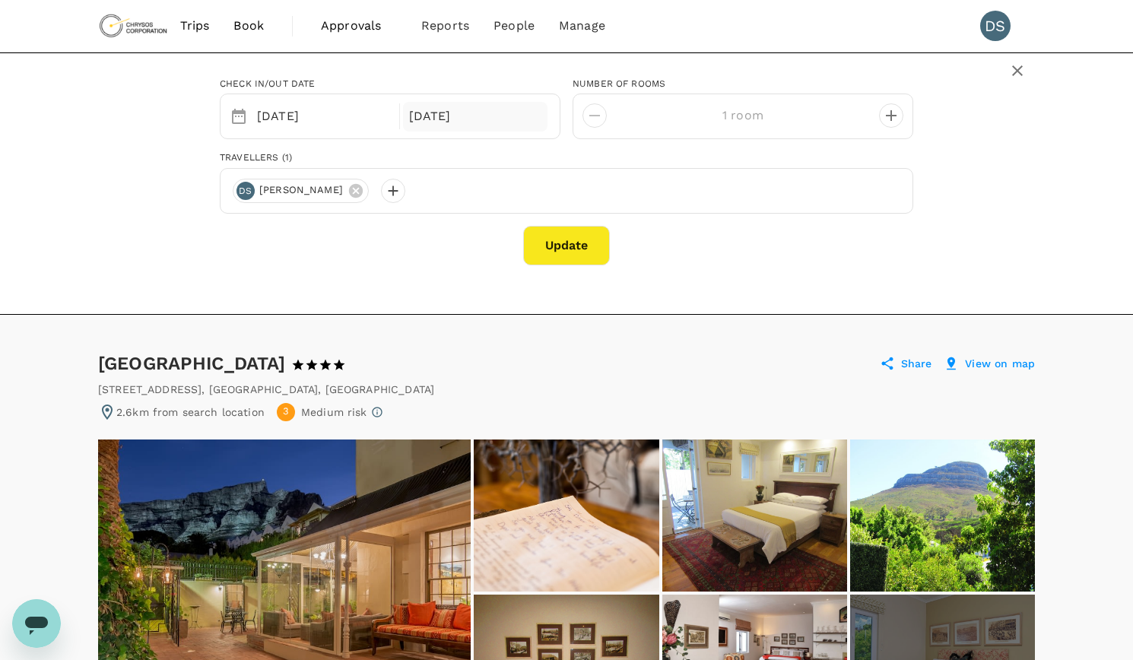
click at [445, 113] on div "[DATE]" at bounding box center [475, 117] width 145 height 30
click at [152, 132] on div "Check in/out date 07 Feb 11 Feb number of Rooms 1 room Travellers (1) DS Darren…" at bounding box center [566, 165] width 937 height 200
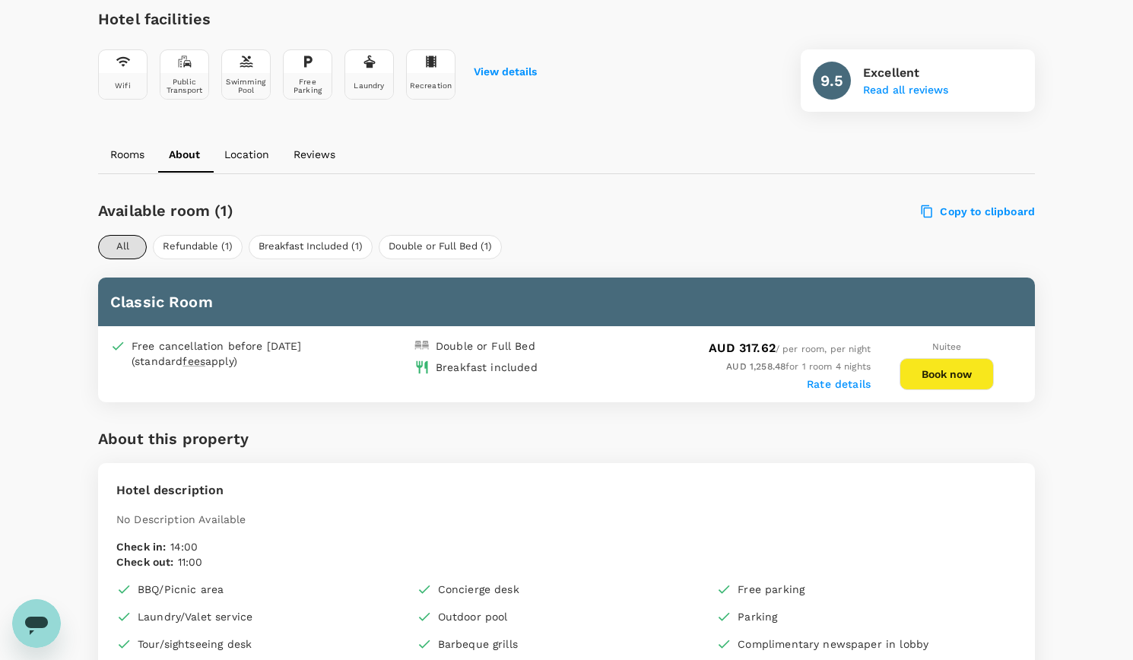
scroll to position [760, 0]
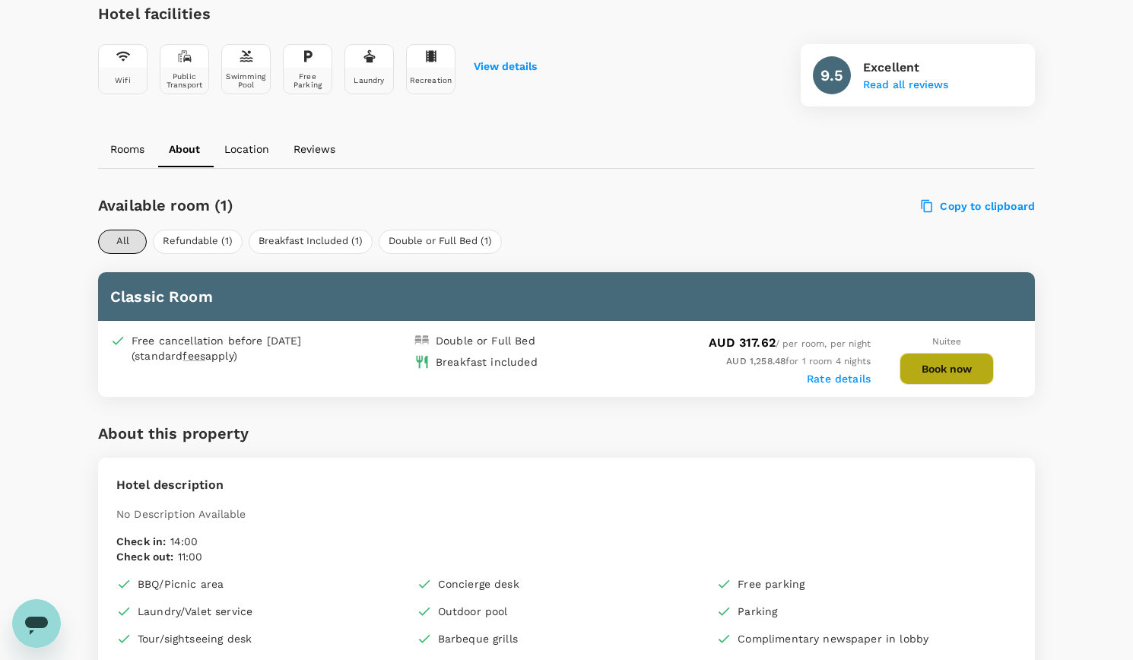
click at [956, 366] on button "Book now" at bounding box center [946, 369] width 94 height 32
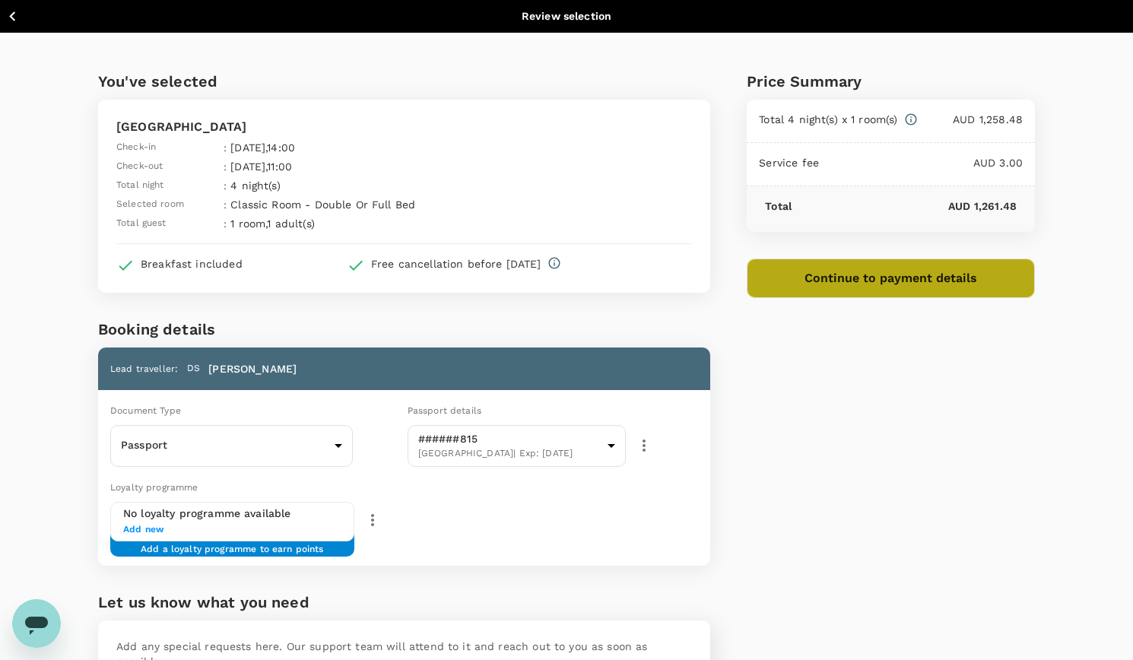
click at [908, 276] on button "Continue to payment details" at bounding box center [890, 278] width 288 height 40
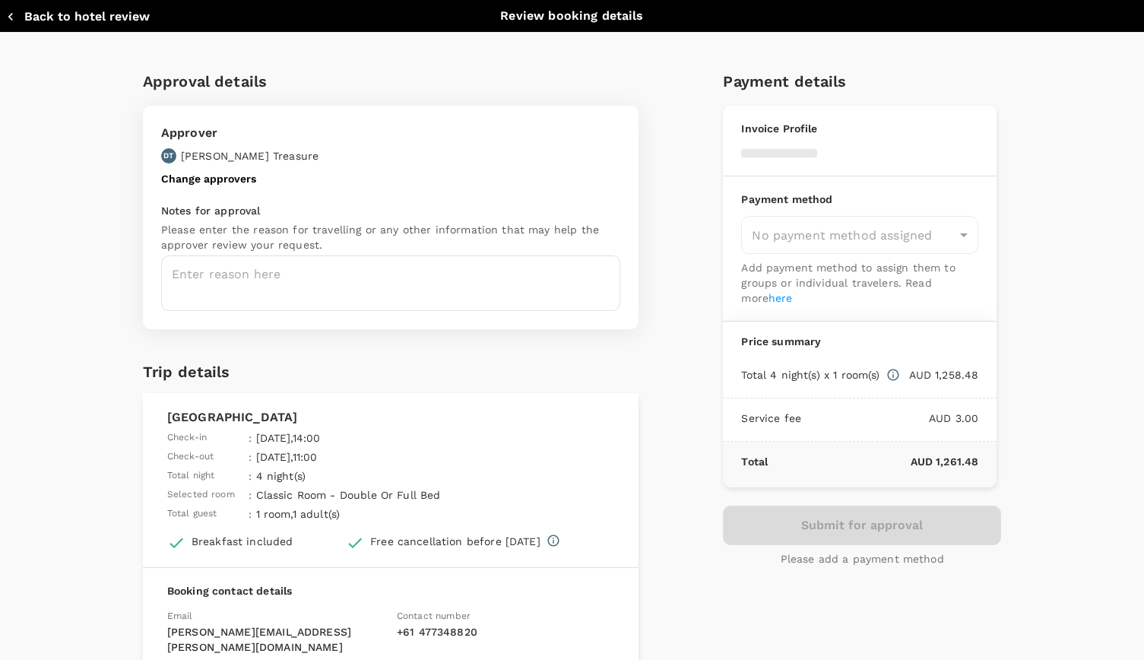
type input "9c4289b1-14a3-4119-8736-521306e5ca8f"
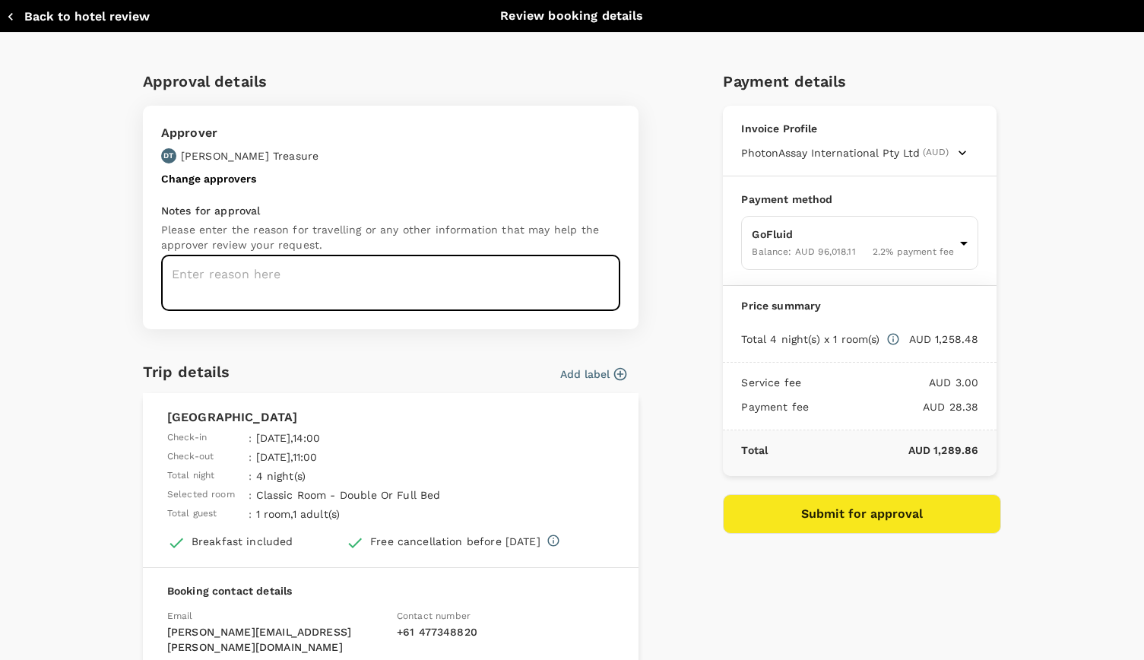
click at [338, 284] on textarea at bounding box center [390, 282] width 459 height 55
type textarea "accom Mining Indaba"
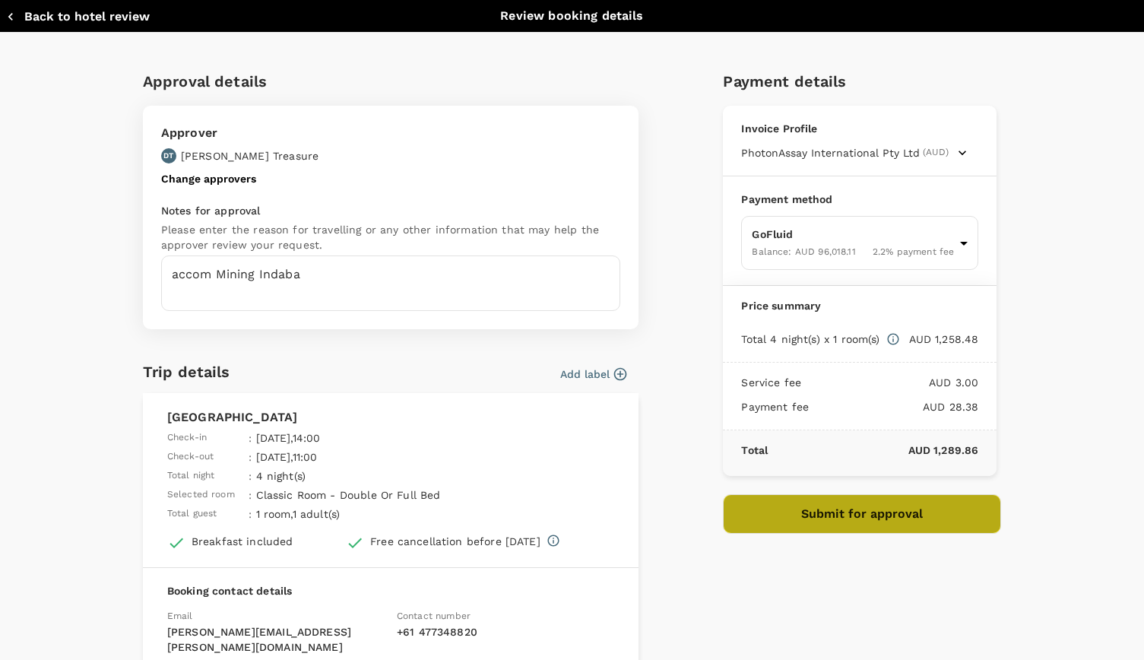
click at [845, 507] on button "Submit for approval" at bounding box center [862, 514] width 278 height 40
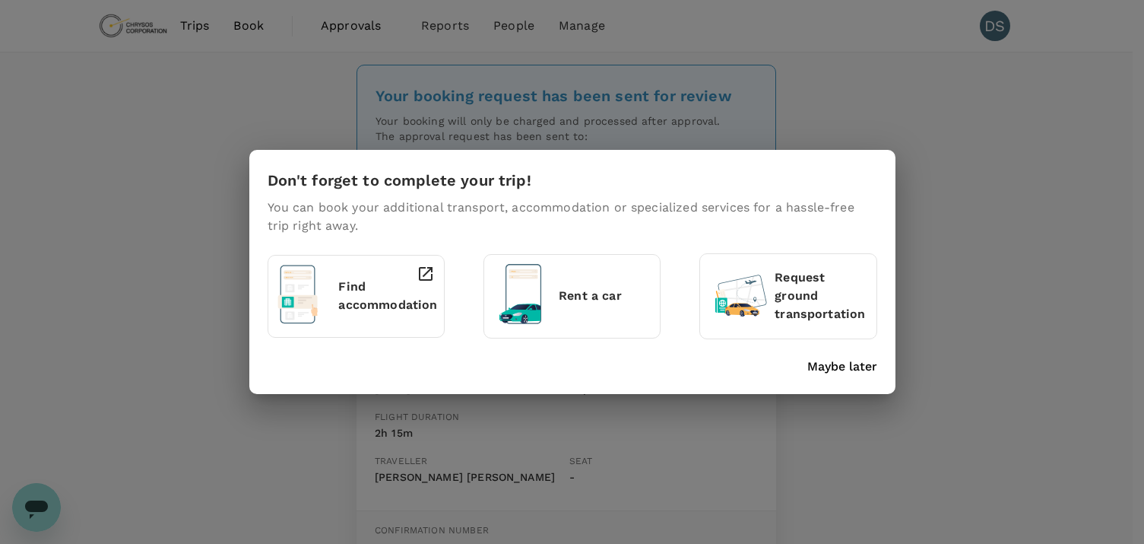
click at [872, 368] on p "Maybe later" at bounding box center [842, 366] width 70 height 18
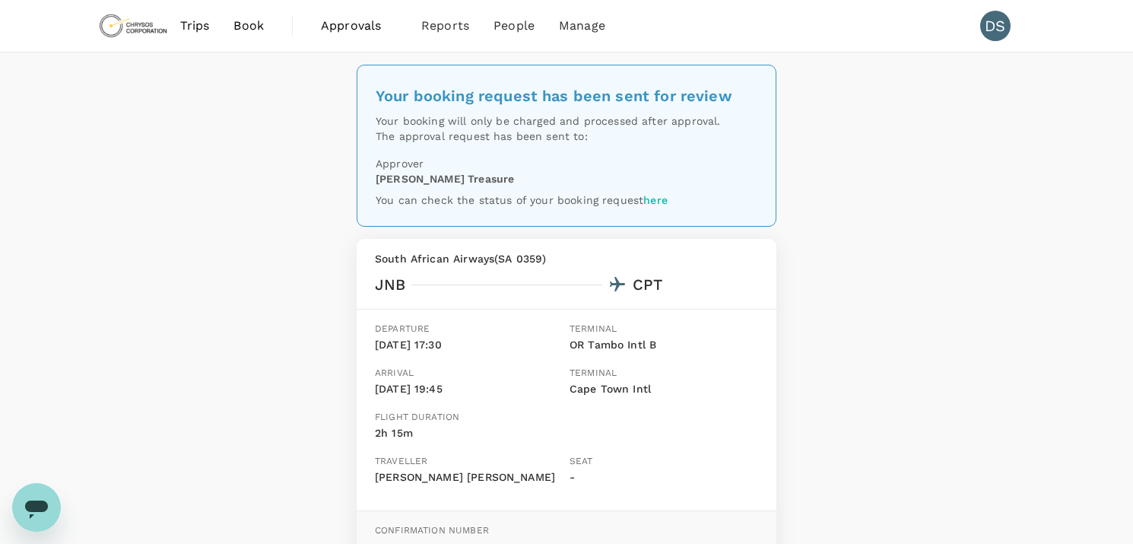
click at [195, 30] on span "Trips" at bounding box center [195, 26] width 30 height 18
